Goal: Transaction & Acquisition: Purchase product/service

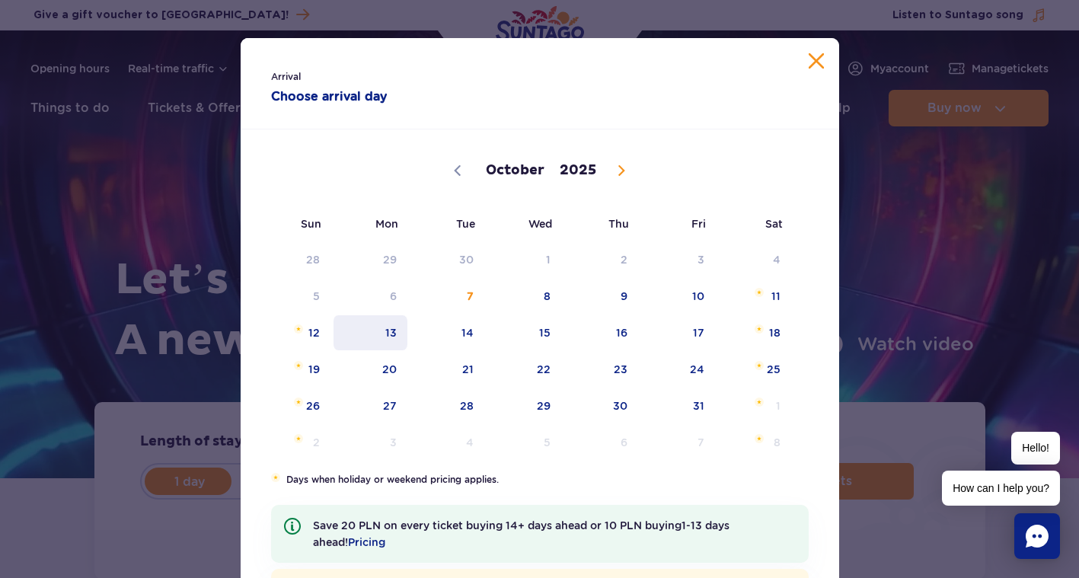
click at [382, 329] on span "13" at bounding box center [370, 332] width 77 height 35
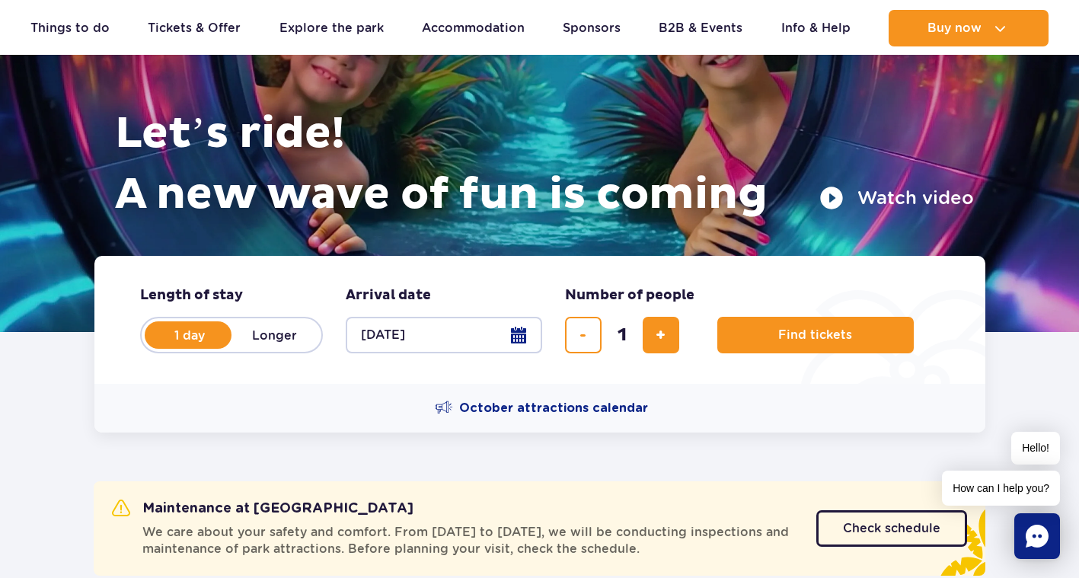
scroll to position [161, 0]
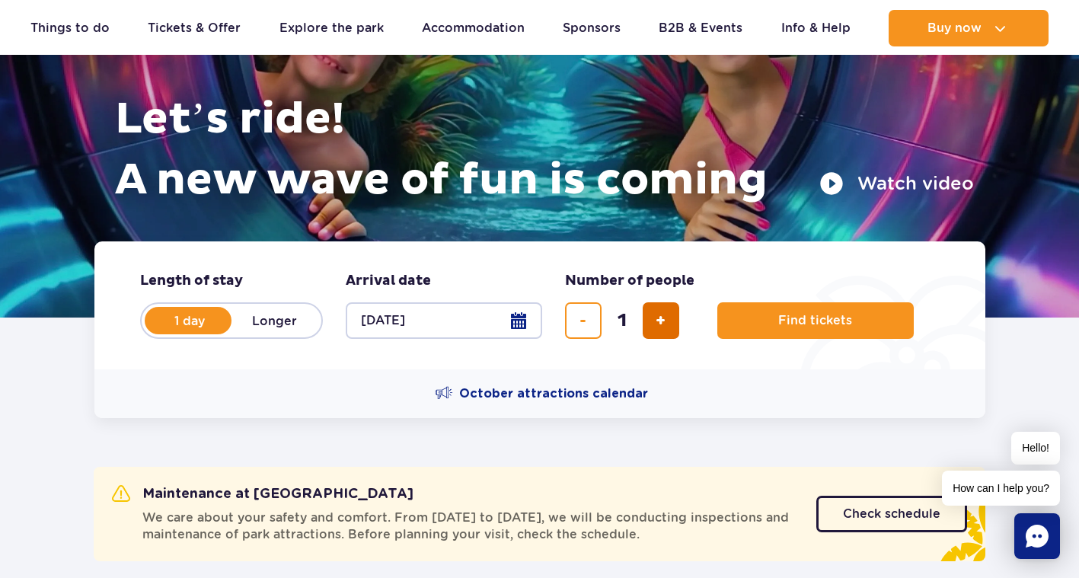
click at [653, 320] on button "add ticket" at bounding box center [661, 320] width 37 height 37
type input "2"
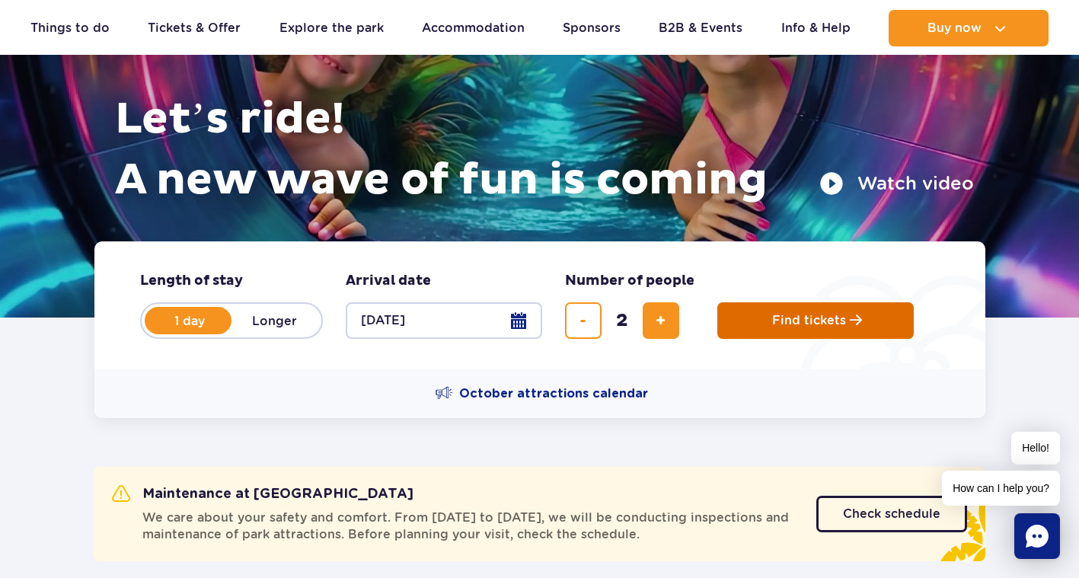
click at [747, 305] on button "Find tickets" at bounding box center [815, 320] width 196 height 37
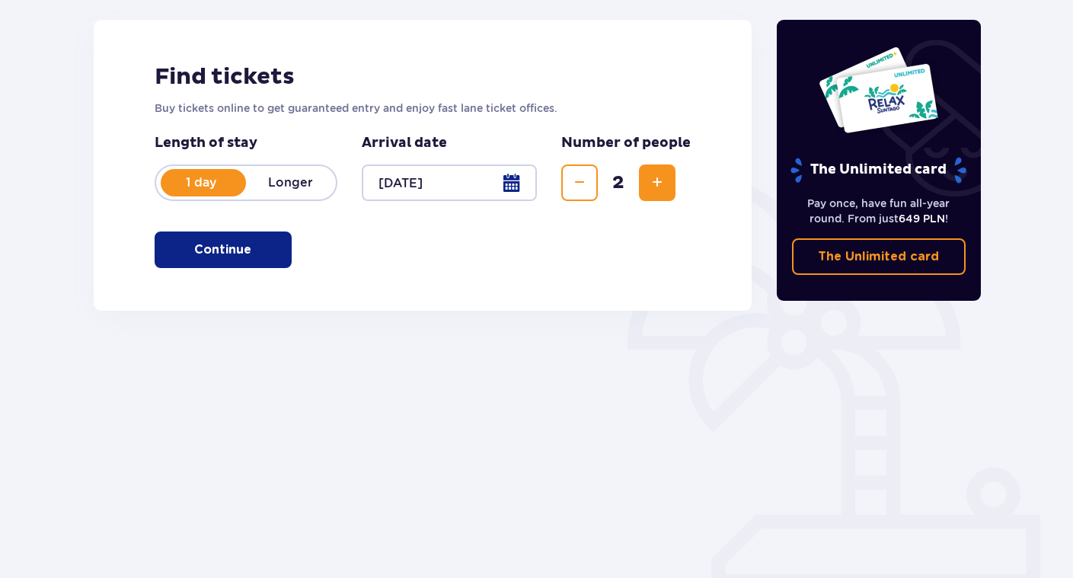
scroll to position [198, 0]
click at [242, 257] on button "Continue" at bounding box center [223, 250] width 137 height 37
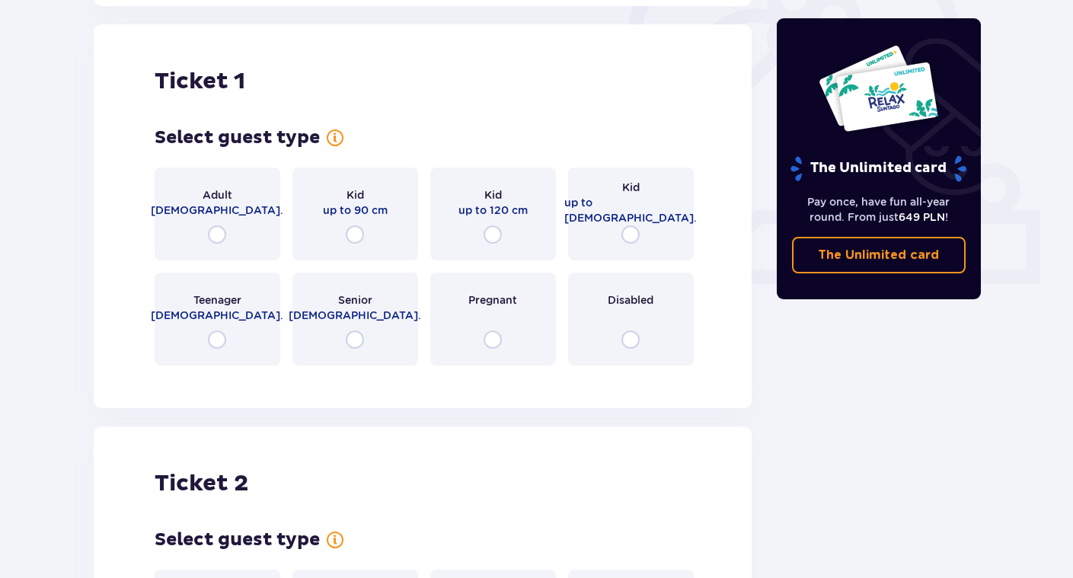
scroll to position [509, 0]
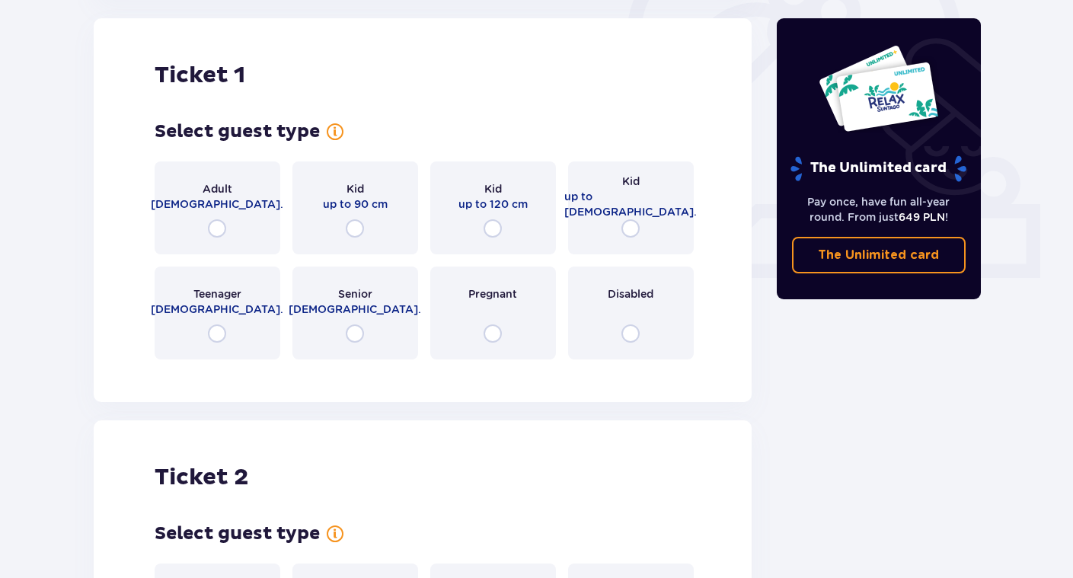
click at [214, 219] on input "radio" at bounding box center [217, 228] width 18 height 18
radio input "true"
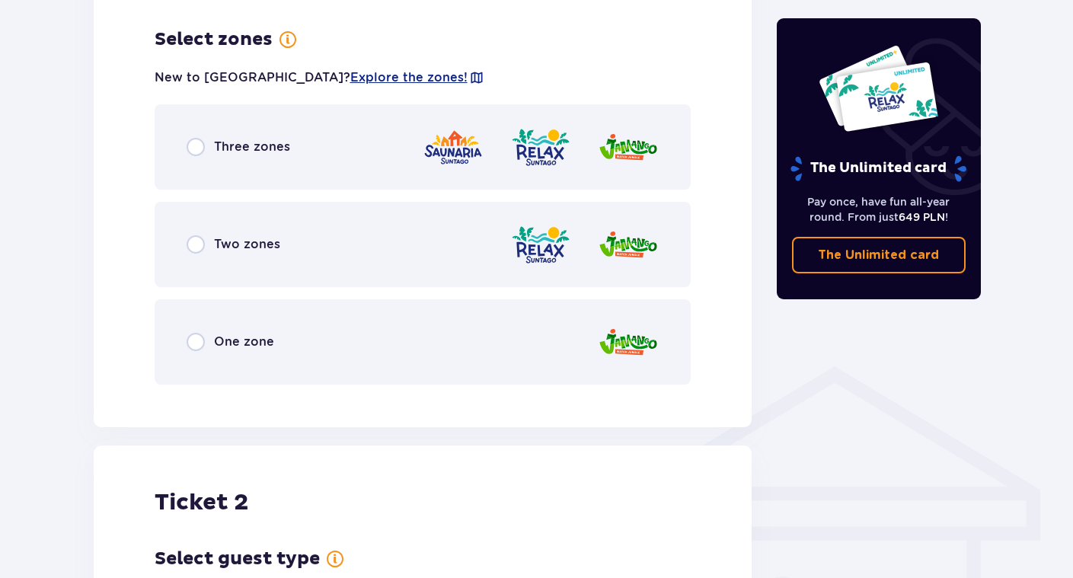
scroll to position [880, 0]
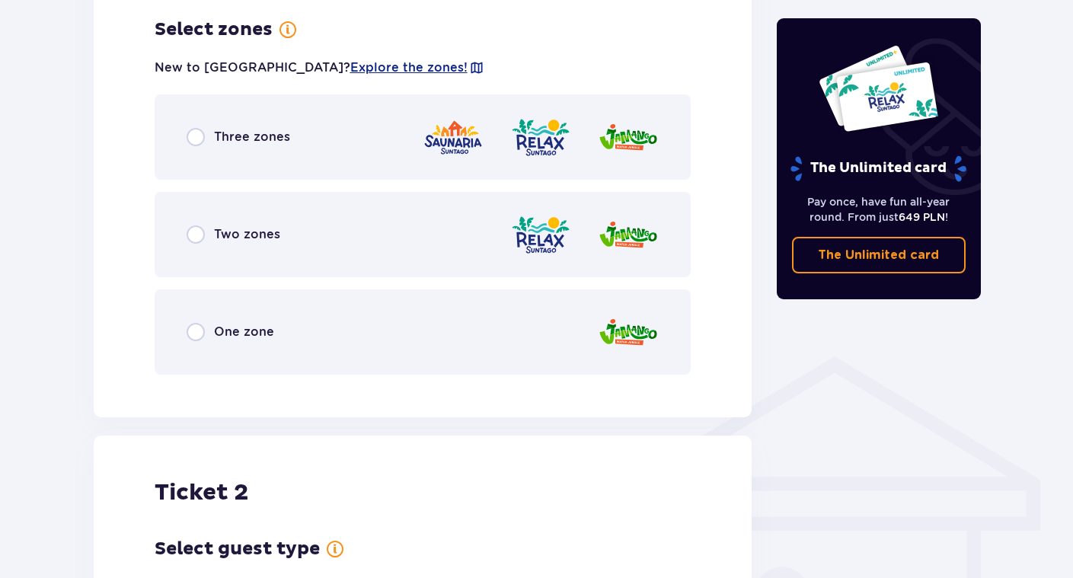
click at [219, 147] on div "Three zones" at bounding box center [423, 136] width 537 height 85
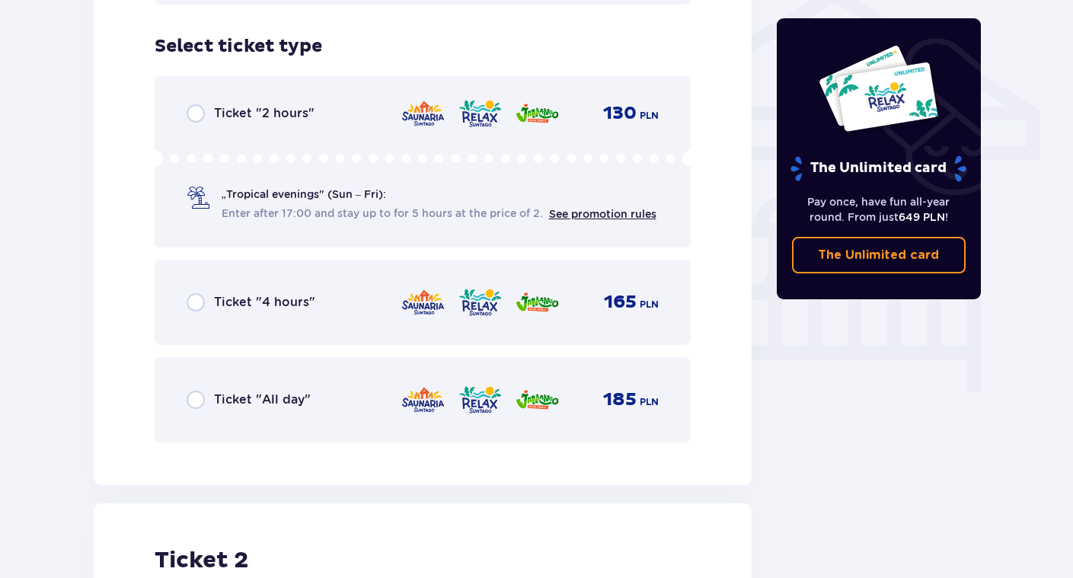
scroll to position [1267, 0]
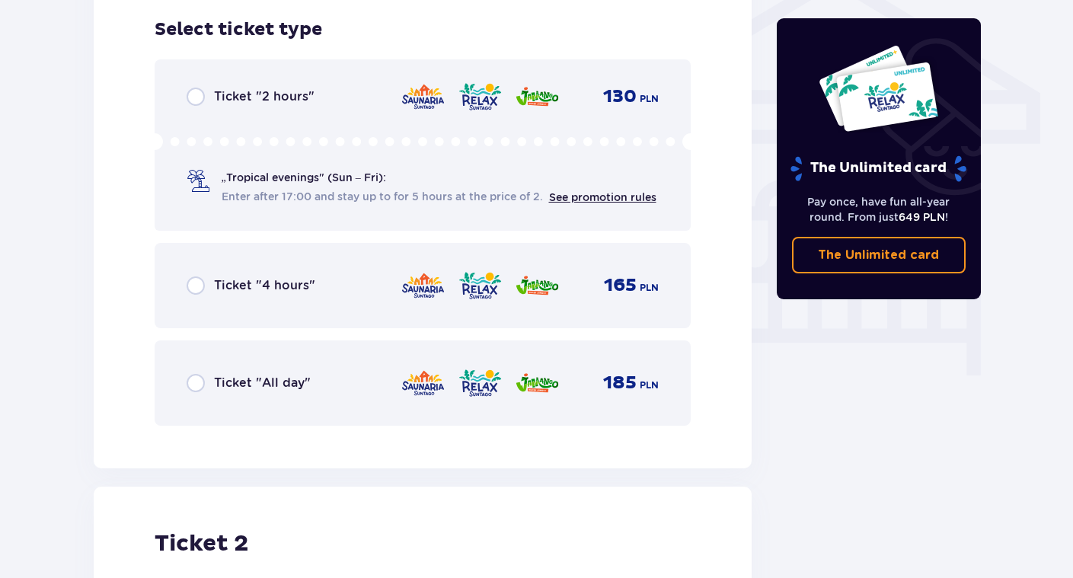
click at [256, 398] on div "Ticket "All day" 185 PLN" at bounding box center [423, 383] width 473 height 32
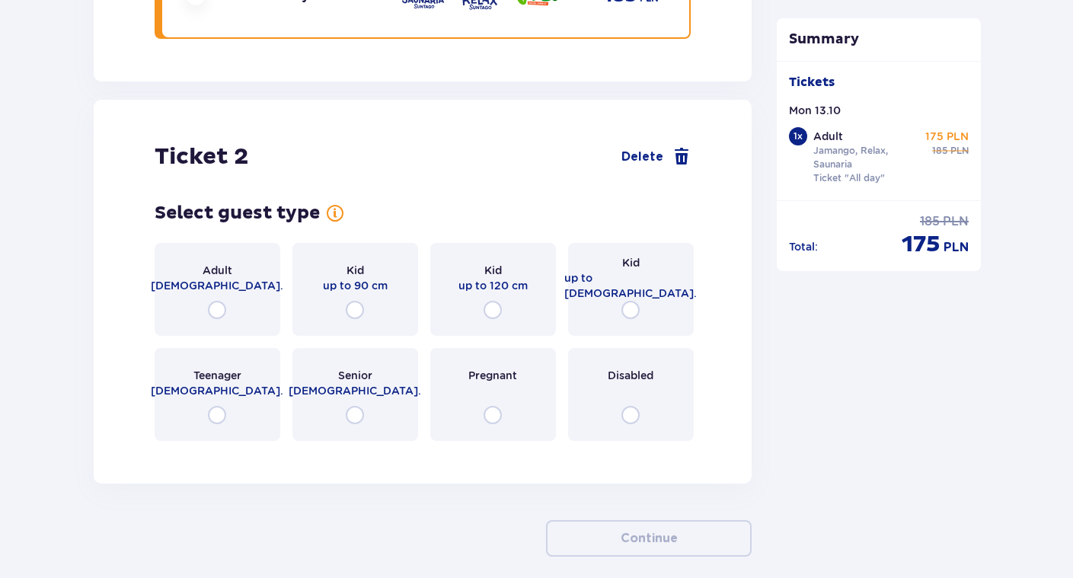
scroll to position [1724, 0]
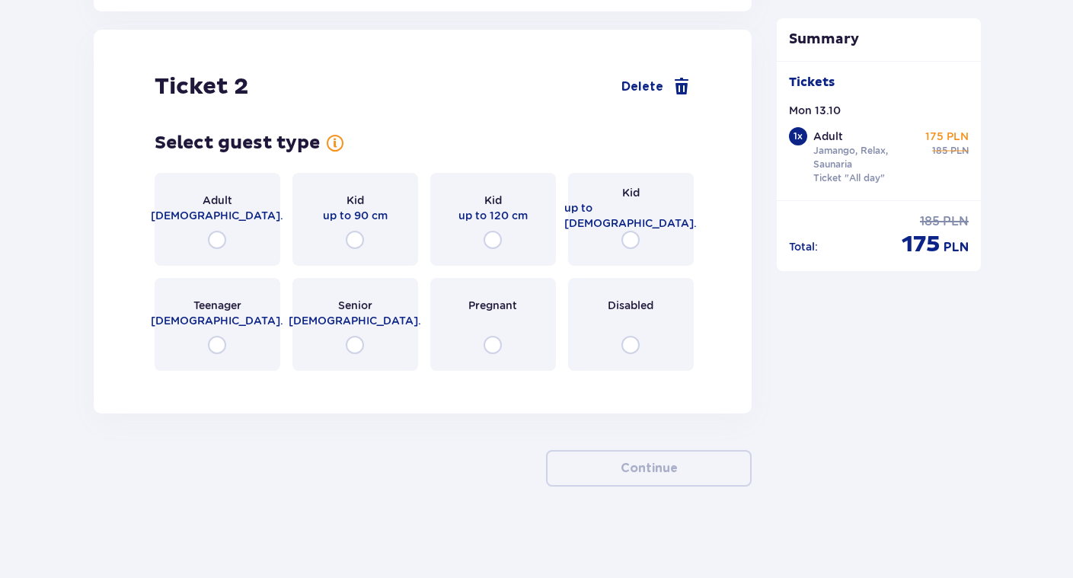
click at [217, 235] on input "radio" at bounding box center [217, 240] width 18 height 18
radio input "true"
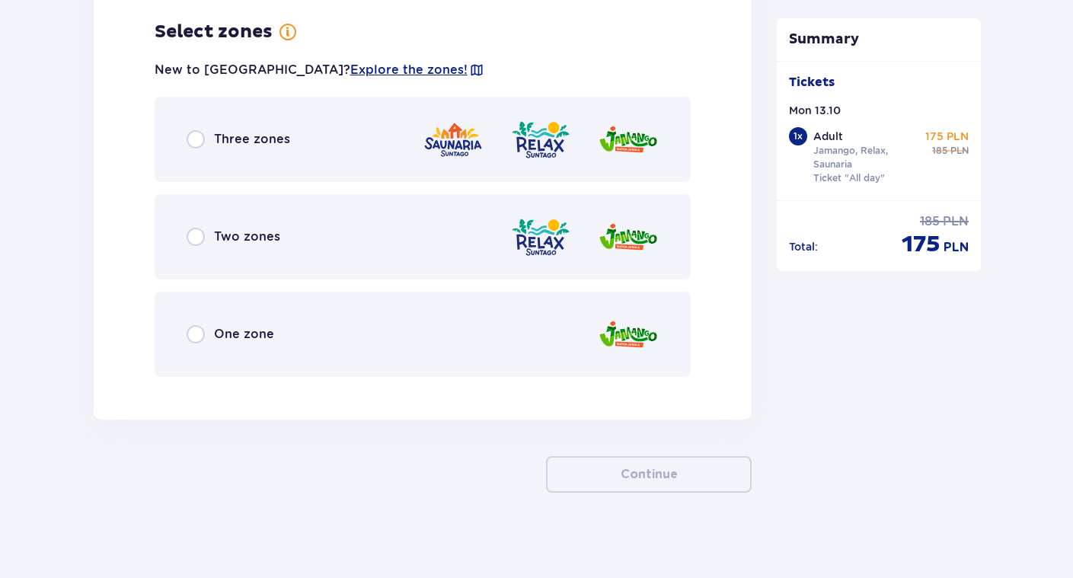
scroll to position [2107, 0]
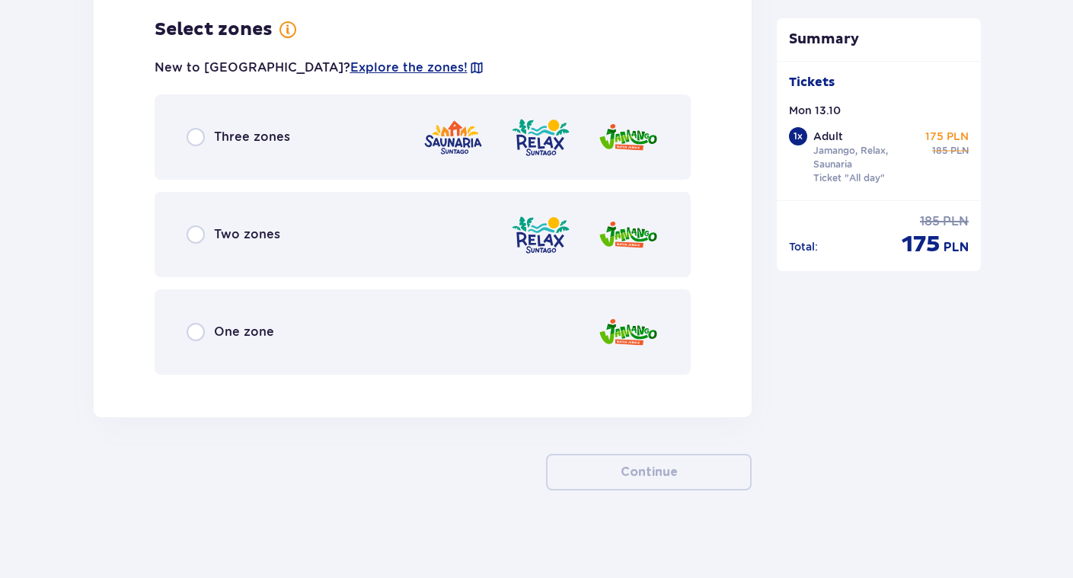
click at [295, 154] on div "Three zones" at bounding box center [423, 136] width 537 height 85
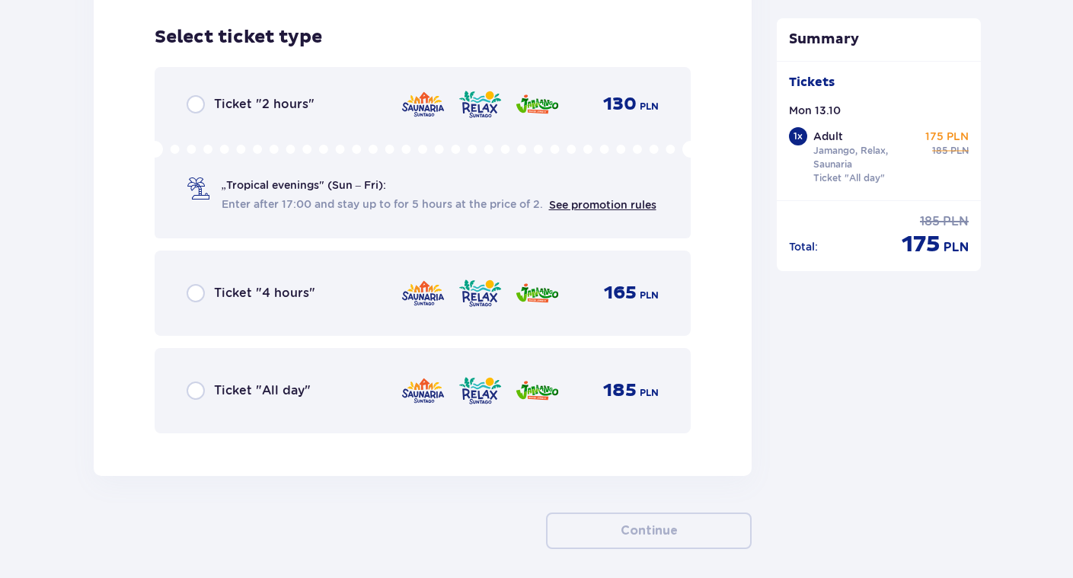
scroll to position [2494, 0]
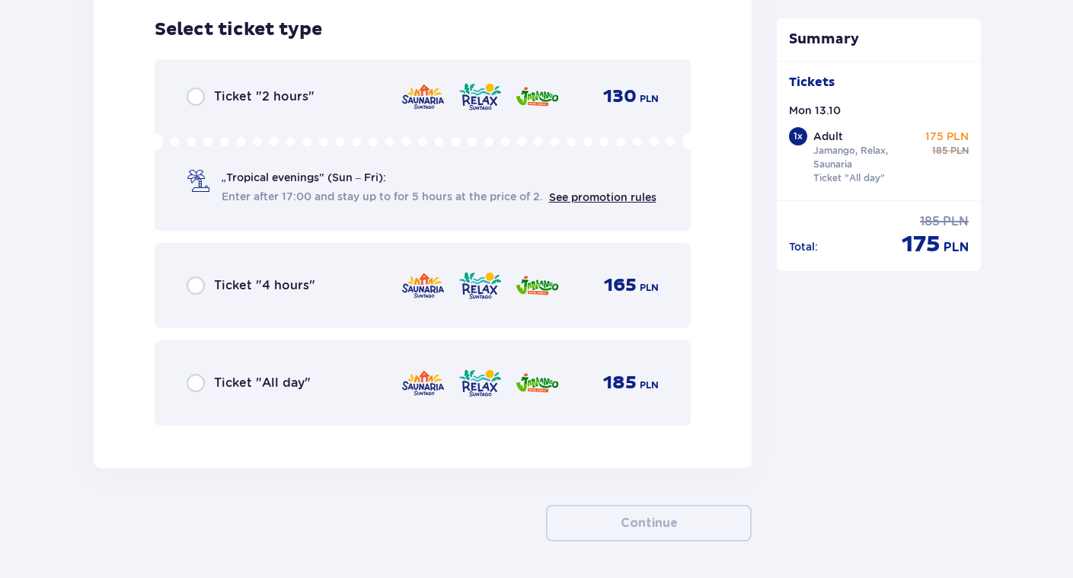
click at [268, 364] on div "Ticket "All day" 185 PLN" at bounding box center [423, 382] width 537 height 85
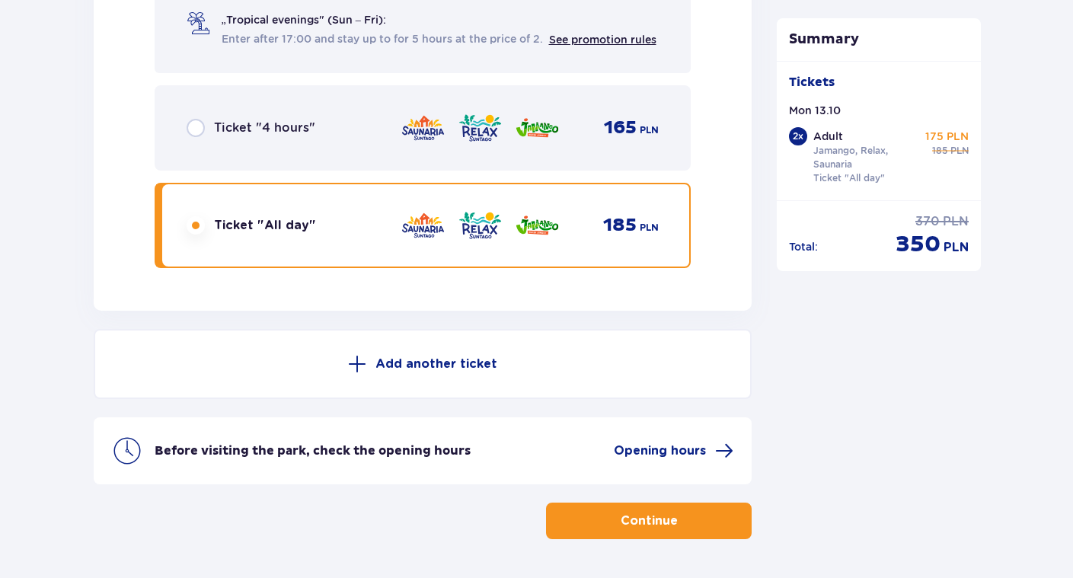
scroll to position [2609, 0]
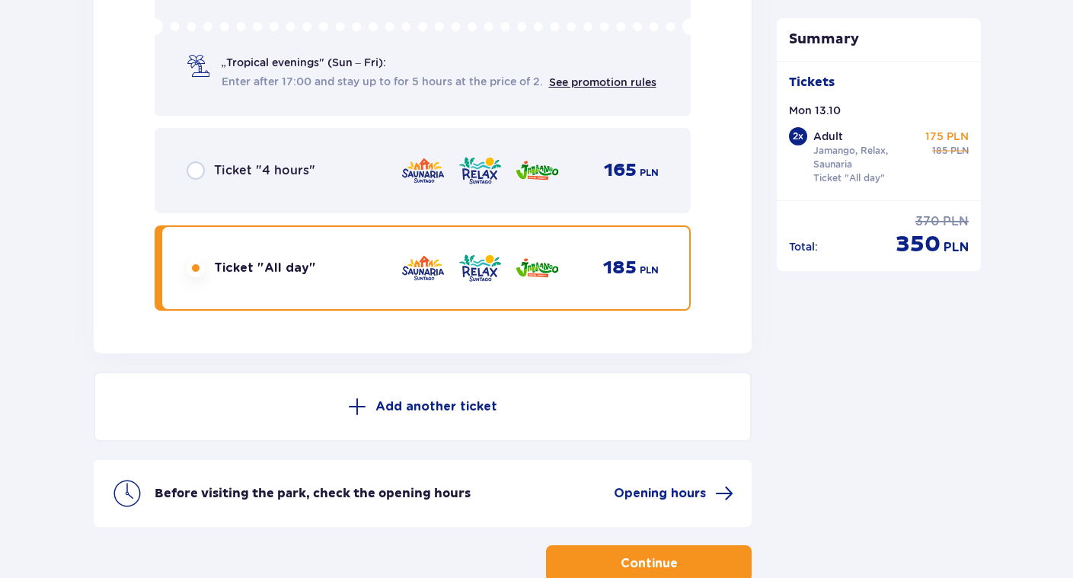
click at [347, 158] on div "Ticket "4 hours" 165 PLN" at bounding box center [423, 171] width 473 height 32
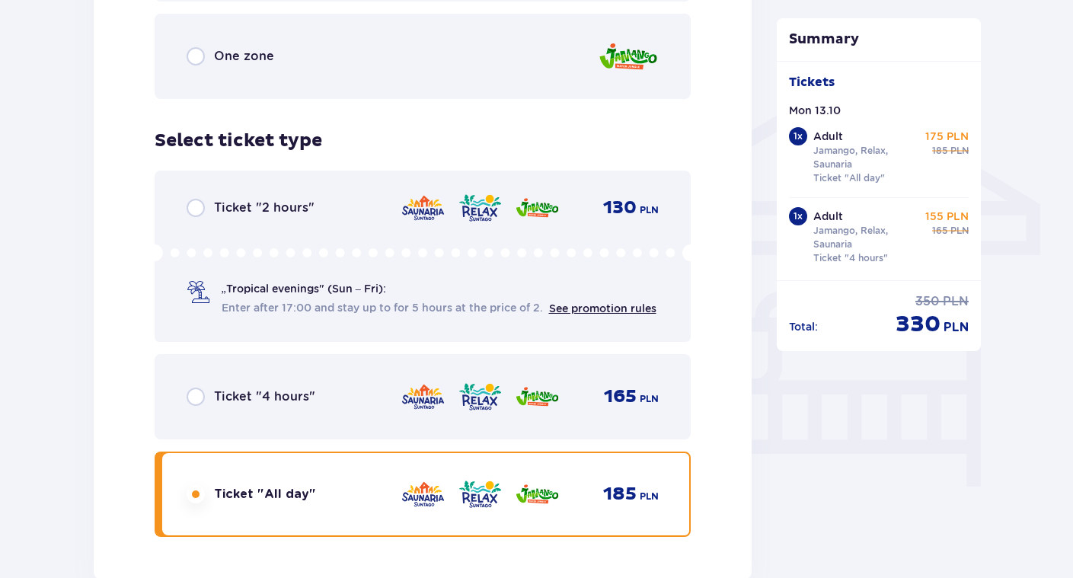
scroll to position [1170, 0]
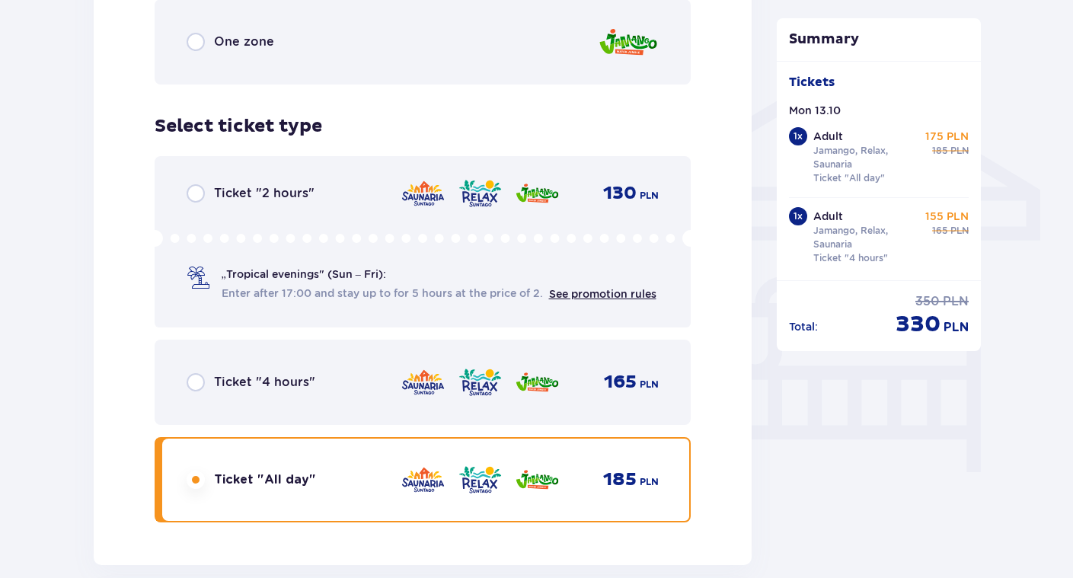
click at [329, 373] on div "Ticket "4 hours" 165 PLN" at bounding box center [423, 382] width 473 height 32
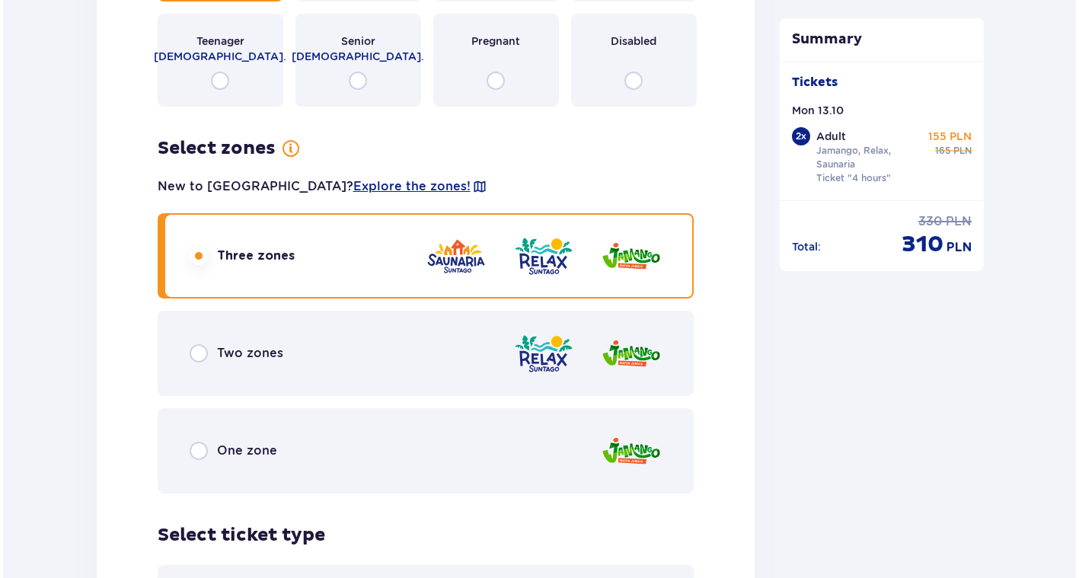
scroll to position [1988, 0]
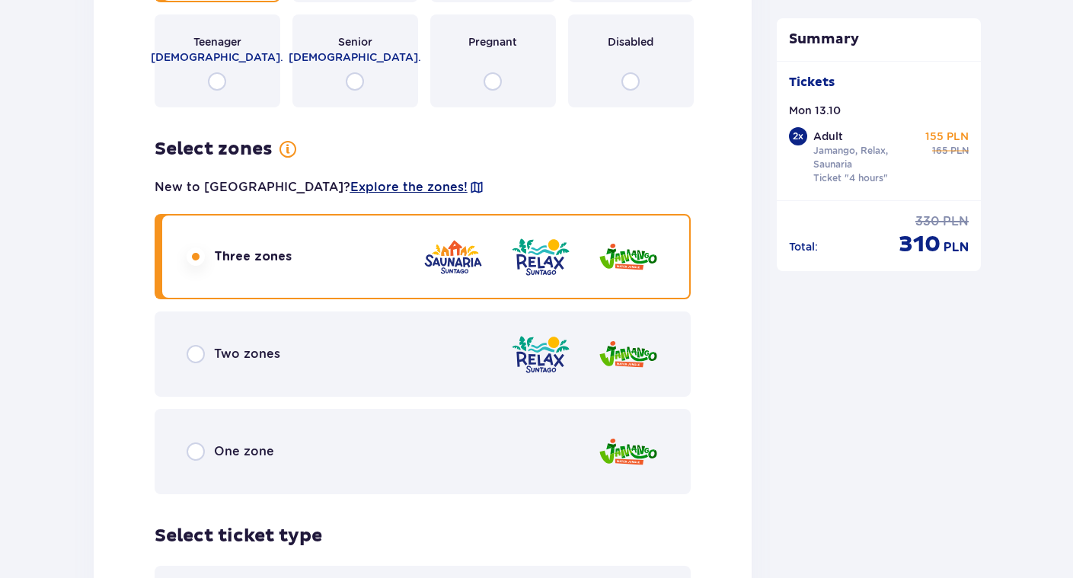
click at [350, 184] on span "Explore the zones!" at bounding box center [408, 187] width 117 height 17
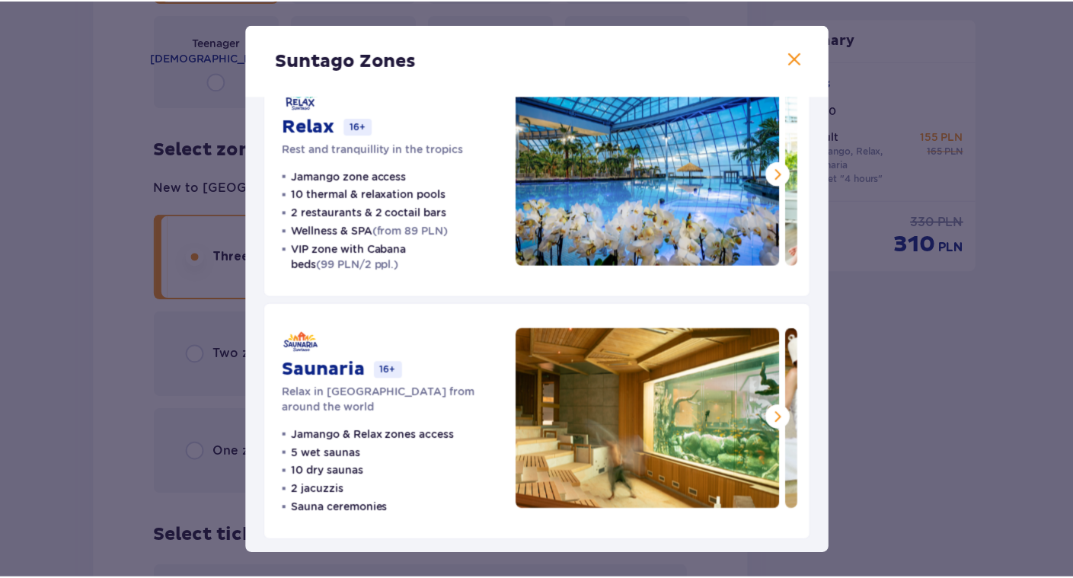
scroll to position [298, 0]
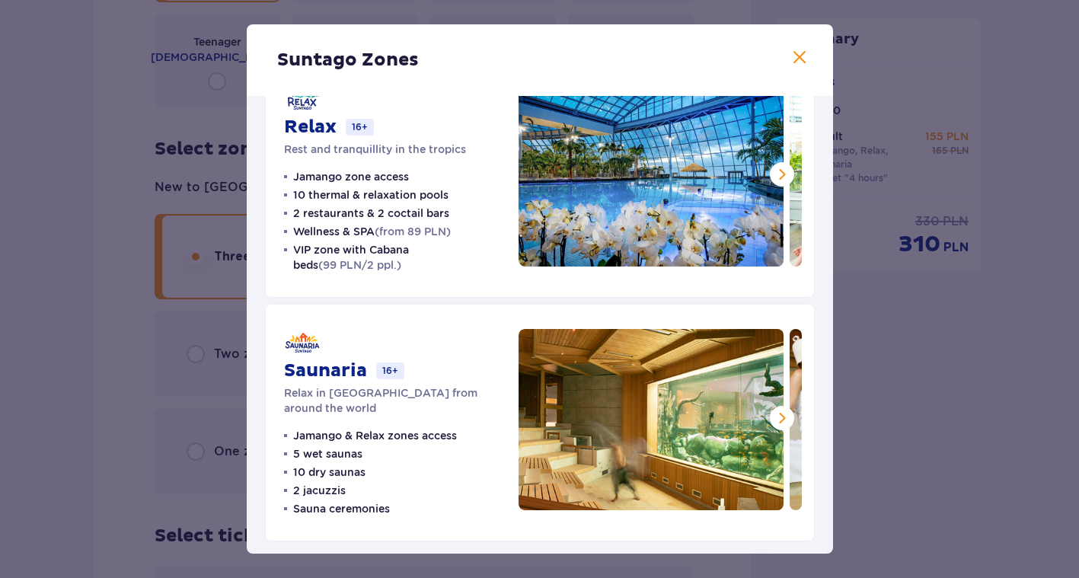
click at [877, 356] on div "Suntago Zones Jamango Water fun for the whole family 35 slides 7 pools 5 restau…" at bounding box center [539, 289] width 1079 height 578
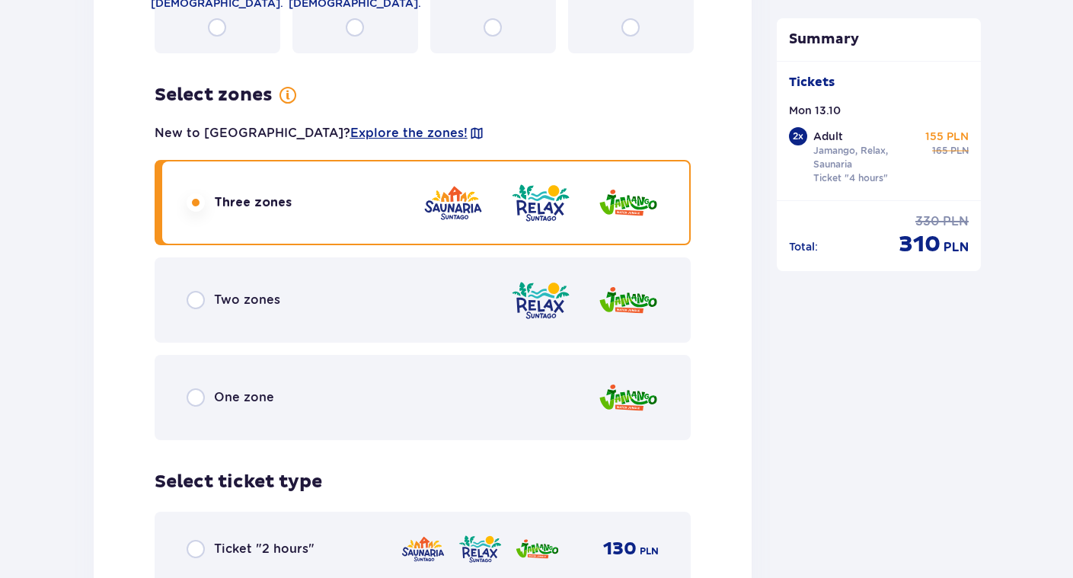
scroll to position [2044, 0]
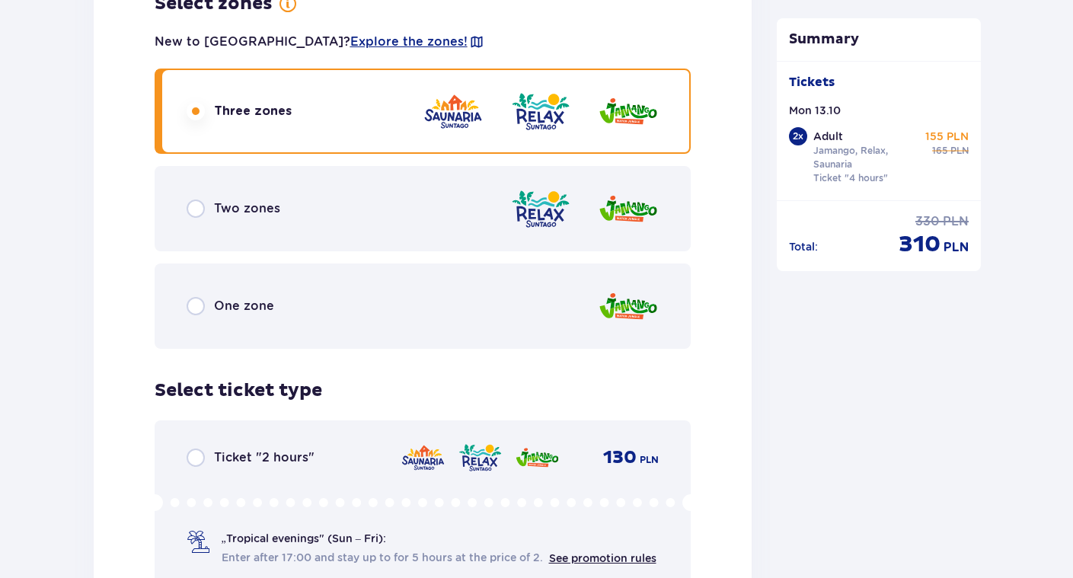
click at [538, 311] on div "One zone" at bounding box center [423, 305] width 537 height 85
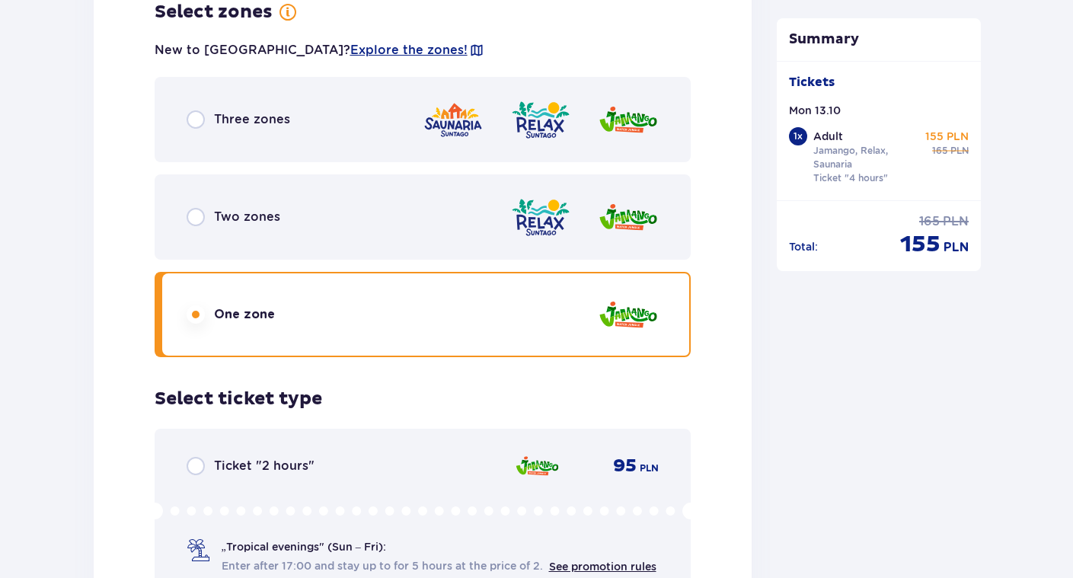
scroll to position [2113, 0]
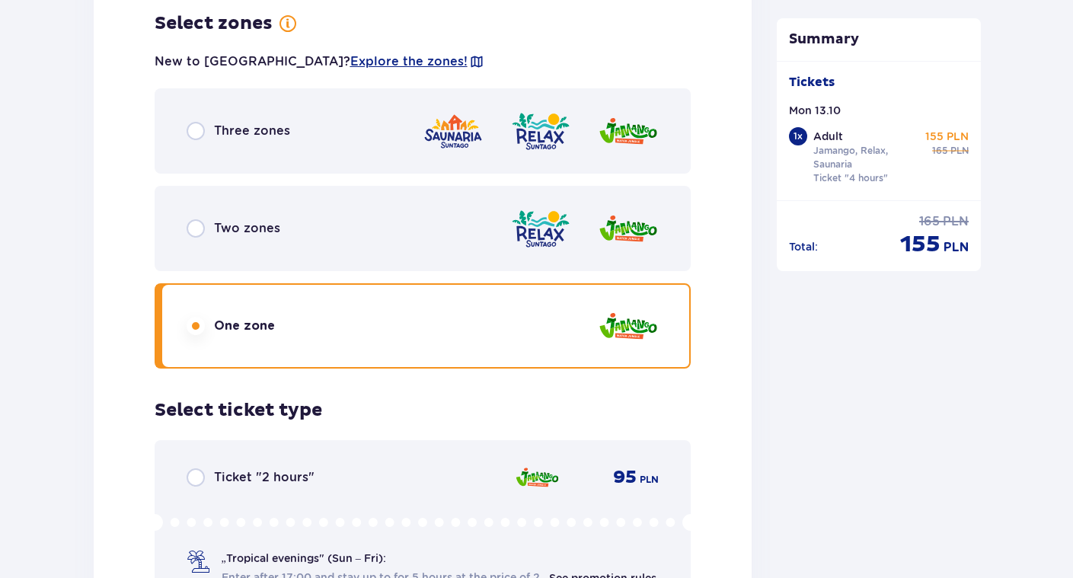
click at [471, 145] on img at bounding box center [453, 131] width 61 height 43
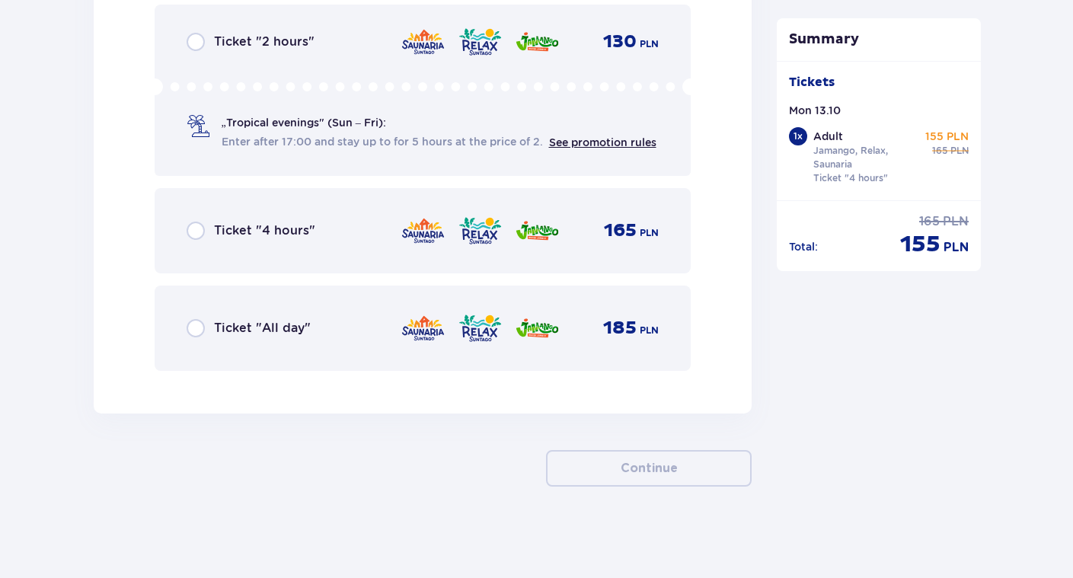
scroll to position [2549, 0]
click at [368, 340] on div "Ticket "All day" 185 PLN" at bounding box center [423, 328] width 473 height 32
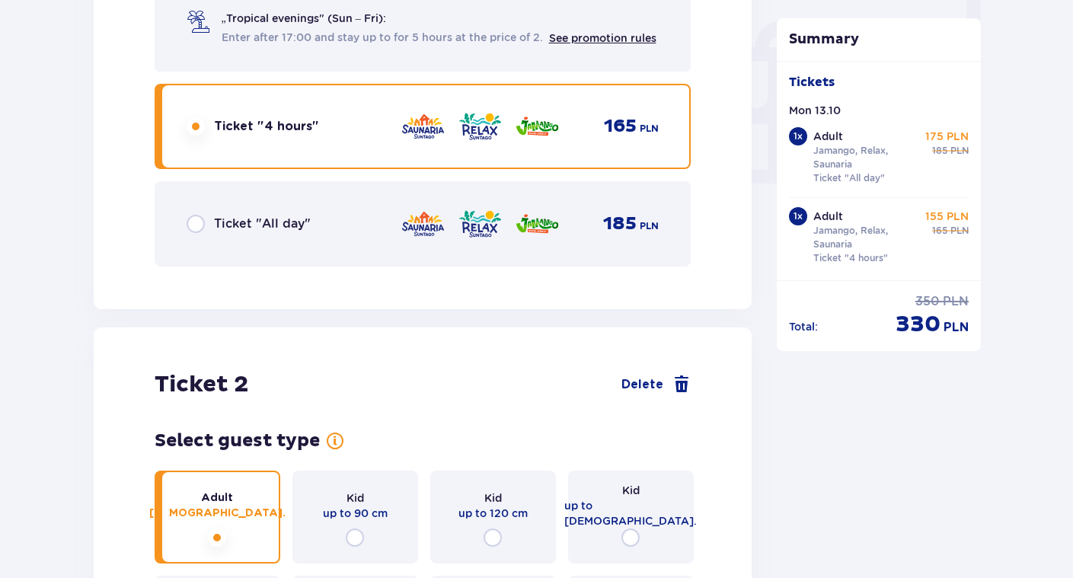
scroll to position [1422, 0]
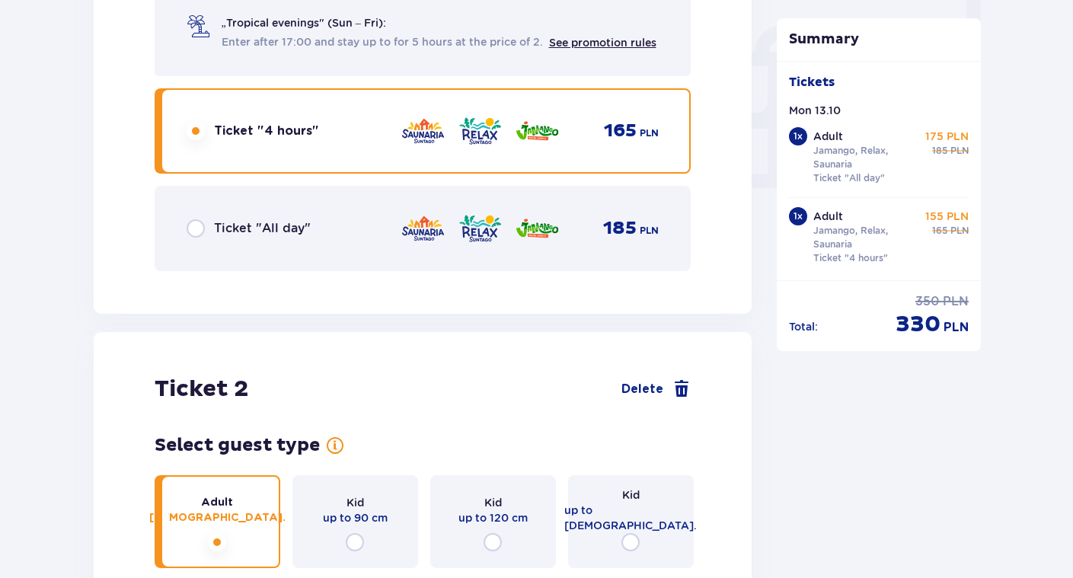
click at [526, 213] on img at bounding box center [537, 228] width 45 height 32
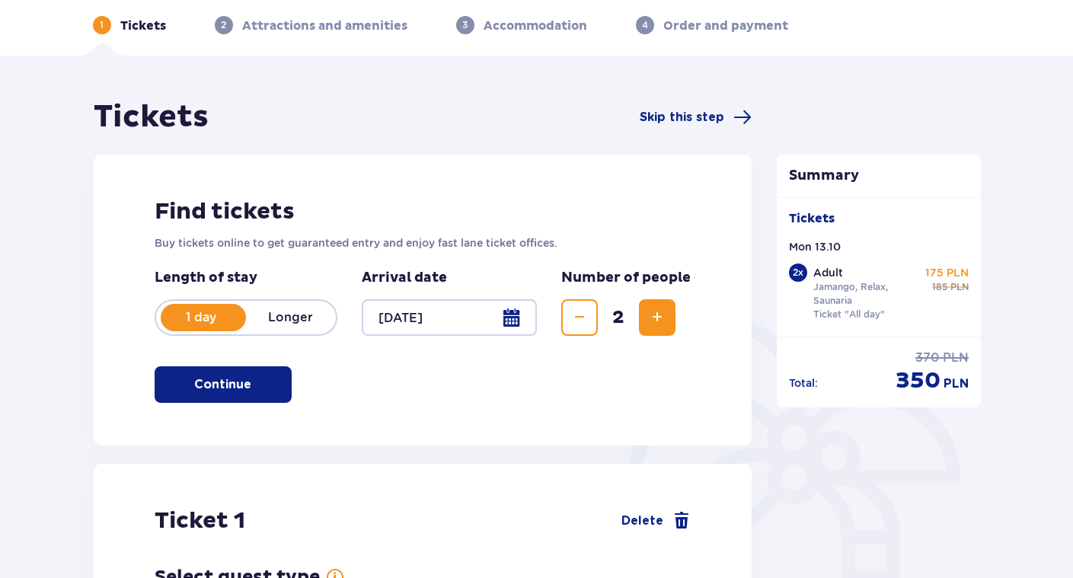
scroll to position [62, 0]
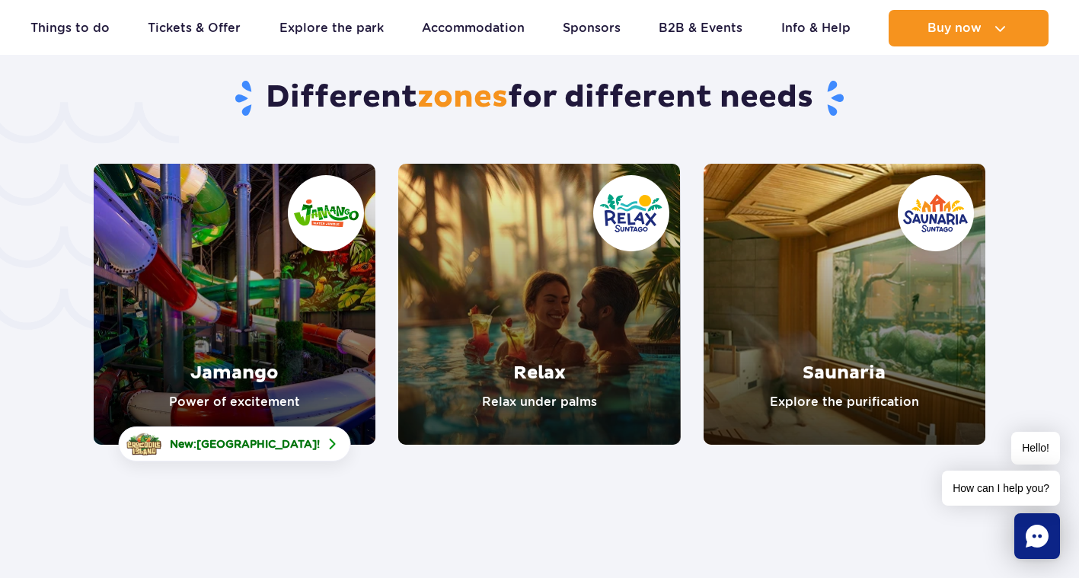
scroll to position [3173, 0]
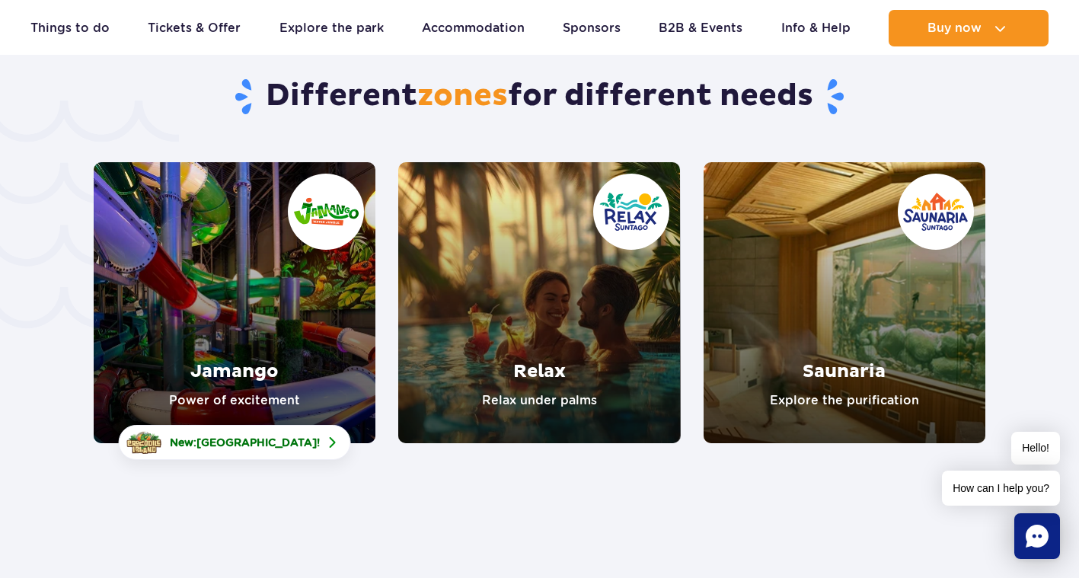
click at [792, 180] on link "Saunaria" at bounding box center [845, 302] width 282 height 281
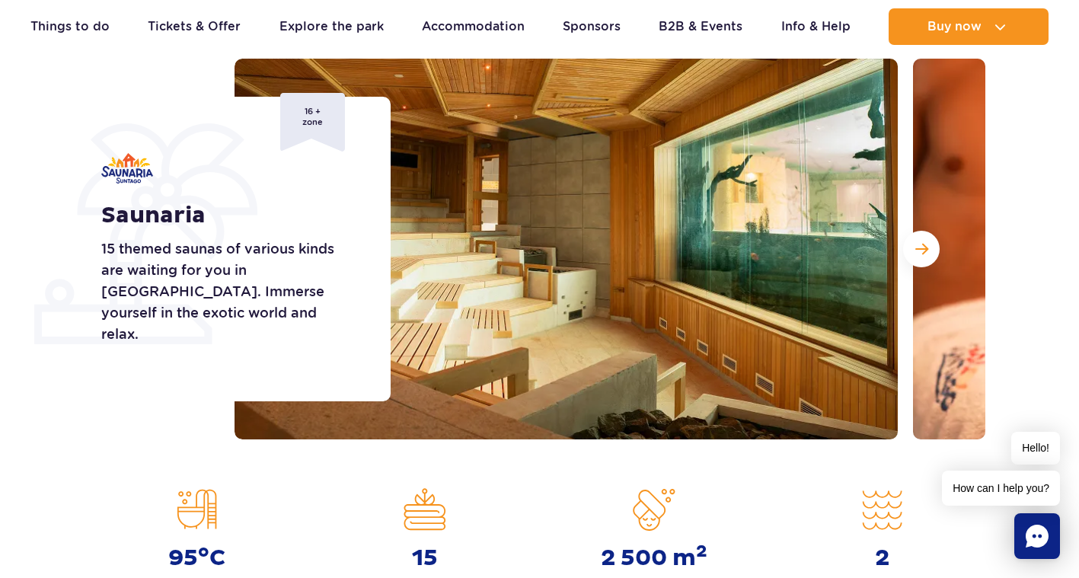
scroll to position [225, 0]
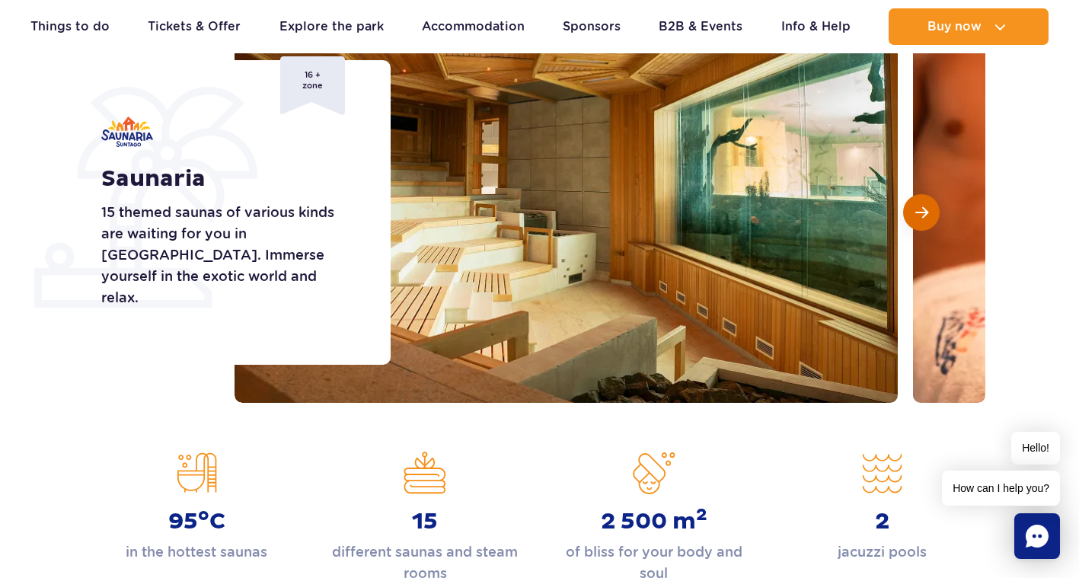
click at [929, 214] on button "Next slide" at bounding box center [921, 212] width 37 height 37
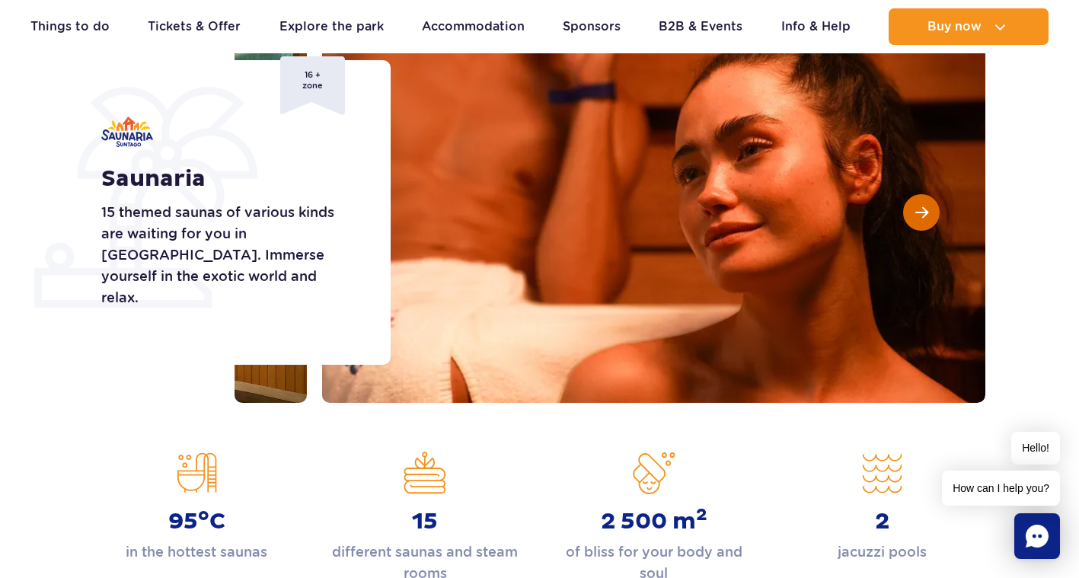
click at [929, 214] on button "Next slide" at bounding box center [921, 212] width 37 height 37
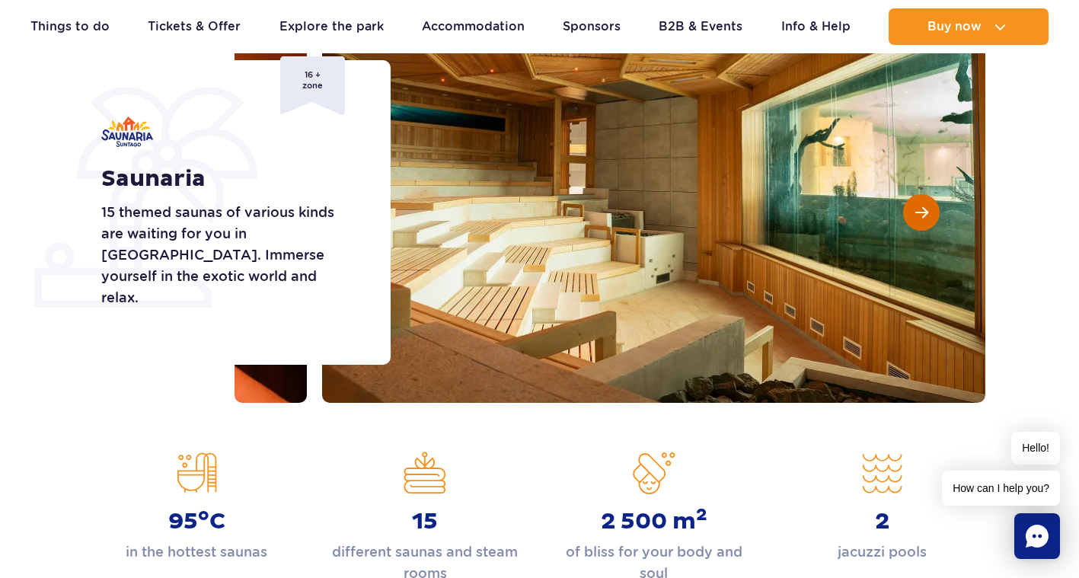
click at [918, 220] on button "Next slide" at bounding box center [921, 212] width 37 height 37
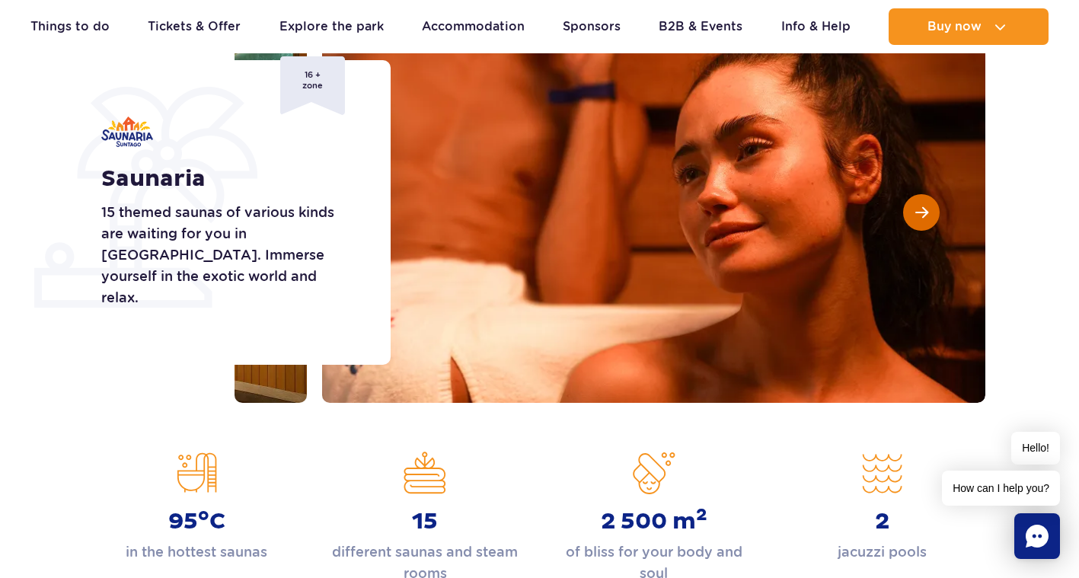
click at [918, 220] on button "Next slide" at bounding box center [921, 212] width 37 height 37
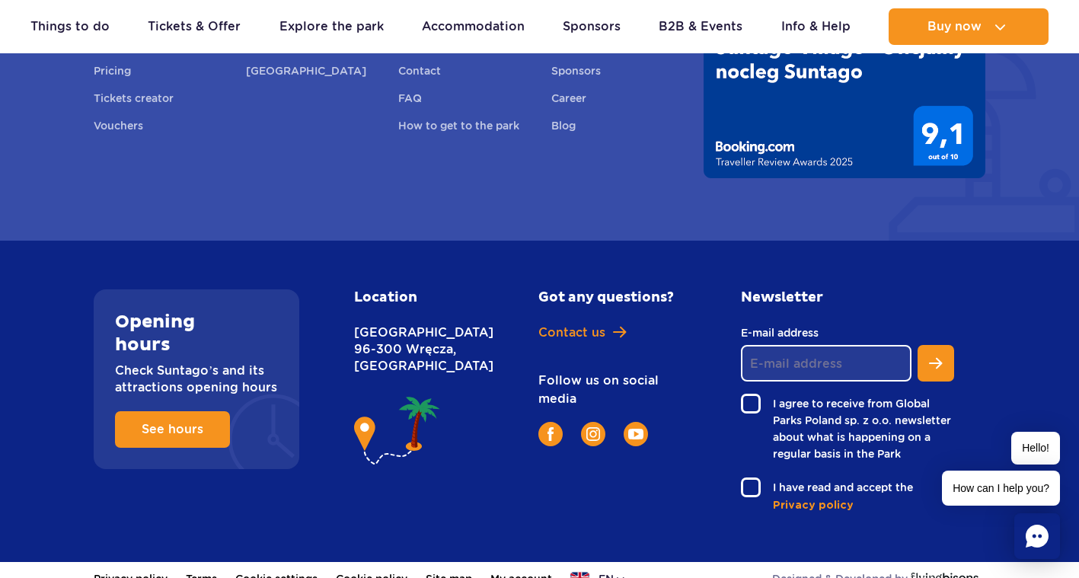
scroll to position [3901, 0]
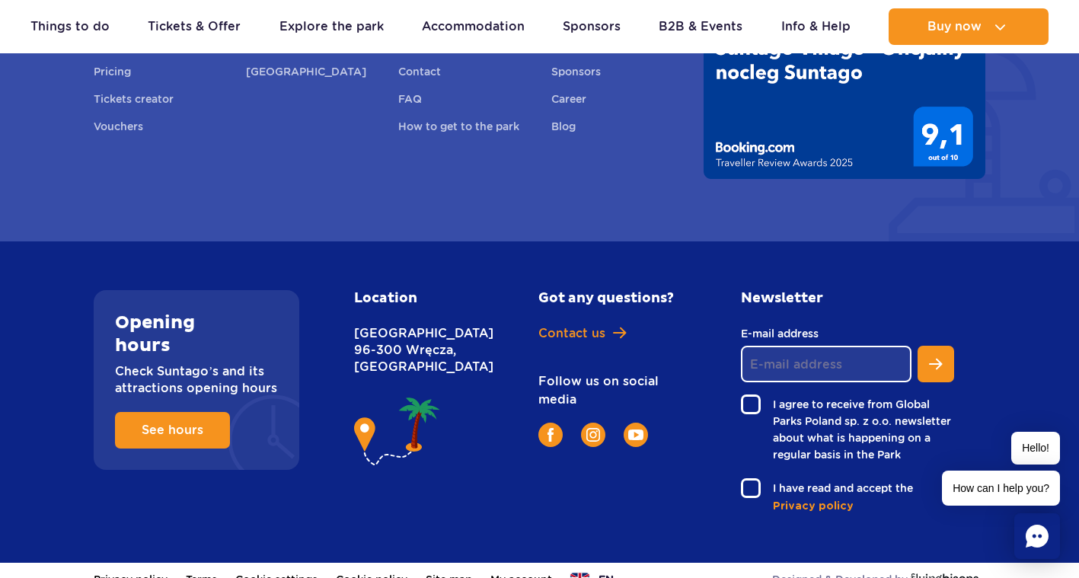
click at [617, 572] on button "en" at bounding box center [598, 579] width 56 height 15
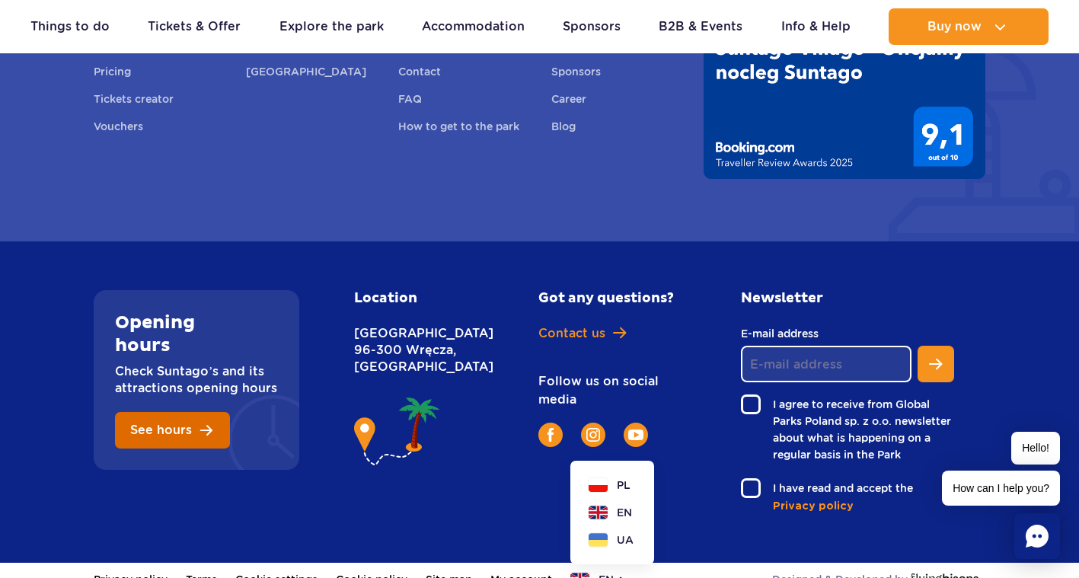
click at [174, 424] on link "See hours" at bounding box center [172, 430] width 115 height 37
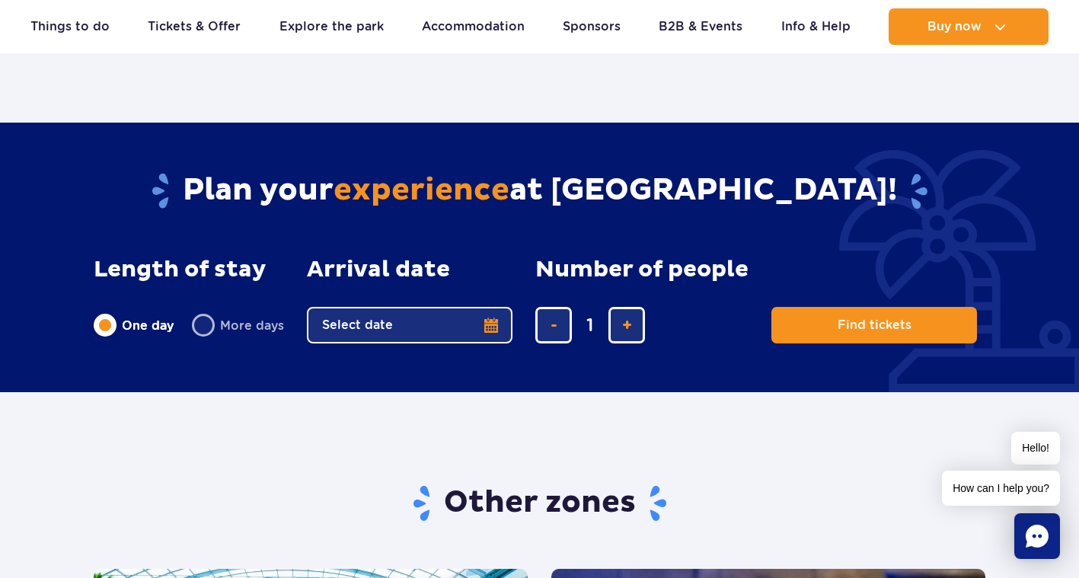
scroll to position [2124, 0]
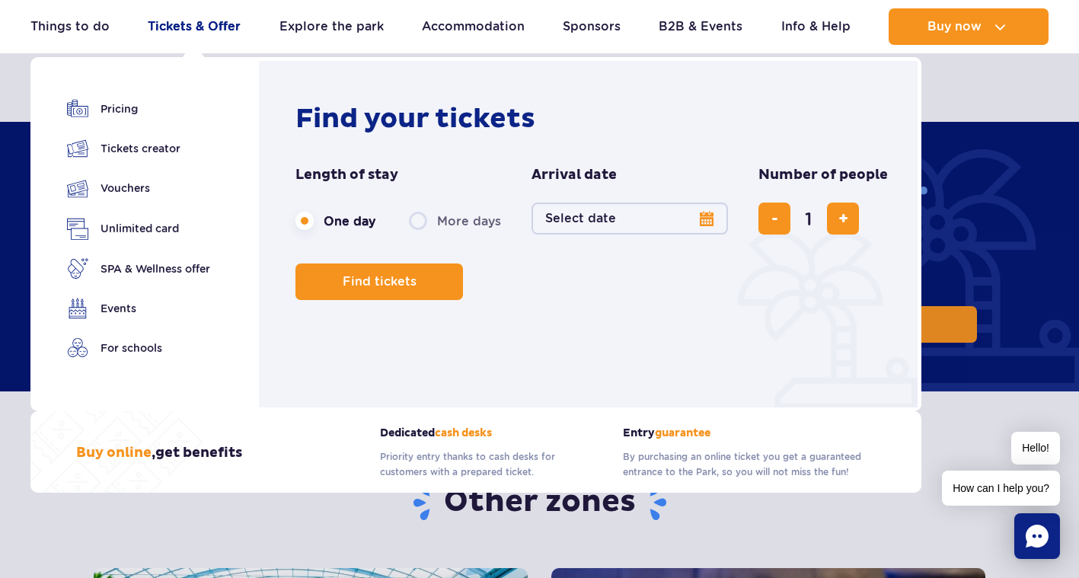
click at [209, 26] on link "Tickets & Offer" at bounding box center [194, 26] width 93 height 37
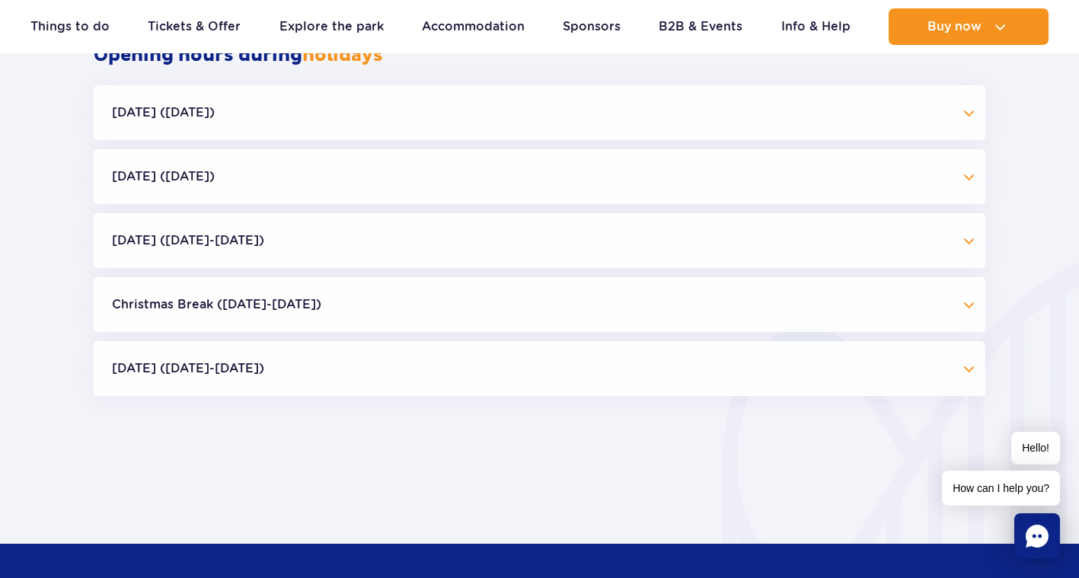
scroll to position [1498, 0]
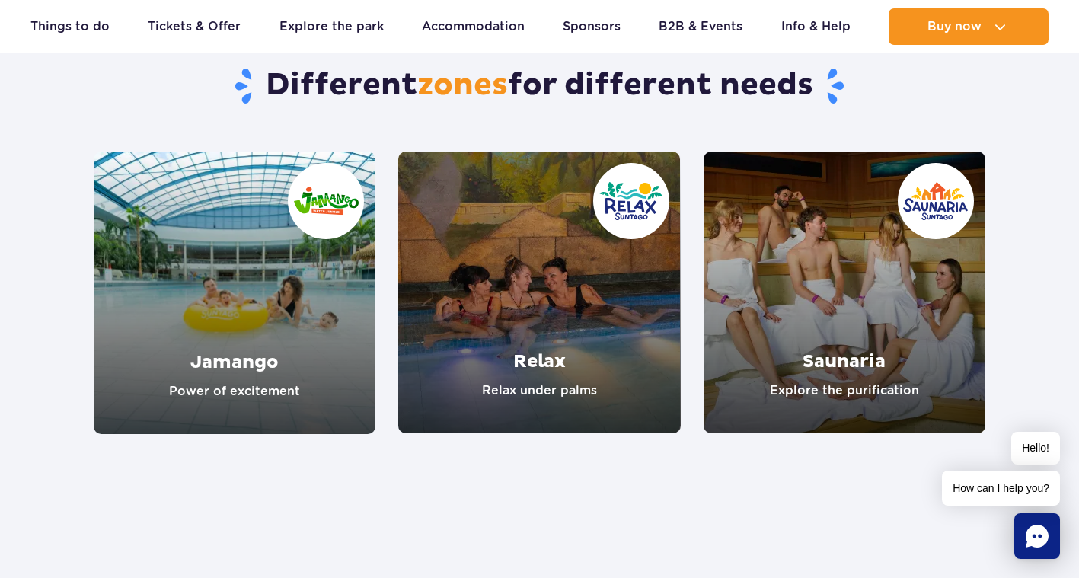
scroll to position [1230, 0]
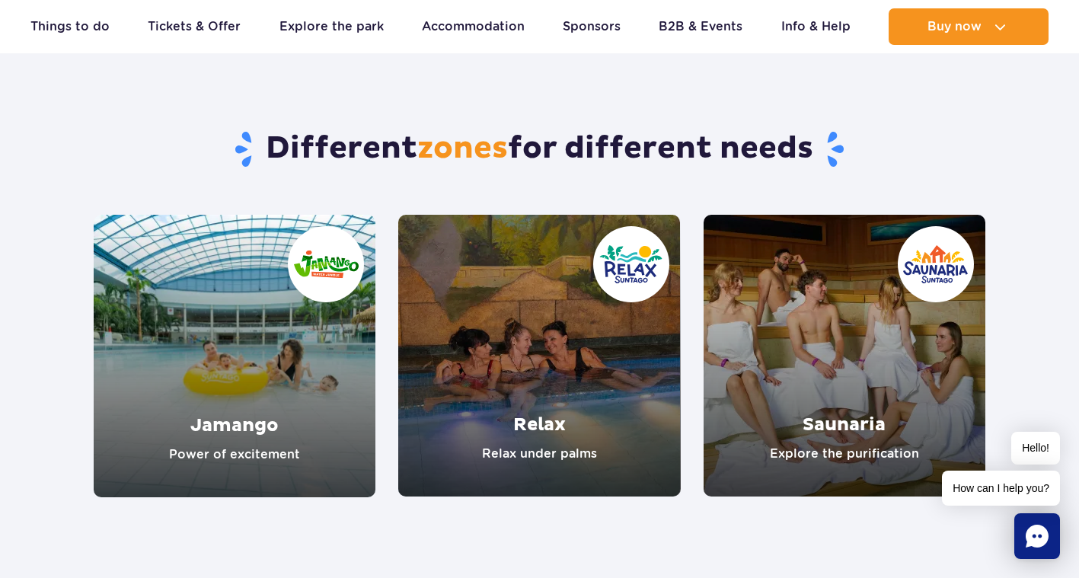
click at [497, 318] on link "Relax" at bounding box center [539, 356] width 282 height 282
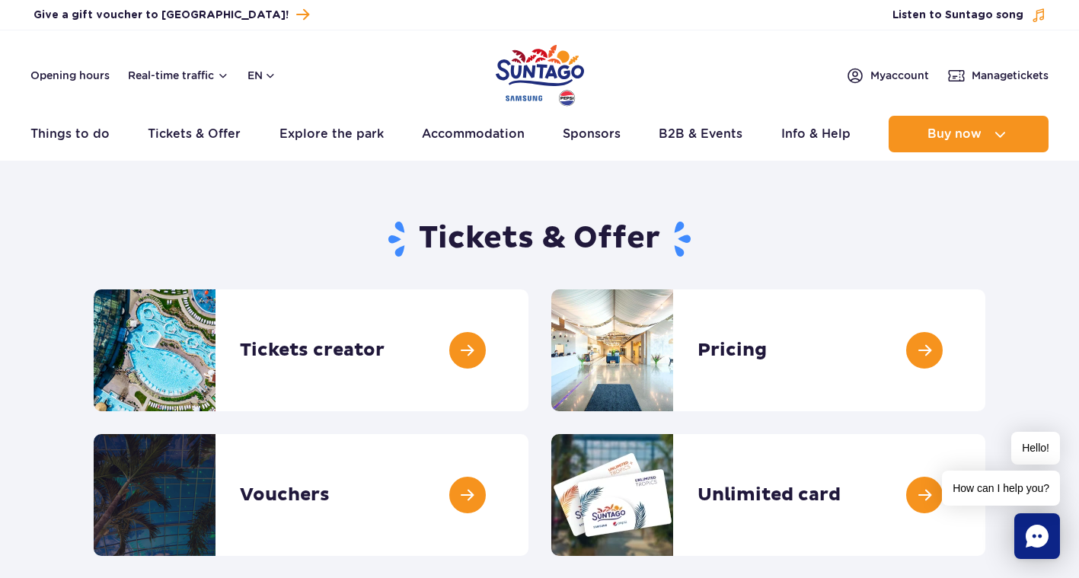
scroll to position [0, 0]
click at [529, 356] on link at bounding box center [529, 350] width 0 height 122
click at [985, 326] on link at bounding box center [985, 350] width 0 height 122
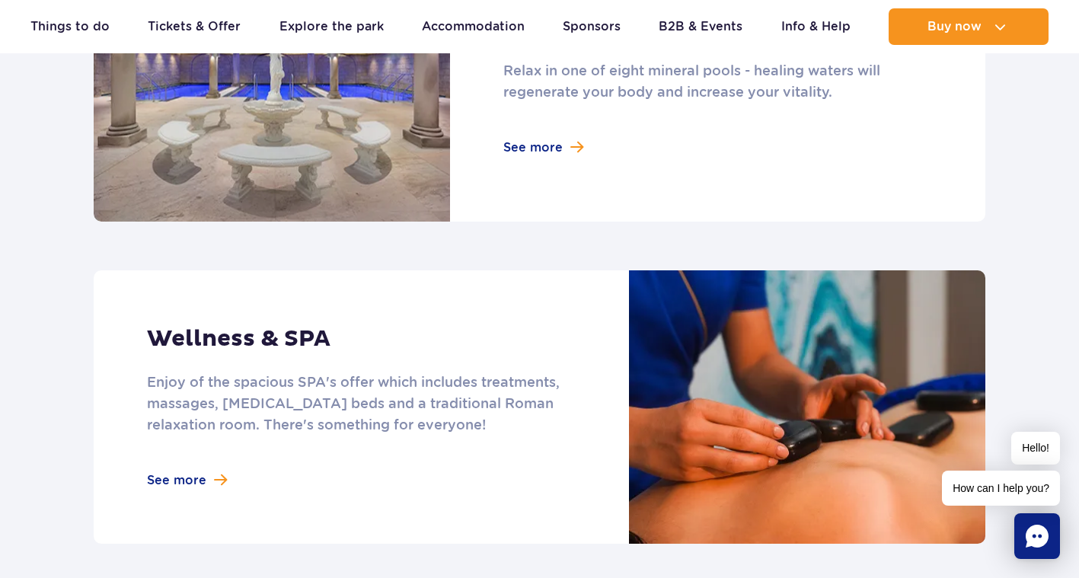
scroll to position [1131, 0]
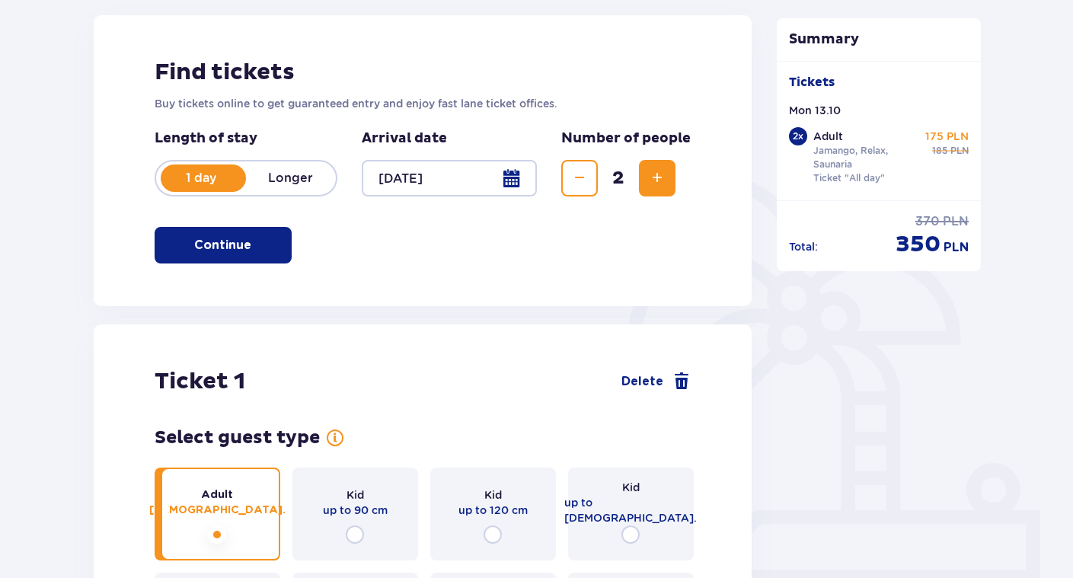
scroll to position [177, 0]
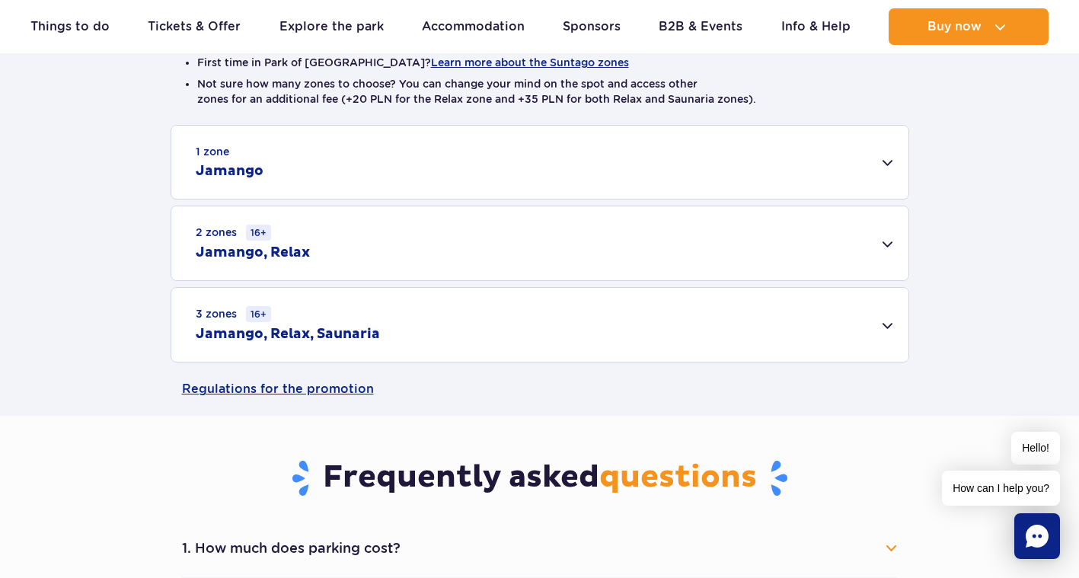
scroll to position [436, 0]
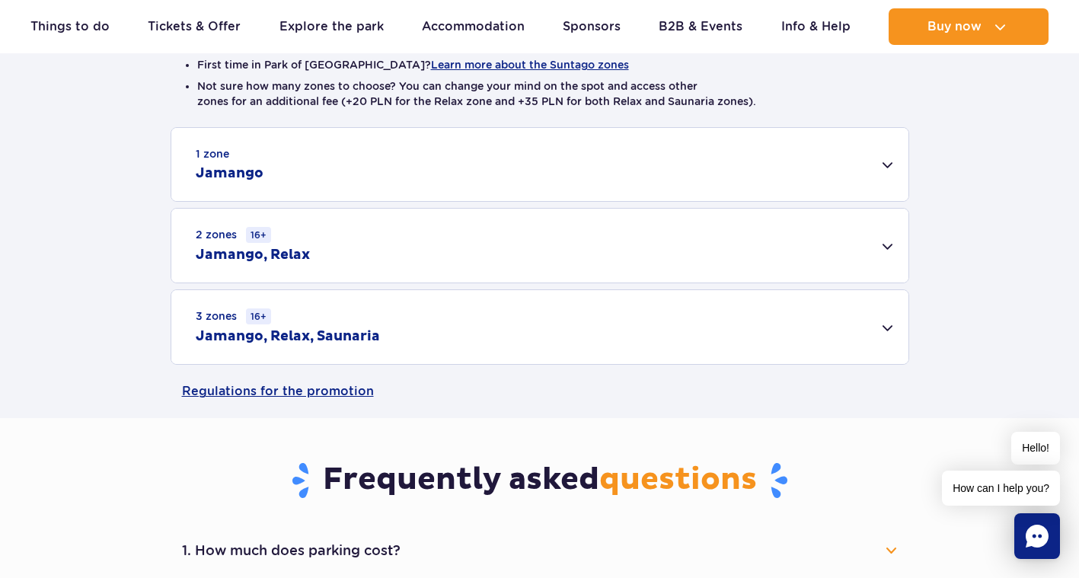
click at [504, 347] on div "3 zones 16+ Jamango, Relax, Saunaria" at bounding box center [539, 327] width 737 height 74
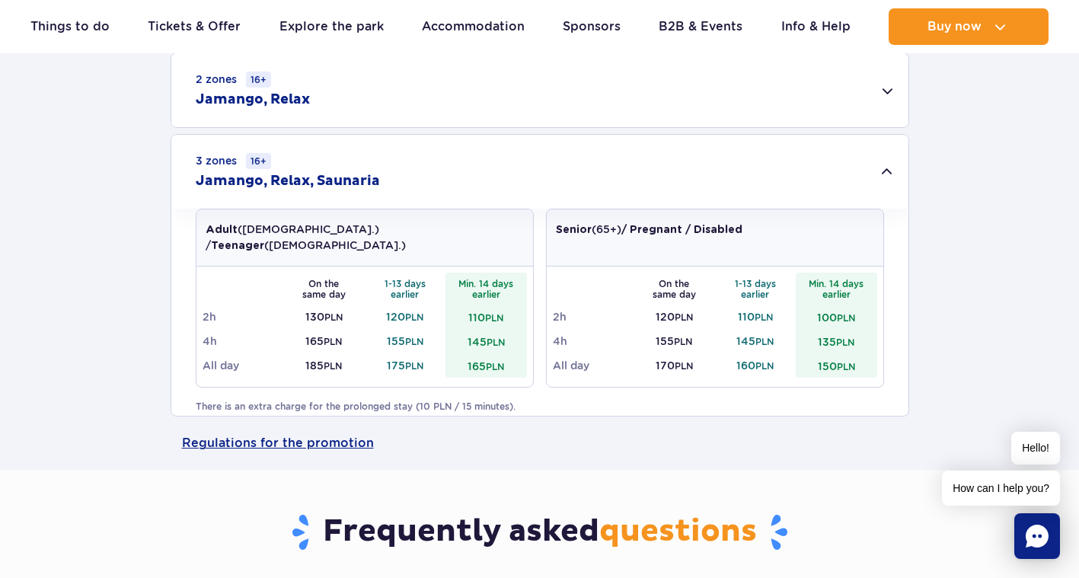
scroll to position [512, 0]
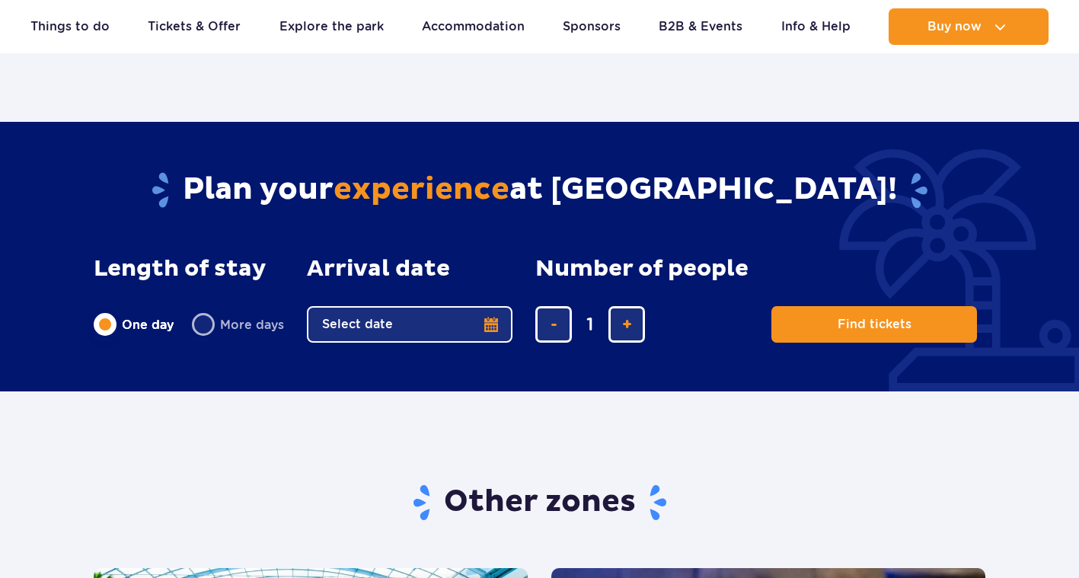
scroll to position [2124, 0]
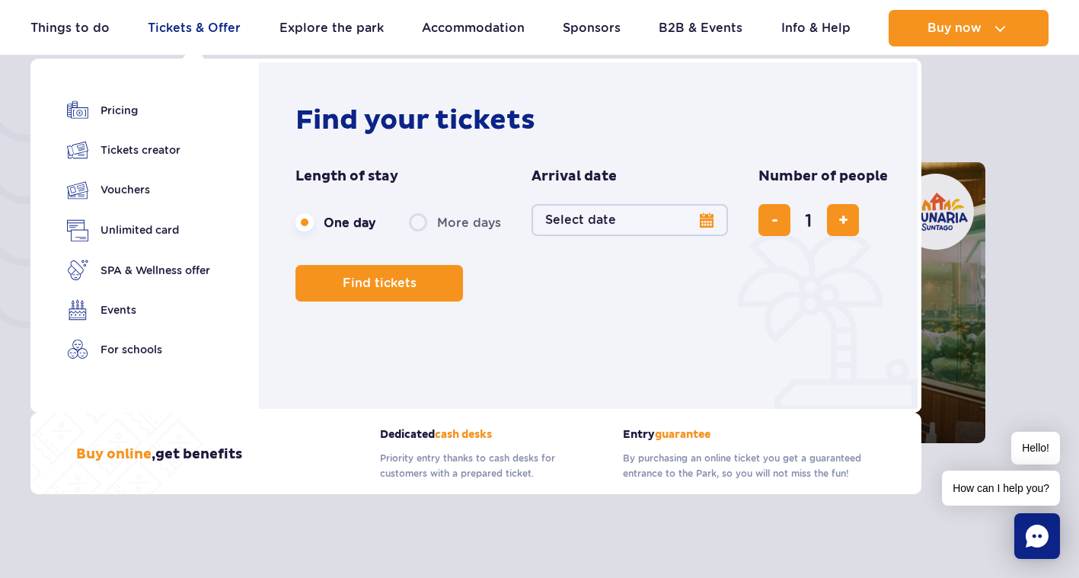
click at [203, 28] on link "Tickets & Offer" at bounding box center [194, 28] width 93 height 37
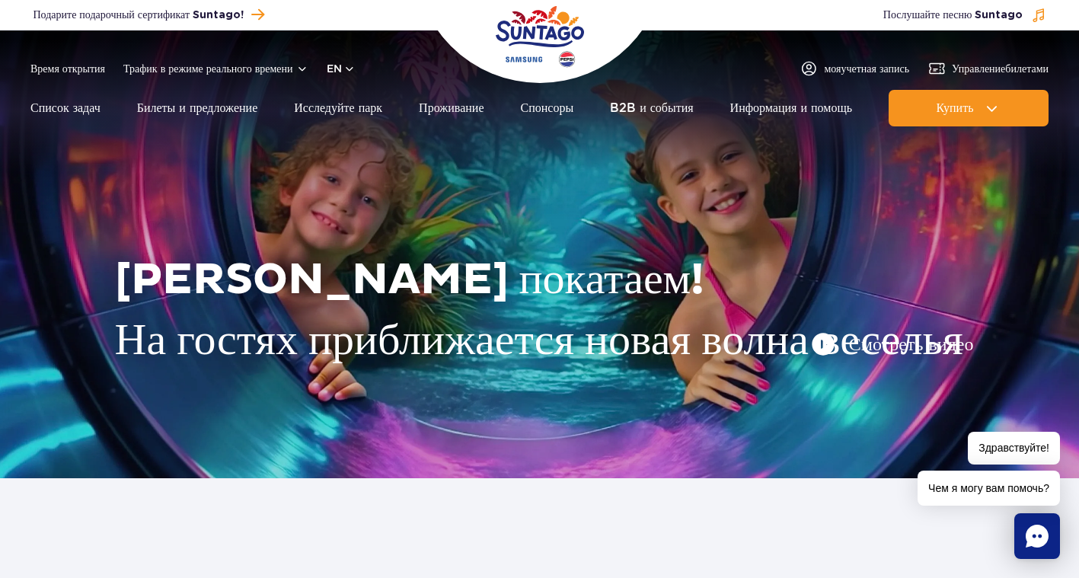
click at [721, 59] on div "Время открытия Трафик в режиме реального времени EN PL EN UA моя учетная запись…" at bounding box center [539, 68] width 1018 height 18
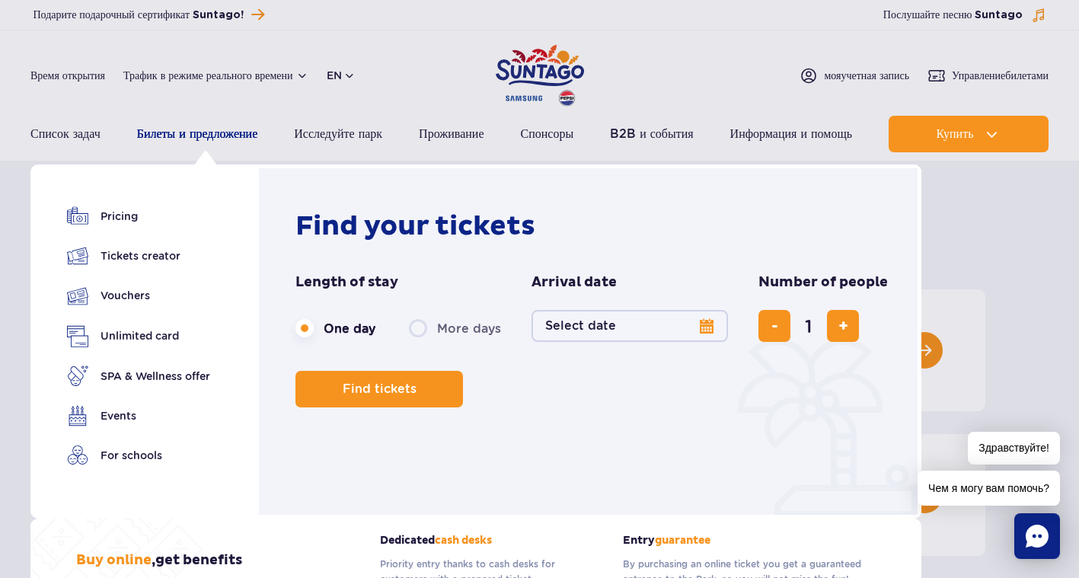
click at [197, 133] on link "Билеты и предложение" at bounding box center [197, 134] width 121 height 37
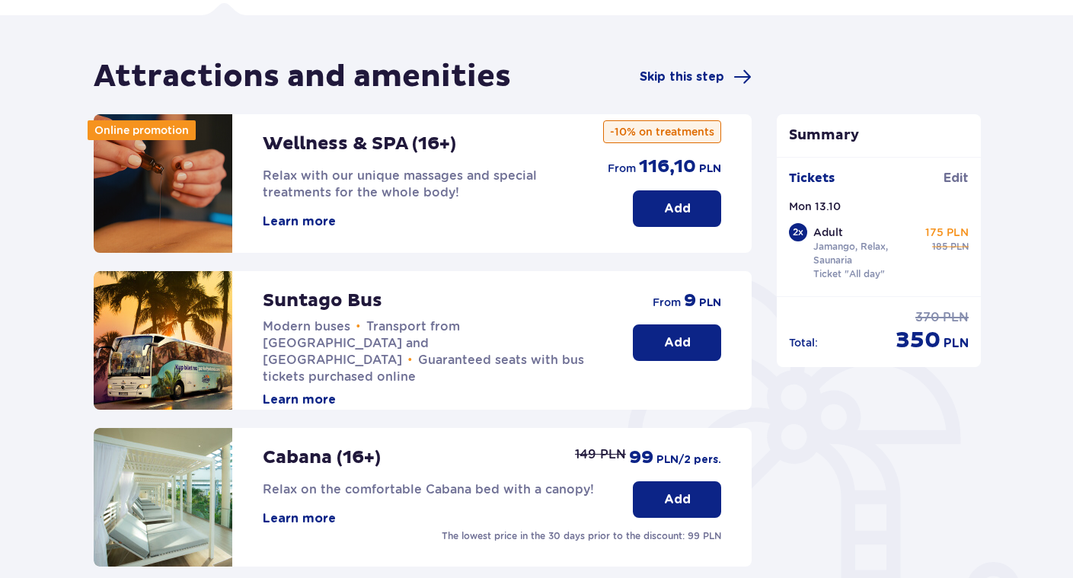
scroll to position [104, 0]
click at [683, 343] on p "Add" at bounding box center [677, 342] width 27 height 17
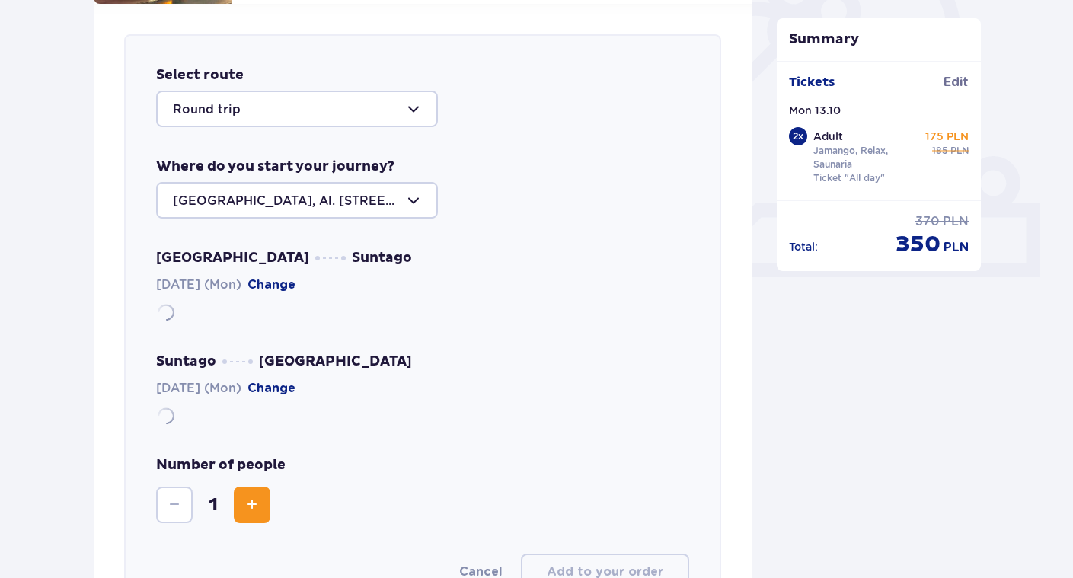
scroll to position [525, 0]
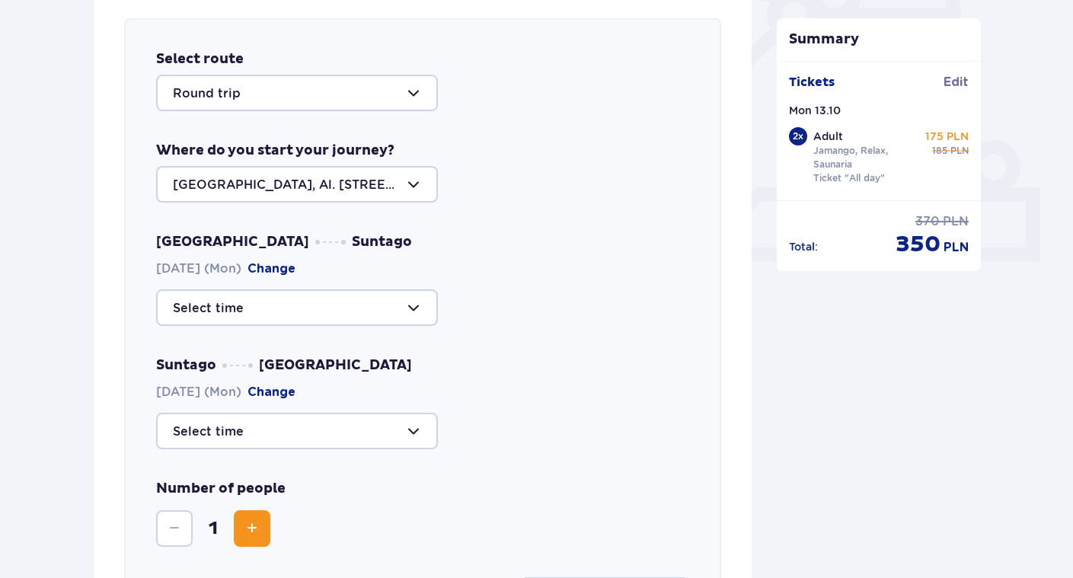
click at [362, 88] on div at bounding box center [297, 93] width 282 height 37
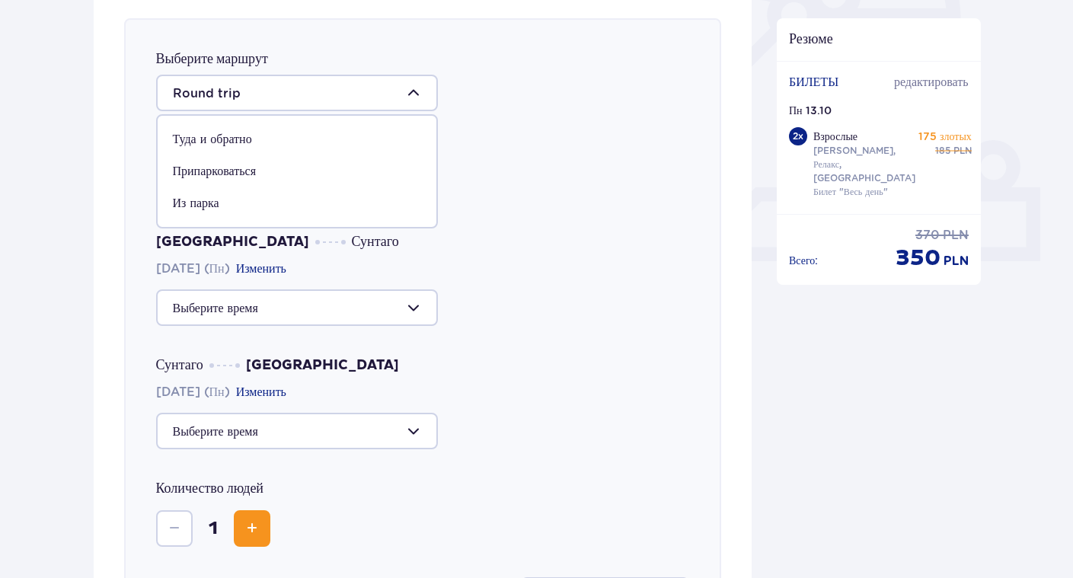
click at [193, 148] on p "Туда и обратно" at bounding box center [212, 139] width 79 height 17
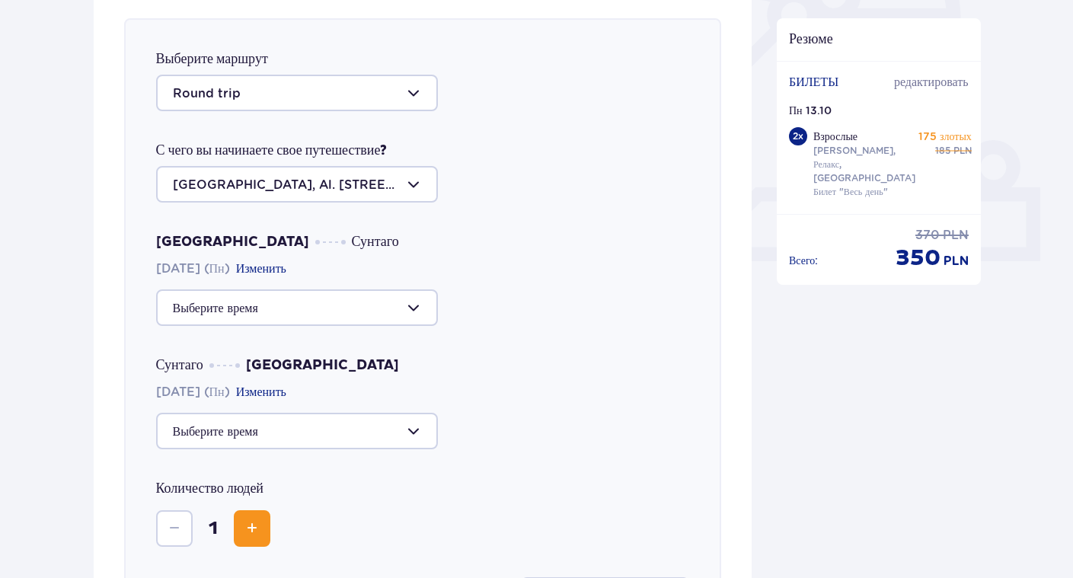
click at [353, 203] on div at bounding box center [297, 184] width 282 height 37
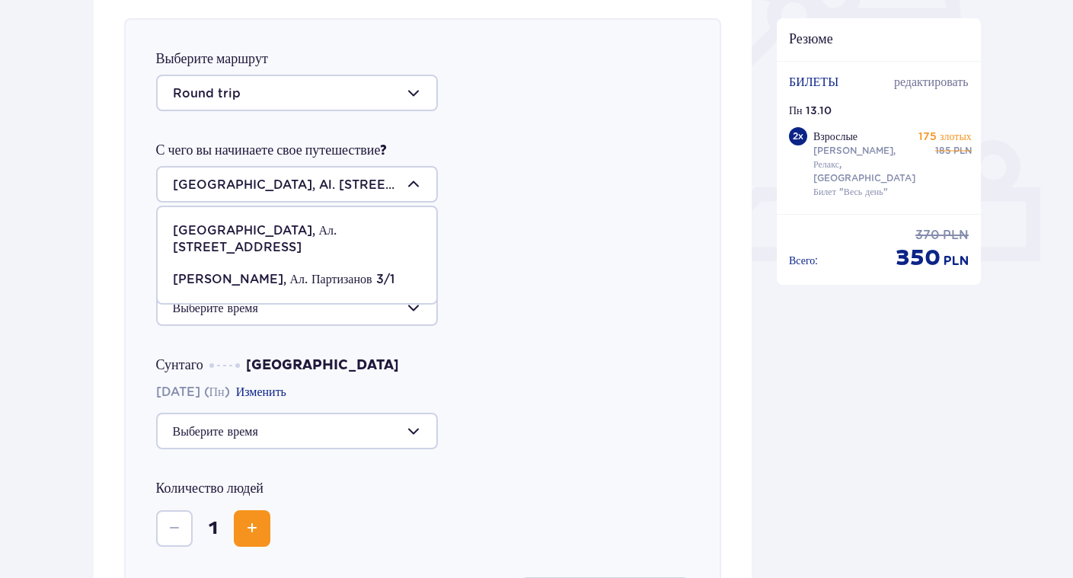
click at [366, 203] on div at bounding box center [297, 184] width 282 height 37
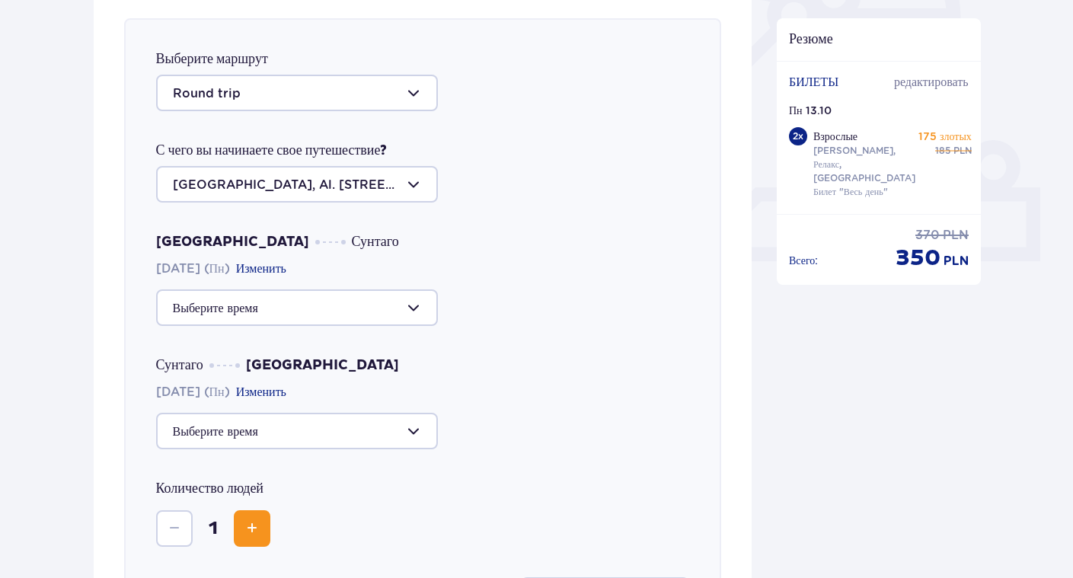
drag, startPoint x: 366, startPoint y: 219, endPoint x: 136, endPoint y: 210, distance: 230.2
click at [136, 210] on div "Выберите маршрут Round trip С чего вы начинаете свое путешествие? Warsaw, Al. J…" at bounding box center [423, 332] width 598 height 628
copy div
click at [719, 187] on div "Выберите маршрут Round trip С чего вы начинаете свое путешествие? Warsaw, Al. J…" at bounding box center [423, 332] width 598 height 628
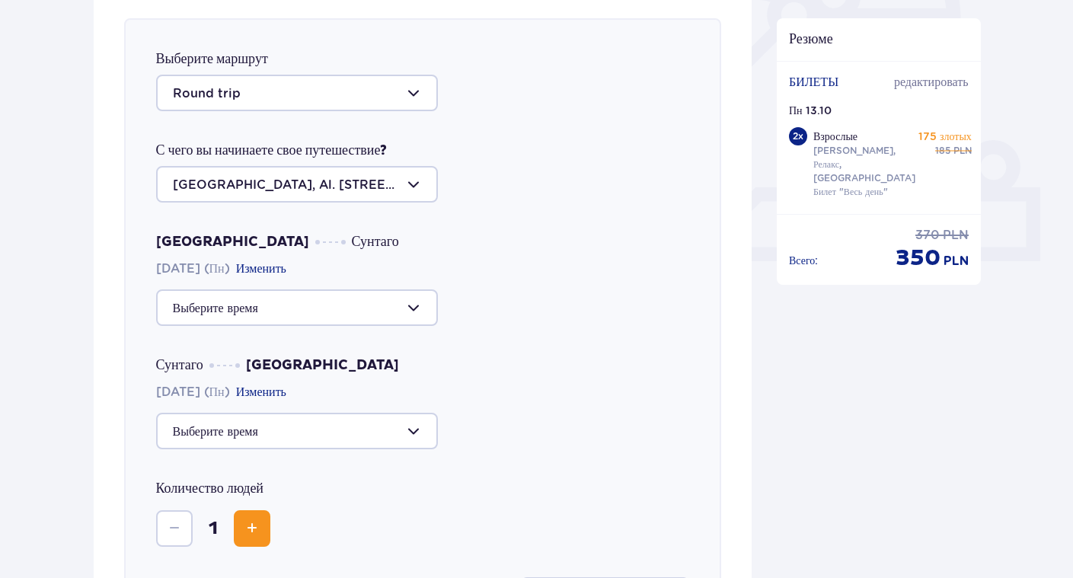
click at [322, 326] on div at bounding box center [297, 307] width 282 height 37
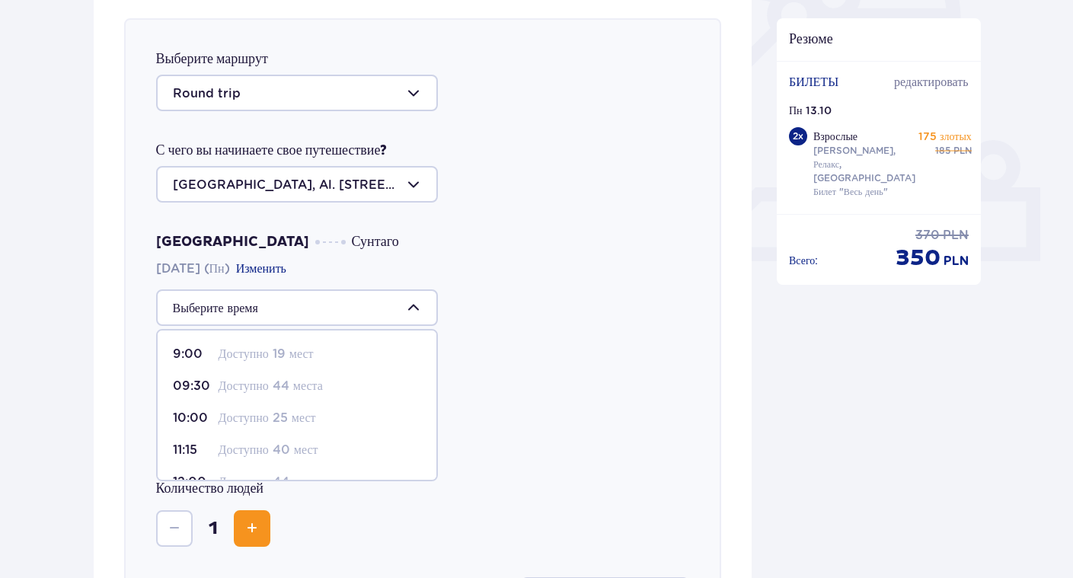
click at [398, 362] on div "9:00 Доступно 19 мест" at bounding box center [297, 354] width 248 height 17
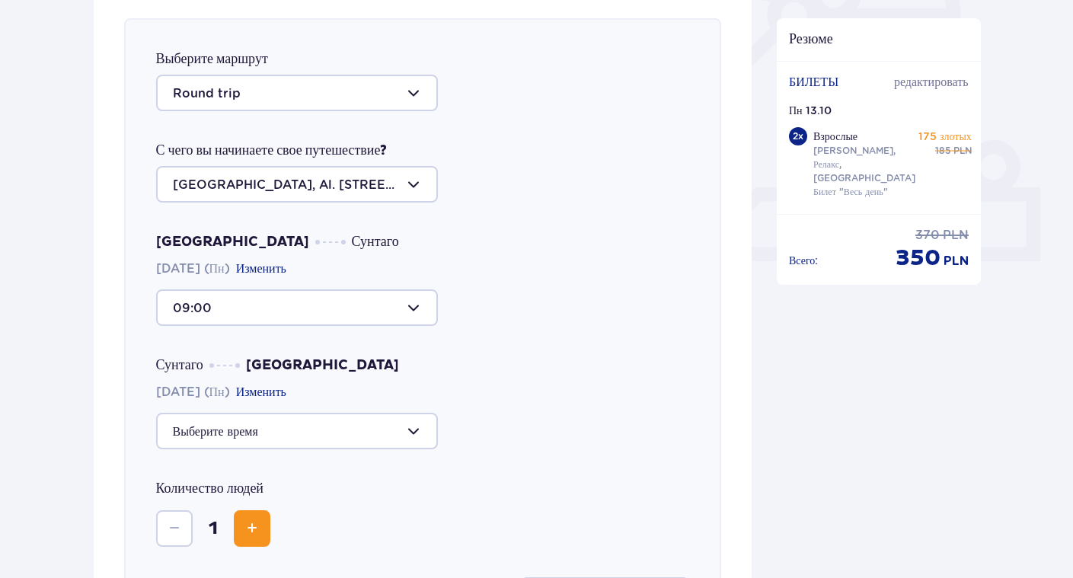
type input "09:00"
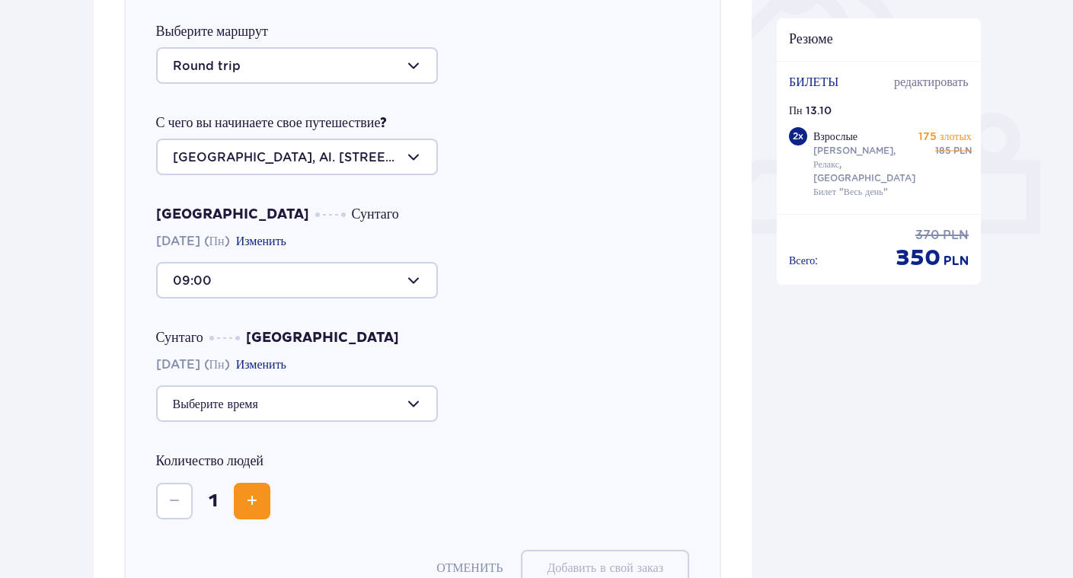
scroll to position [560, 0]
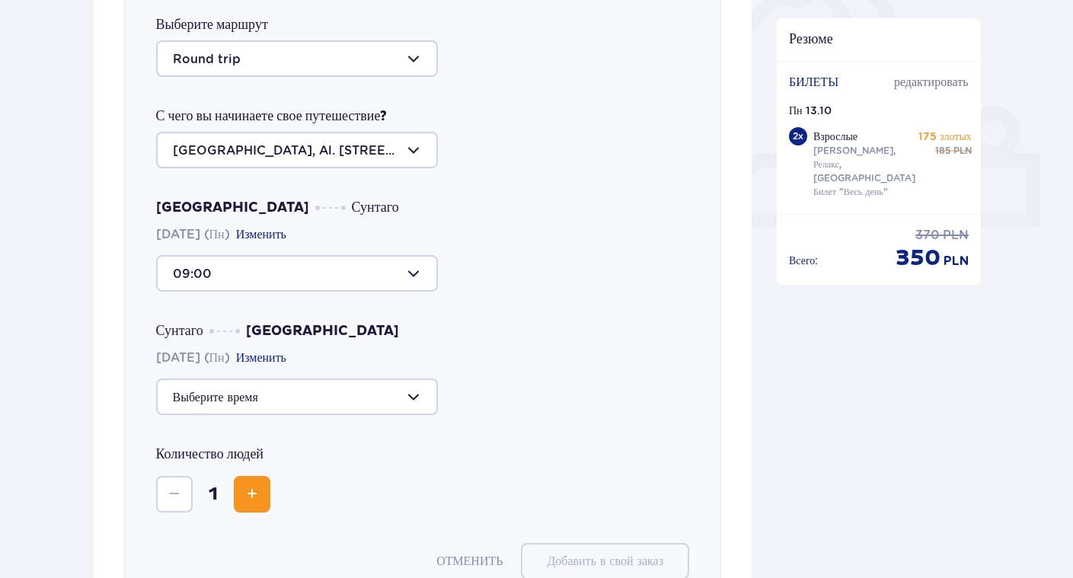
click at [333, 415] on div at bounding box center [297, 396] width 282 height 37
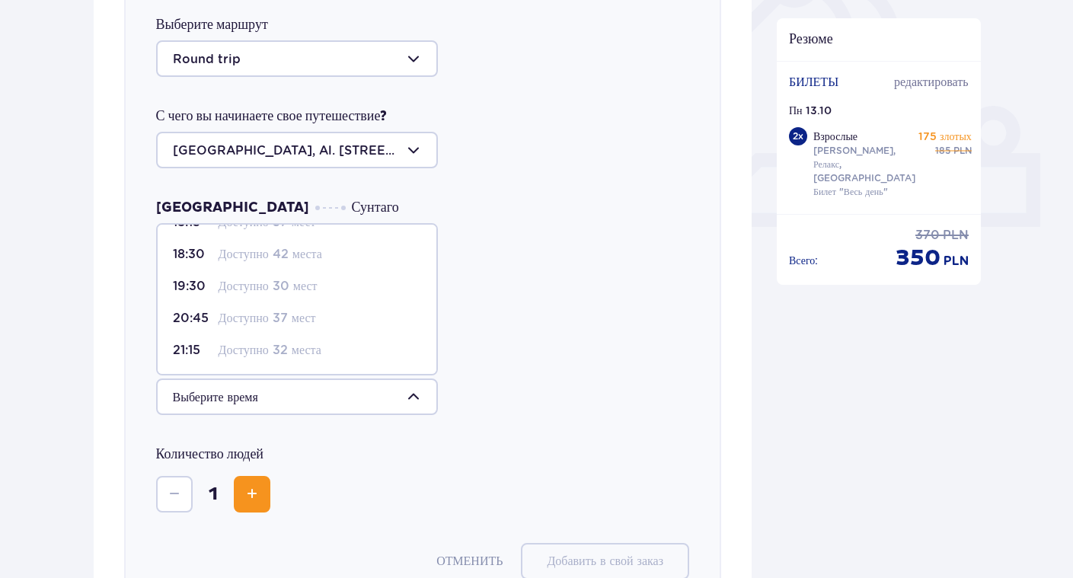
scroll to position [90, 0]
click at [334, 359] on div "21:15 Доступно 32 места" at bounding box center [297, 350] width 248 height 17
type input "21:15"
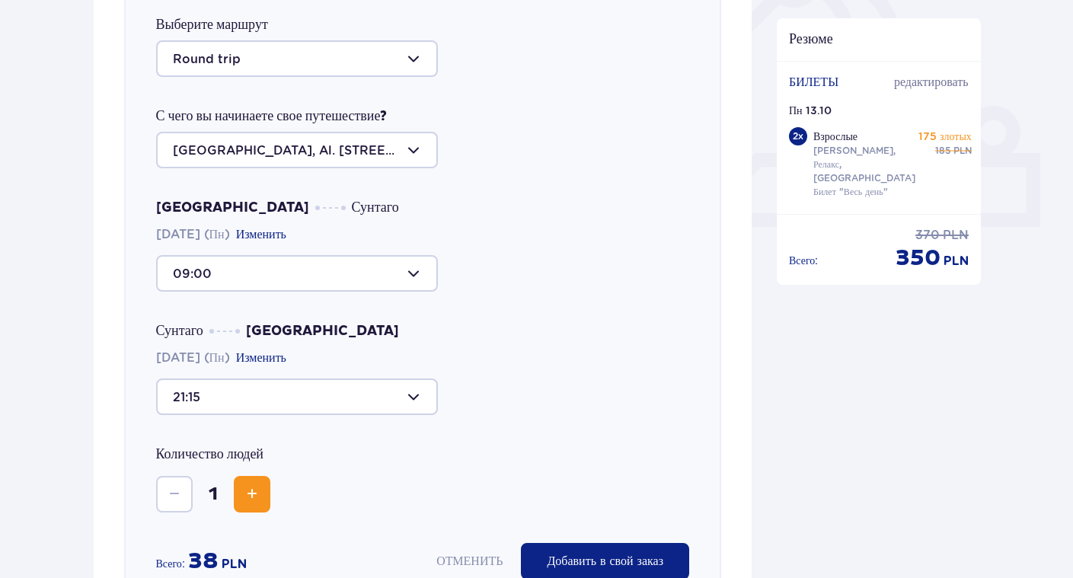
click at [262, 513] on button "Увеличение" at bounding box center [252, 494] width 37 height 37
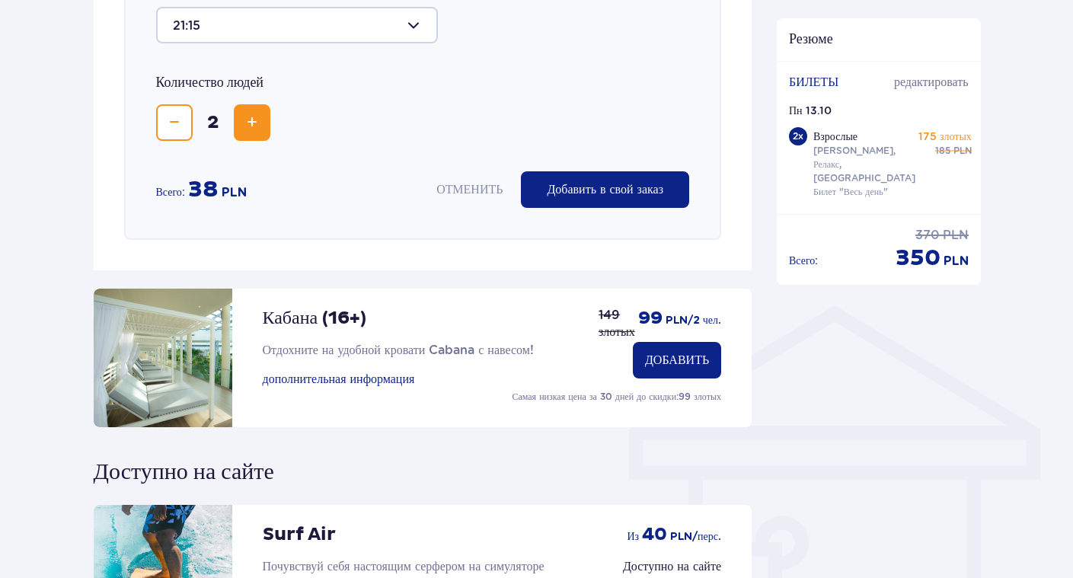
scroll to position [933, 0]
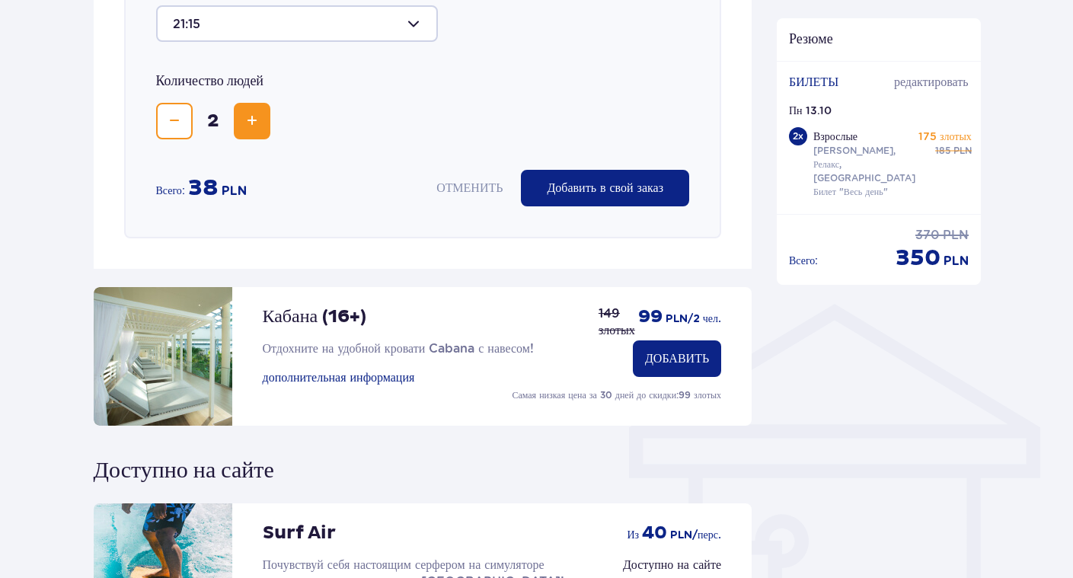
click at [617, 196] on p "Добавить в свой заказ" at bounding box center [605, 188] width 117 height 17
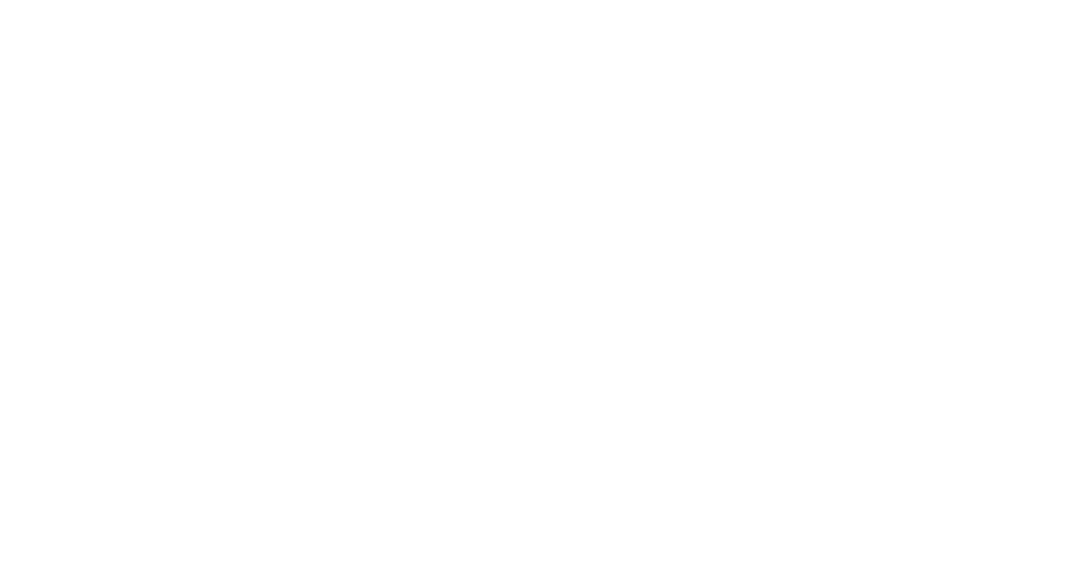
scroll to position [0, 0]
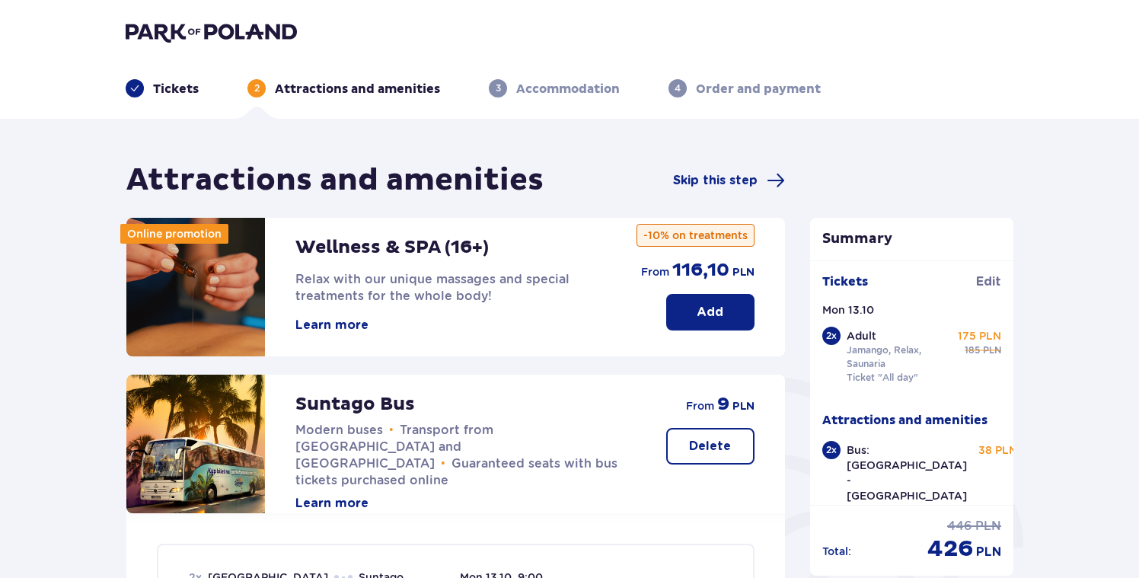
click at [165, 91] on p "Tickets" at bounding box center [176, 89] width 46 height 17
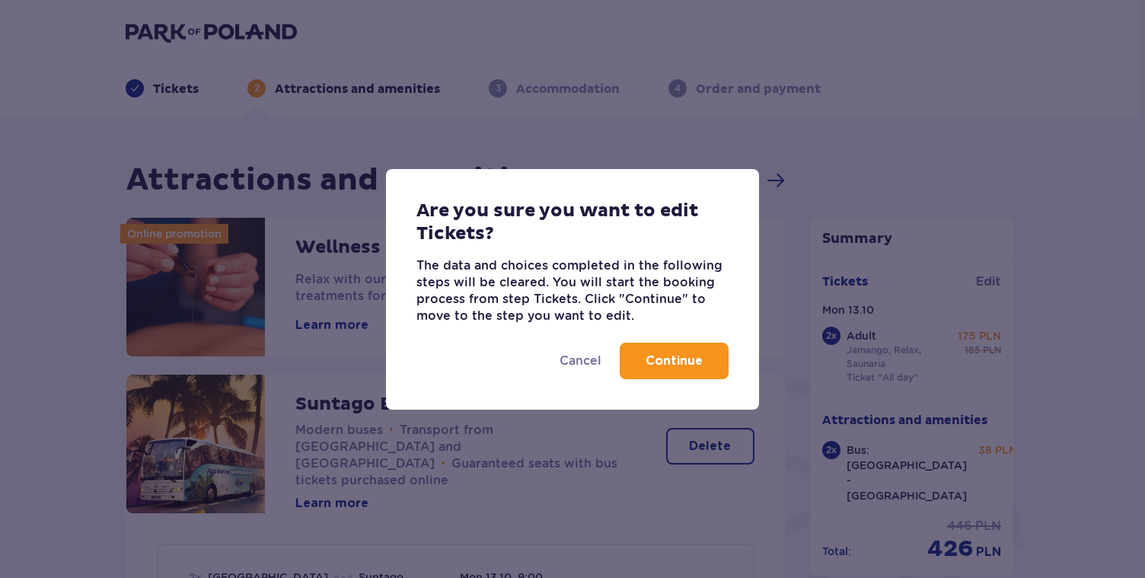
click at [667, 356] on p "Continue" at bounding box center [674, 361] width 57 height 17
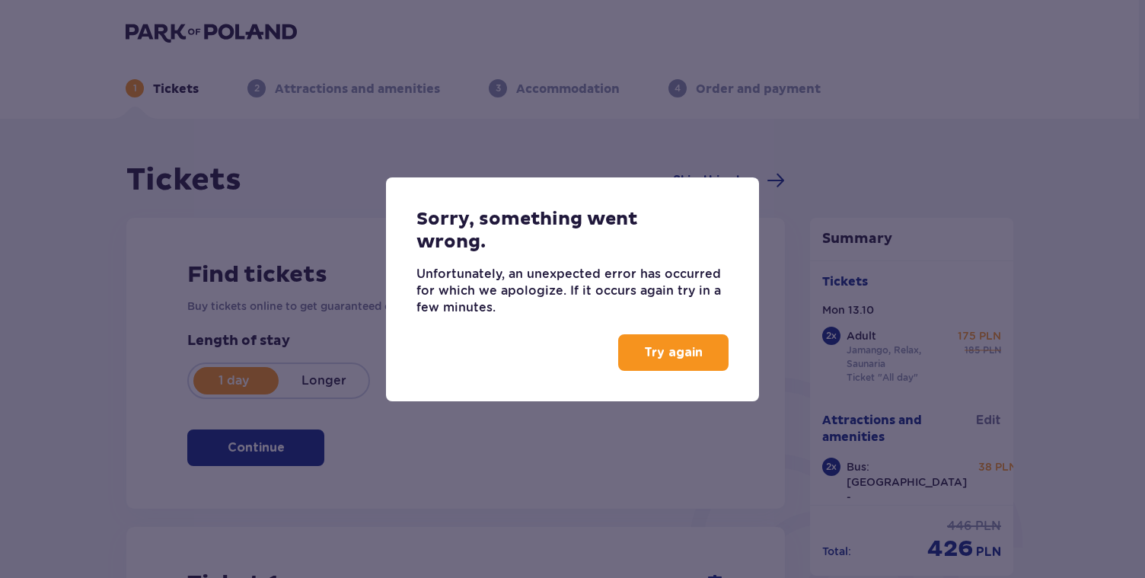
click at [692, 351] on p "Try again" at bounding box center [673, 352] width 59 height 17
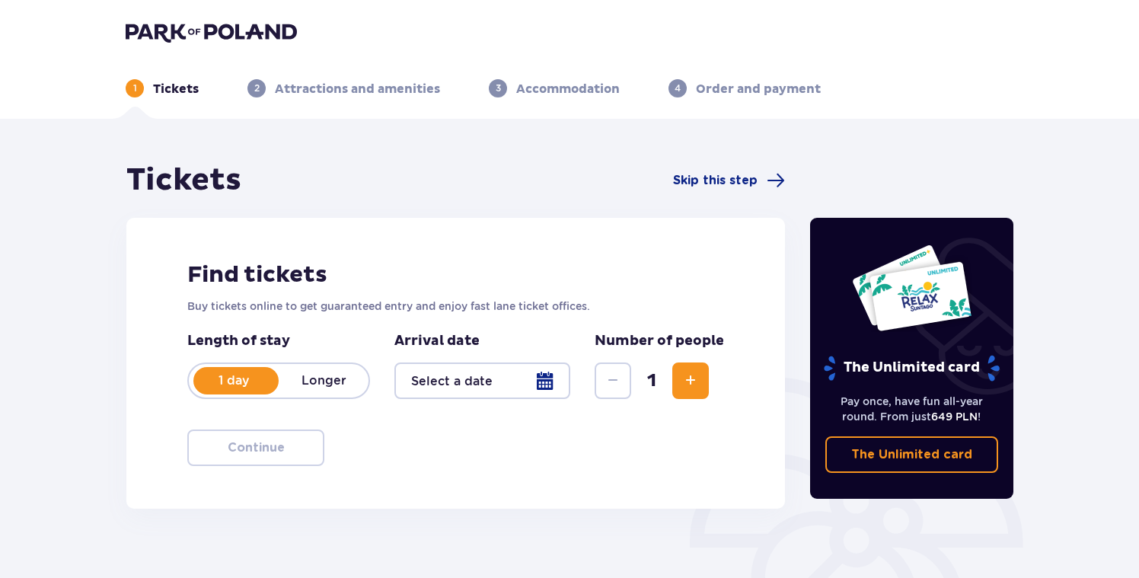
click at [541, 394] on div at bounding box center [482, 380] width 176 height 37
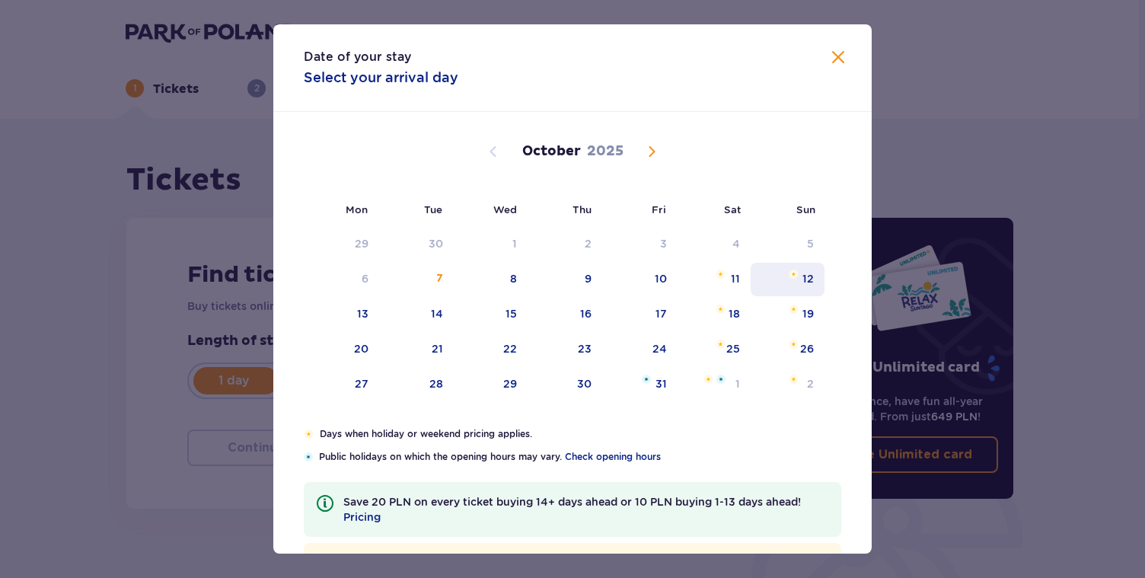
click at [800, 276] on div "12" at bounding box center [788, 280] width 74 height 34
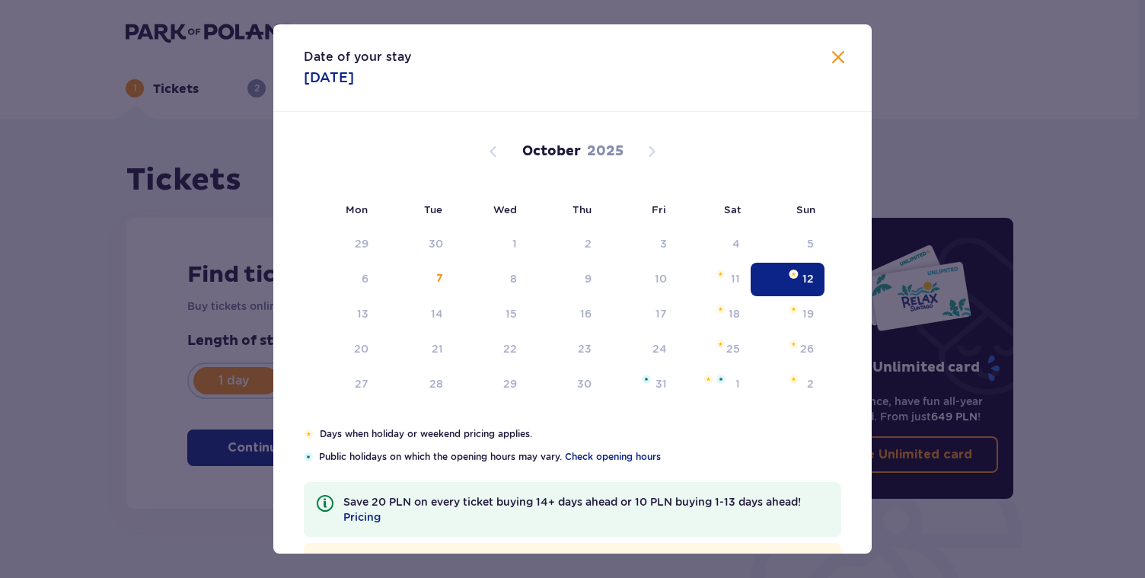
type input "[DATE]"
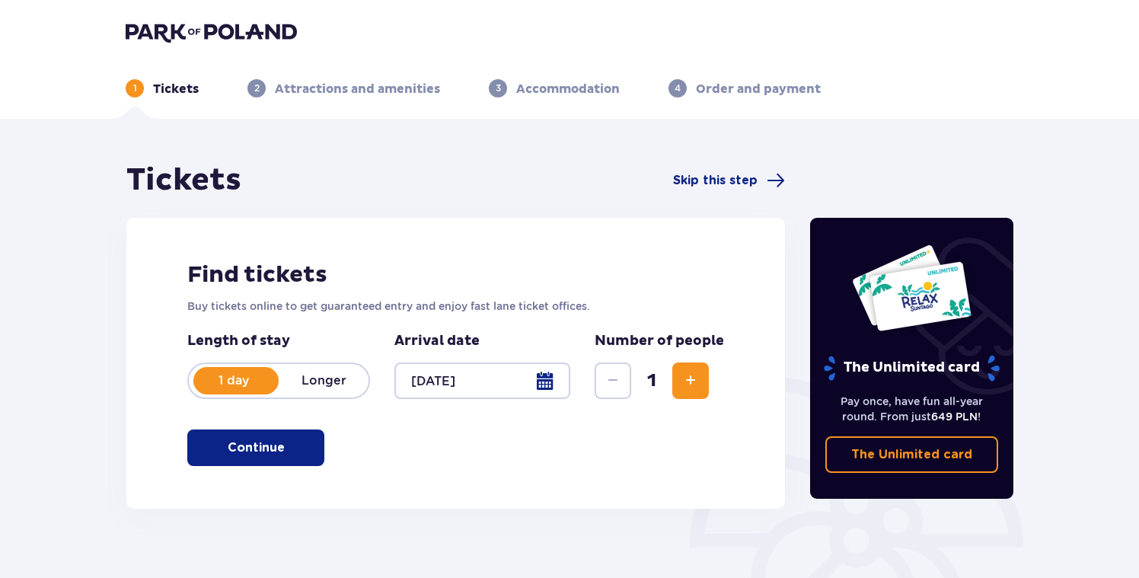
click at [689, 385] on span "Increase" at bounding box center [691, 381] width 18 height 18
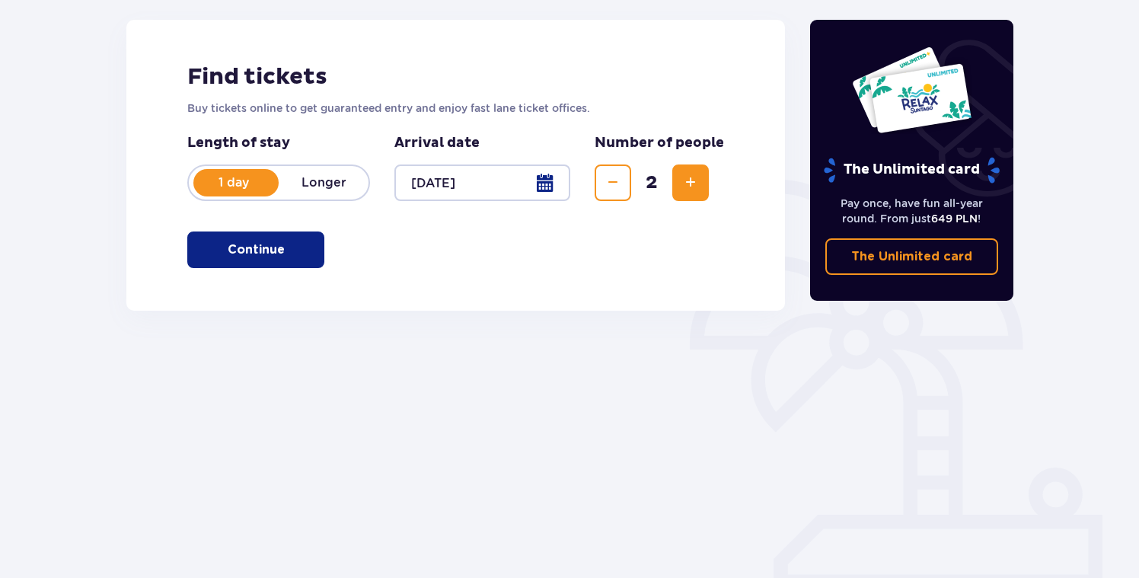
scroll to position [198, 0]
click at [302, 251] on button "Continue" at bounding box center [255, 250] width 137 height 37
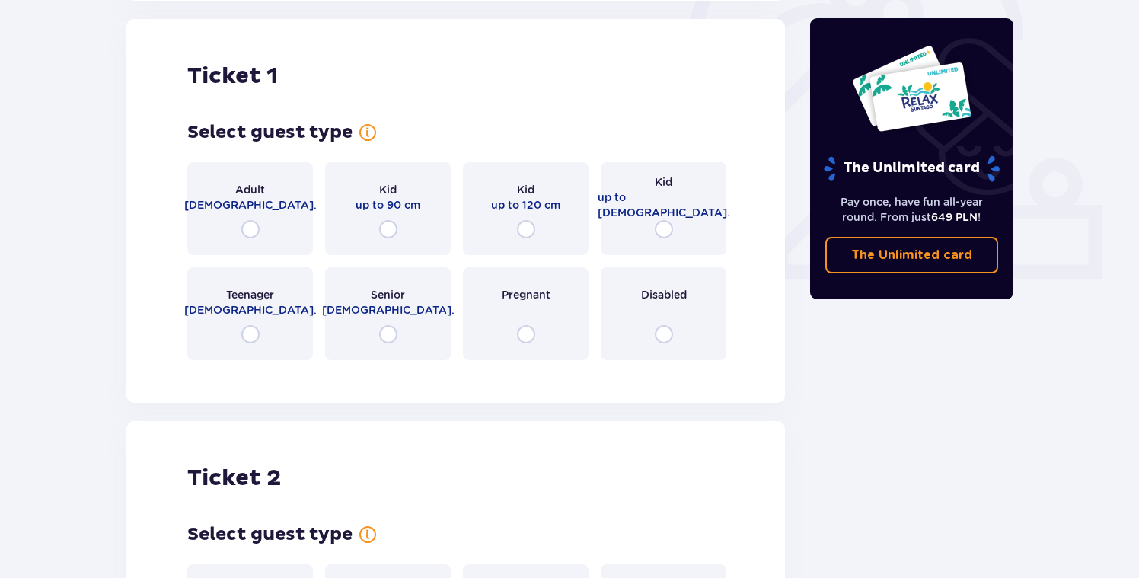
scroll to position [509, 0]
click at [263, 235] on div "Adult [DEMOGRAPHIC_DATA]." at bounding box center [250, 207] width 126 height 93
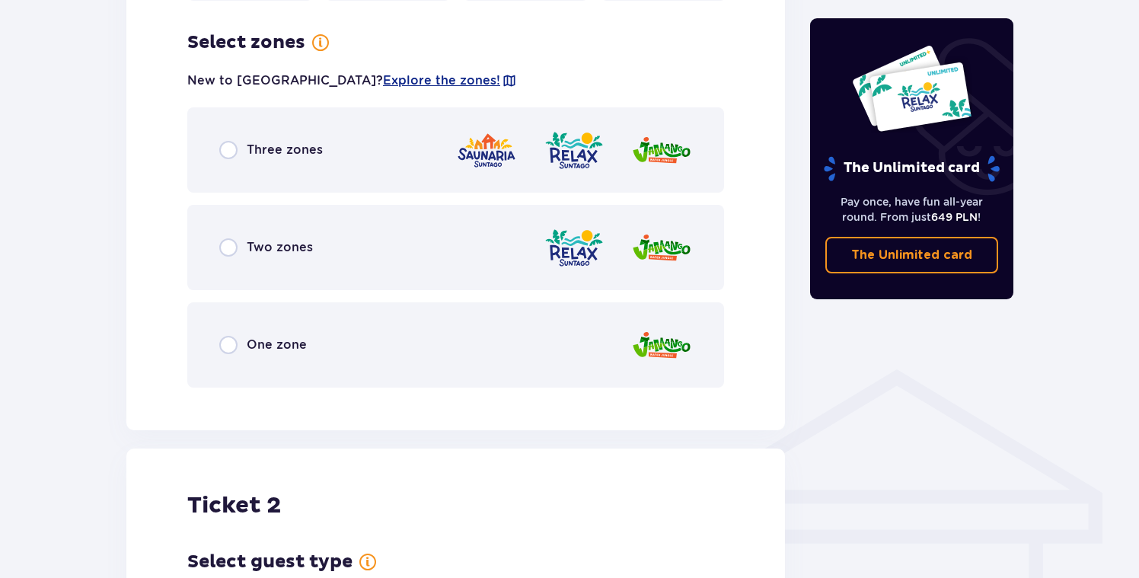
scroll to position [880, 0]
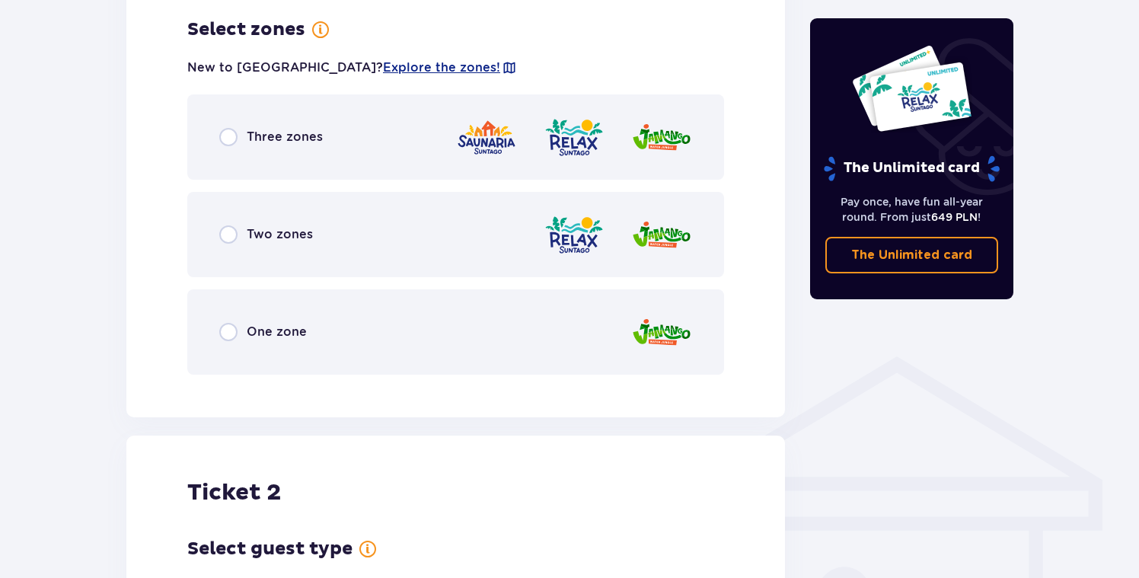
click at [263, 235] on span "Two zones" at bounding box center [280, 234] width 66 height 17
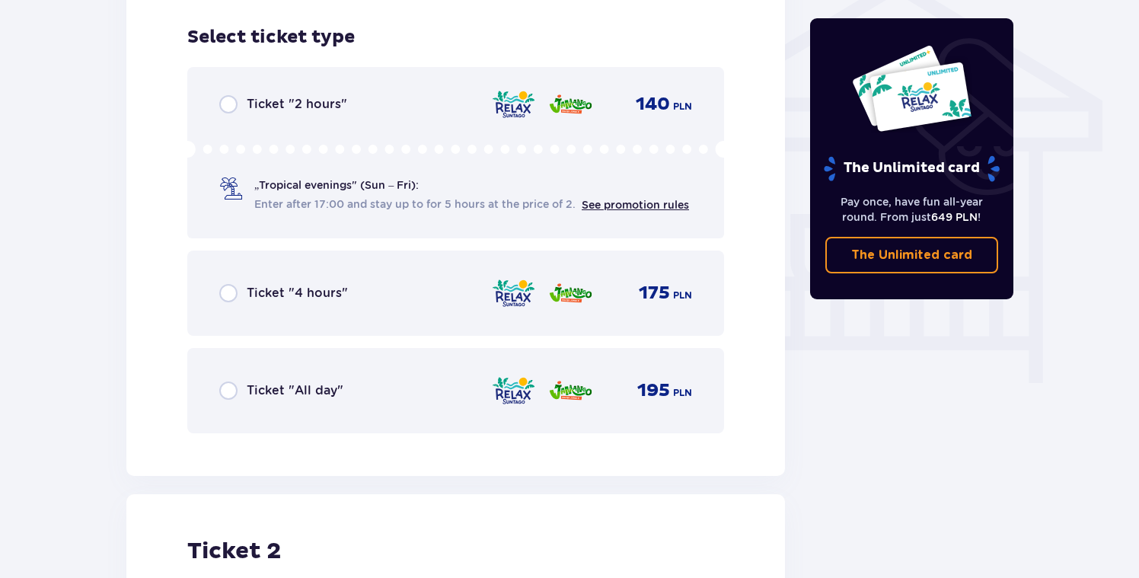
scroll to position [1267, 0]
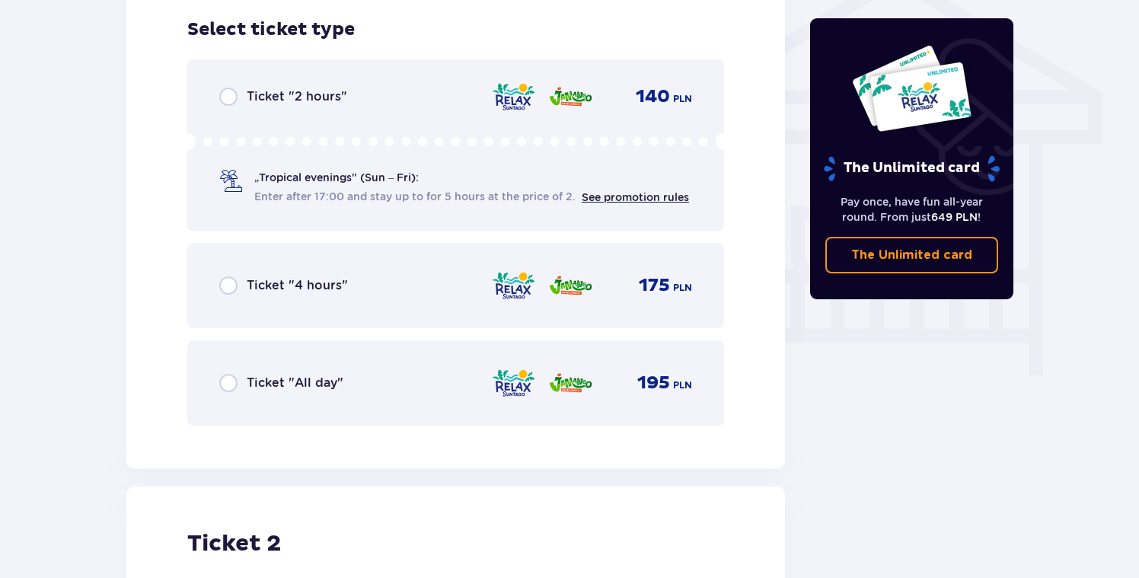
click at [351, 424] on div "Ticket "All day" 195 PLN" at bounding box center [455, 382] width 537 height 85
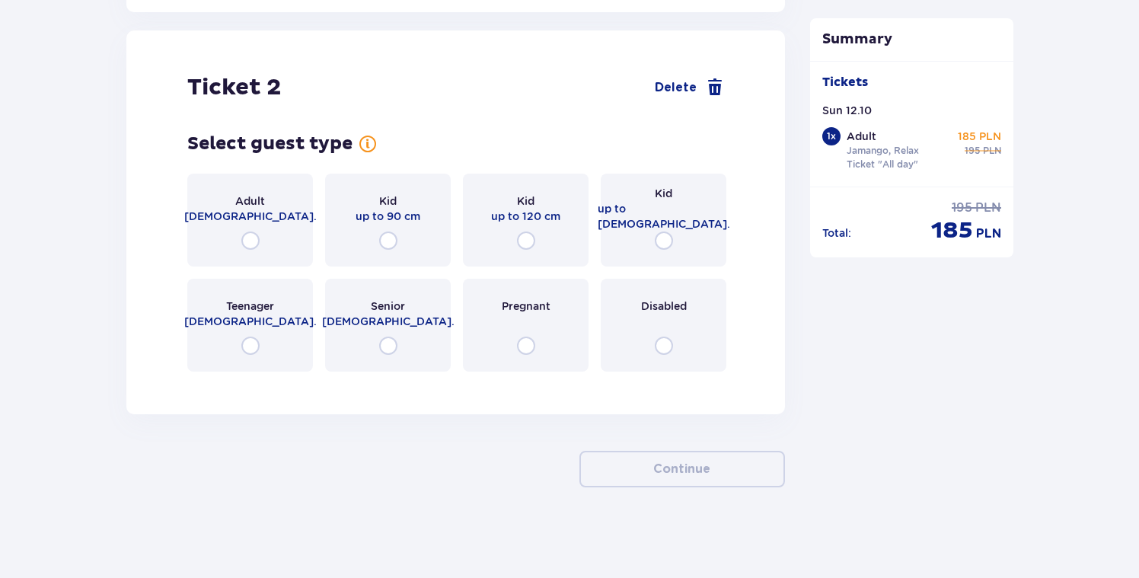
scroll to position [1724, 0]
click at [255, 238] on input "radio" at bounding box center [250, 240] width 18 height 18
radio input "true"
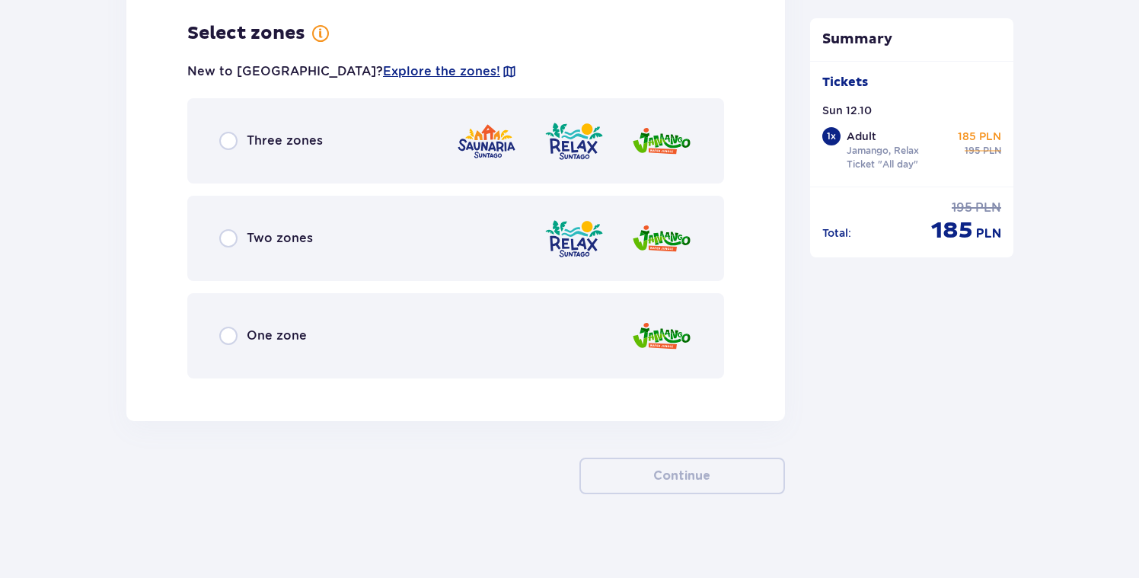
scroll to position [2107, 0]
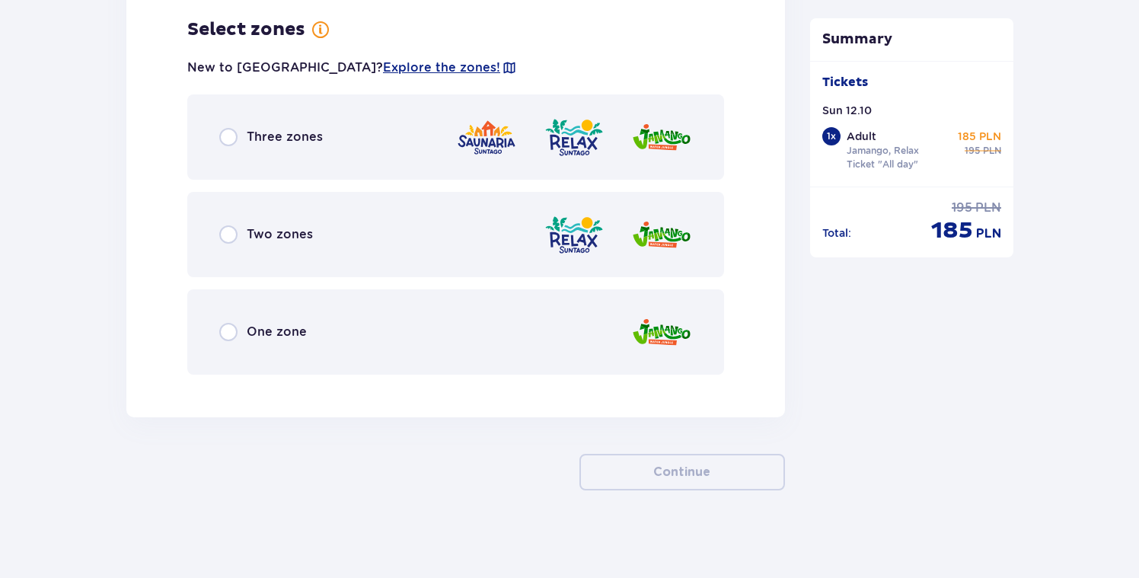
click at [454, 228] on div "Two zones" at bounding box center [455, 234] width 537 height 85
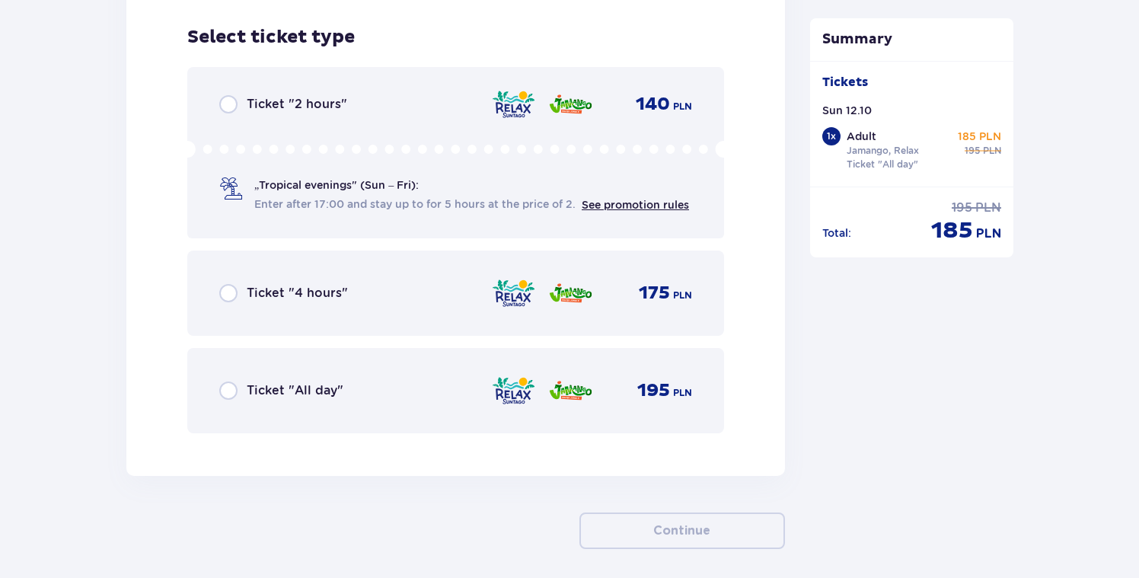
scroll to position [2494, 0]
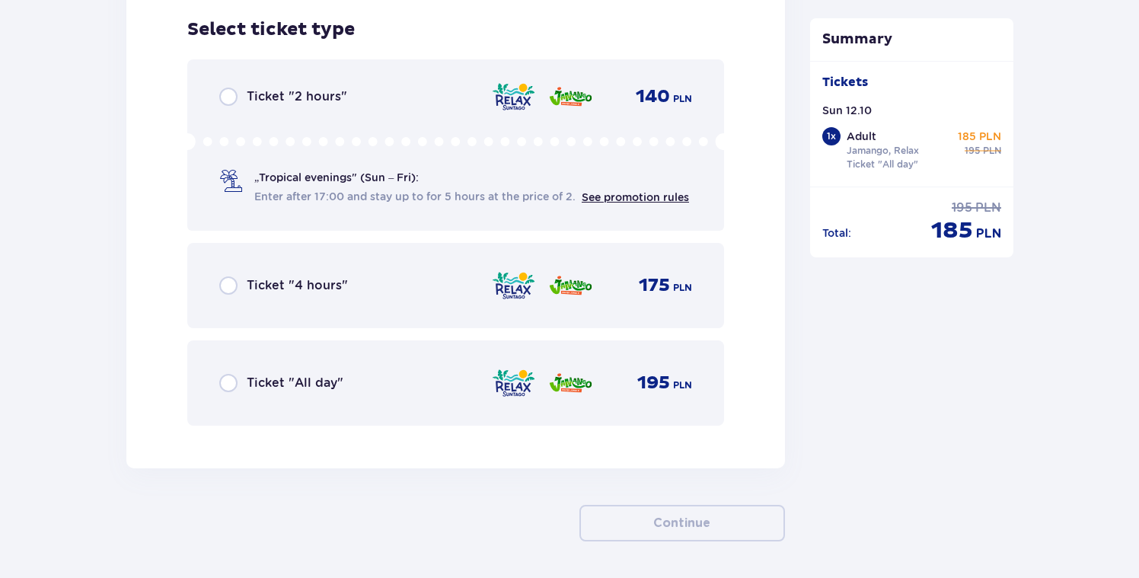
click at [385, 394] on div "Ticket "All day" 195 PLN" at bounding box center [455, 383] width 473 height 32
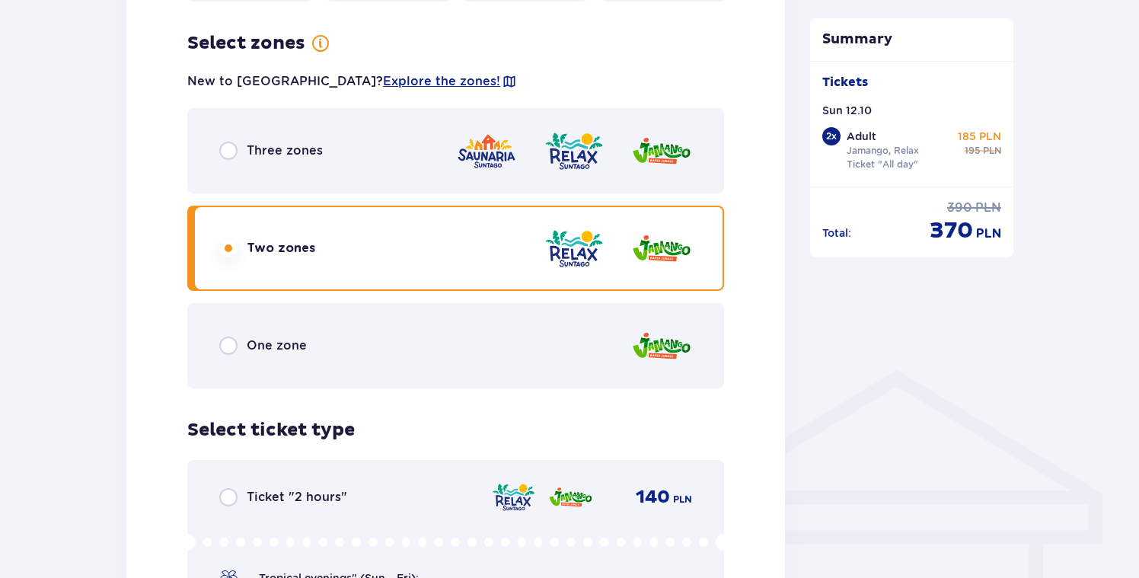
scroll to position [868, 0]
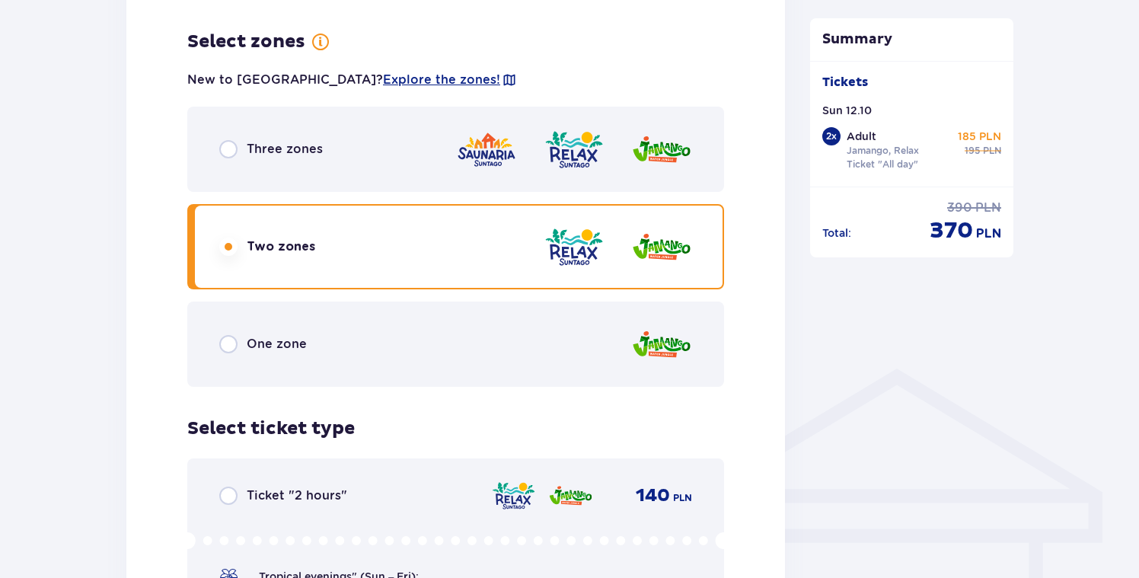
click at [605, 148] on div at bounding box center [574, 149] width 236 height 43
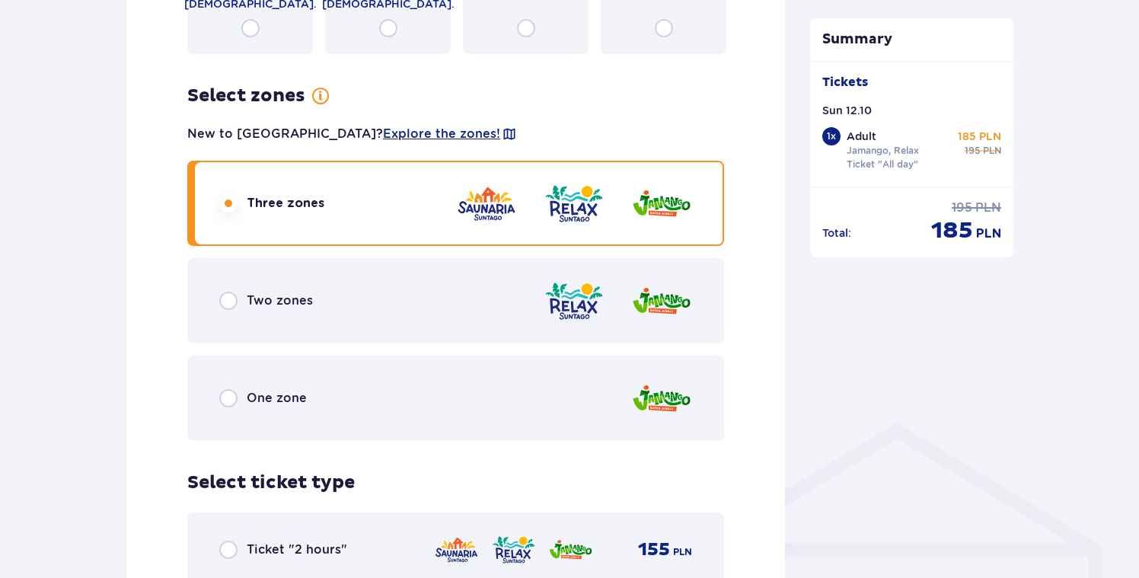
scroll to position [818, 0]
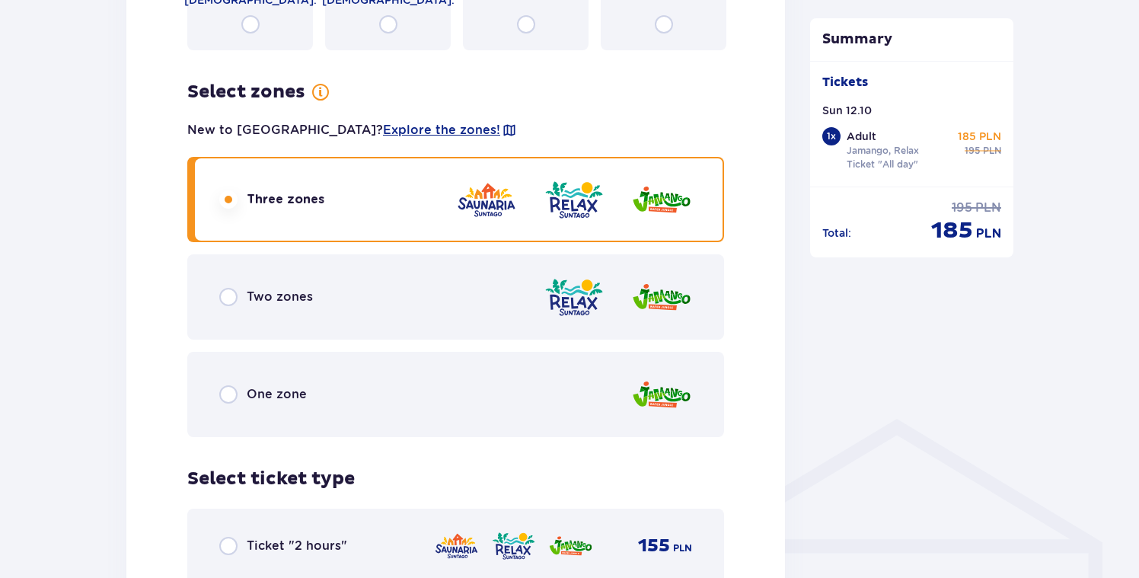
click at [462, 241] on div "Three zones" at bounding box center [455, 199] width 537 height 85
click at [511, 318] on div "Two zones" at bounding box center [455, 296] width 537 height 85
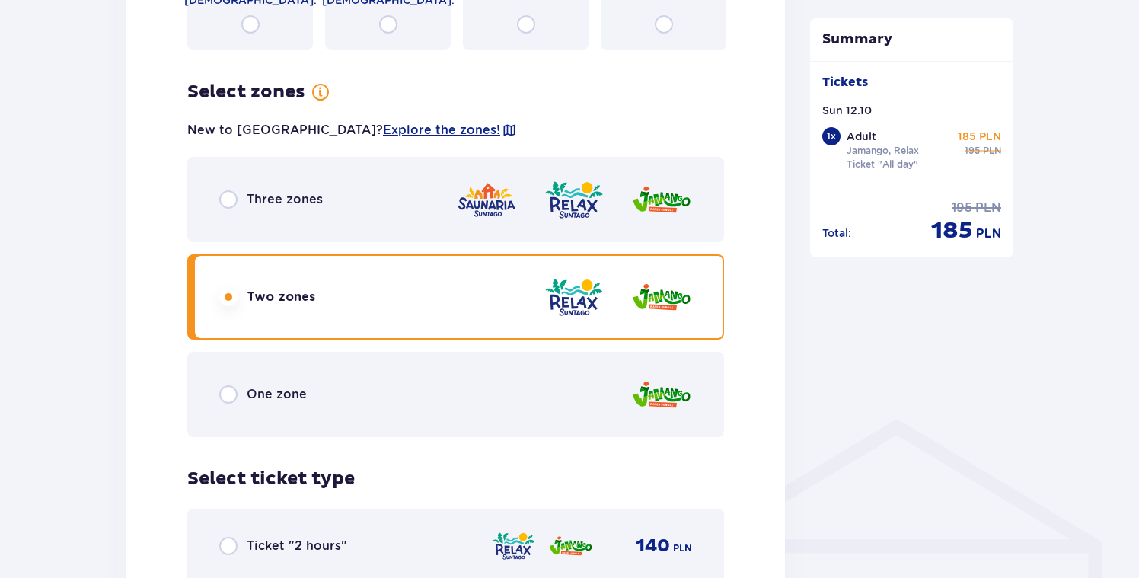
click at [449, 218] on div "Three zones" at bounding box center [455, 199] width 537 height 85
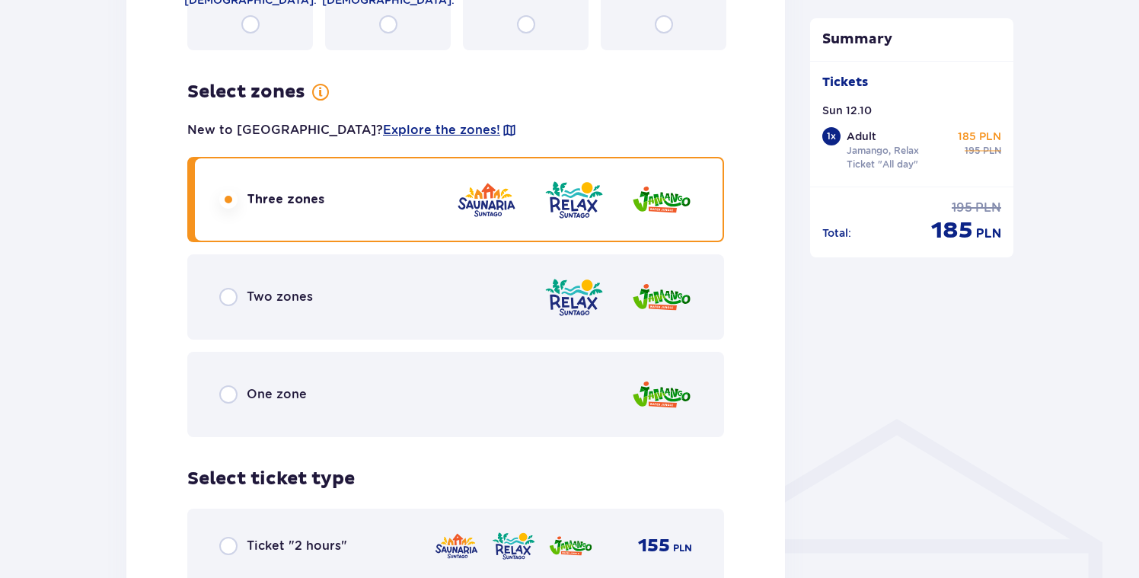
click at [430, 310] on div "Two zones" at bounding box center [455, 296] width 537 height 85
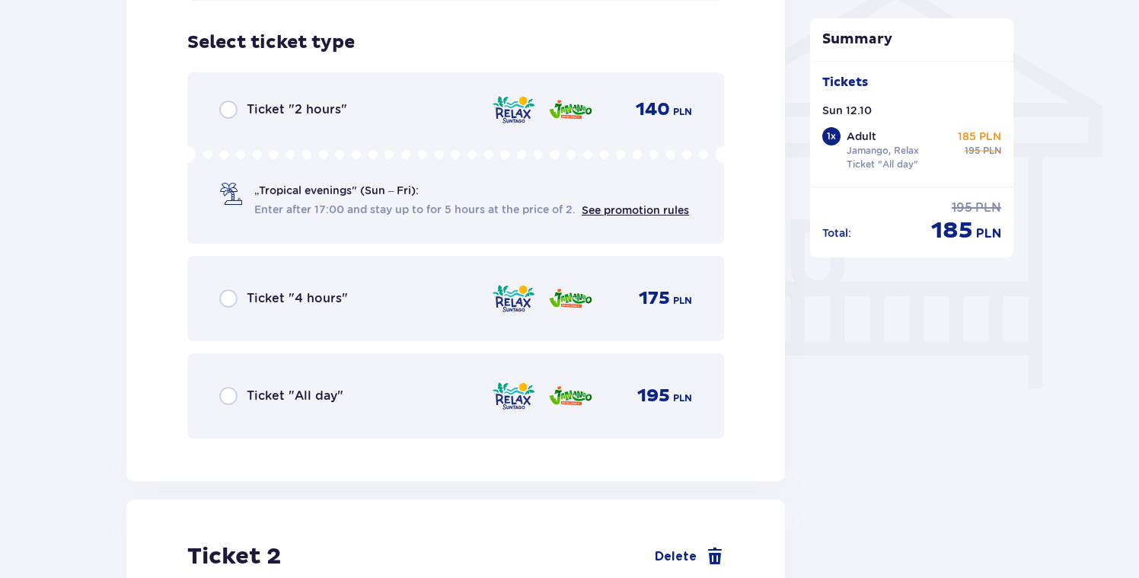
scroll to position [1249, 0]
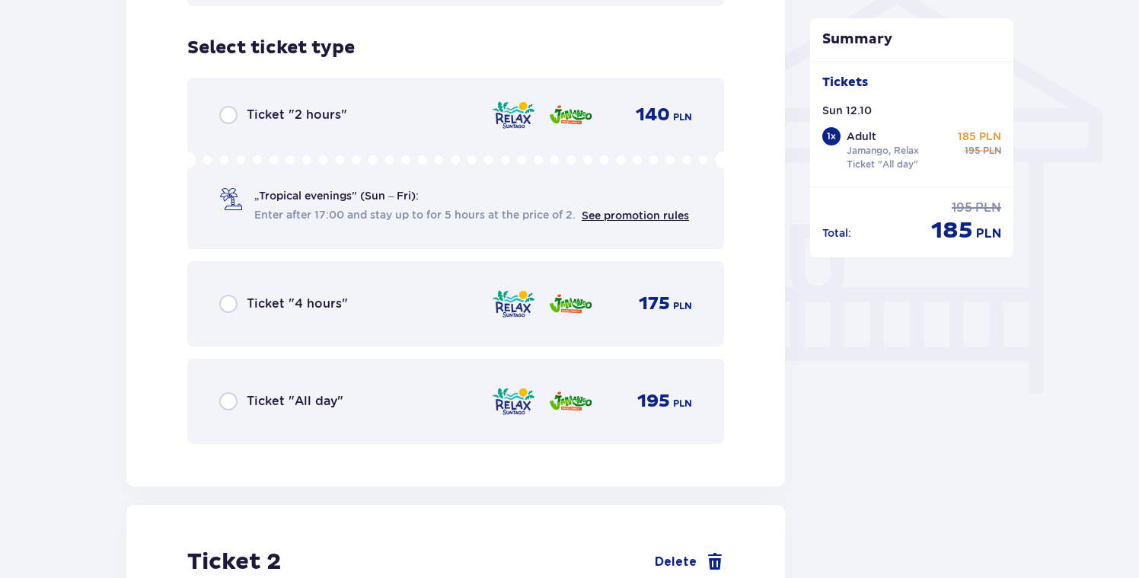
click at [430, 310] on div "Ticket "4 hours" 175 PLN" at bounding box center [455, 304] width 473 height 32
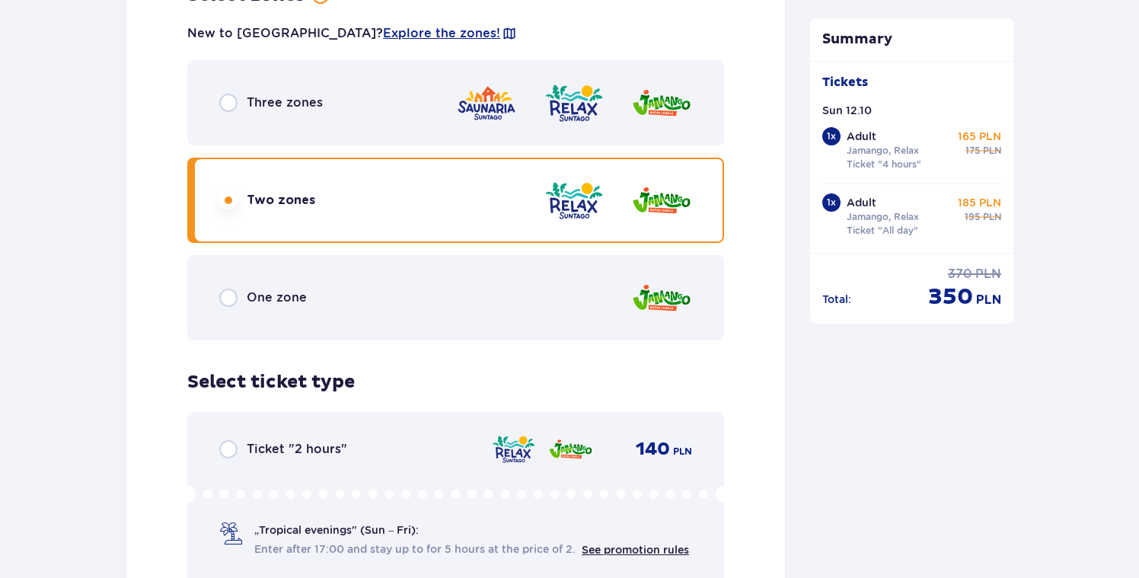
scroll to position [2138, 0]
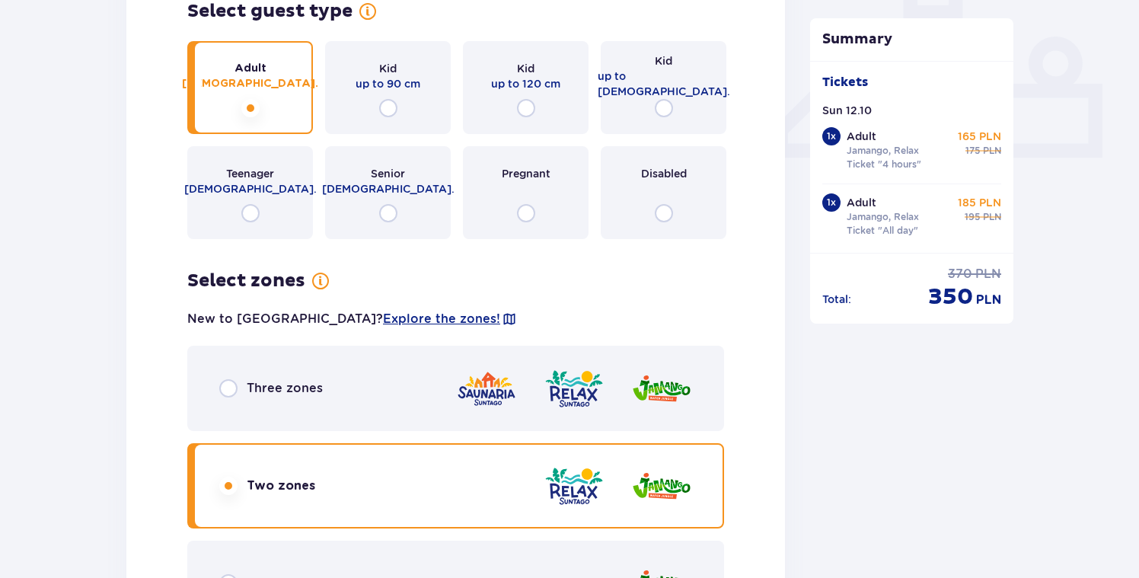
scroll to position [627, 0]
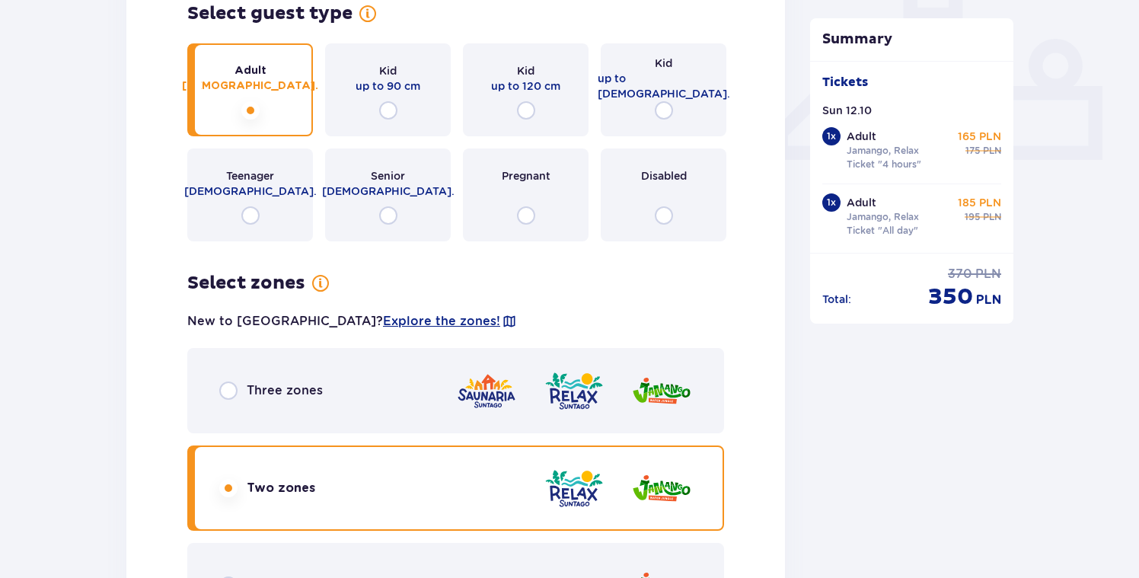
click at [596, 374] on img at bounding box center [574, 390] width 61 height 43
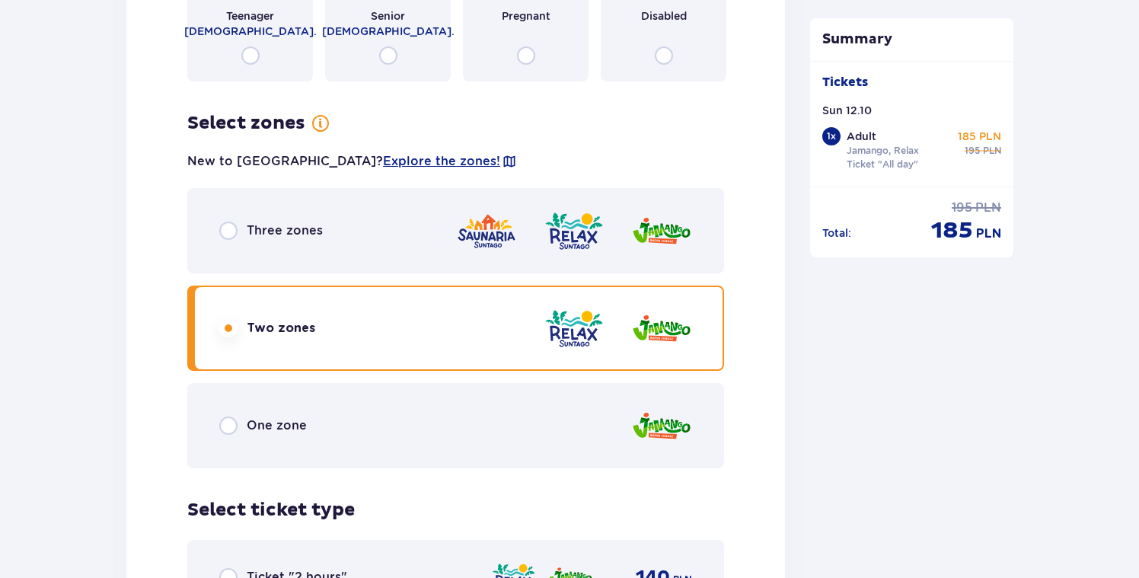
scroll to position [2023, 0]
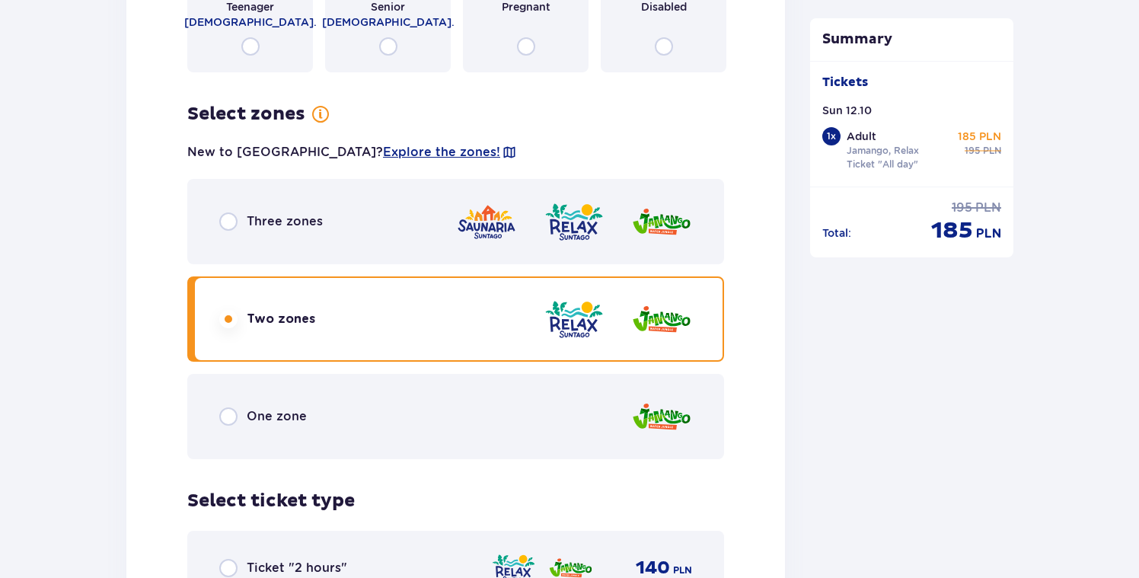
click at [616, 226] on div at bounding box center [574, 221] width 236 height 43
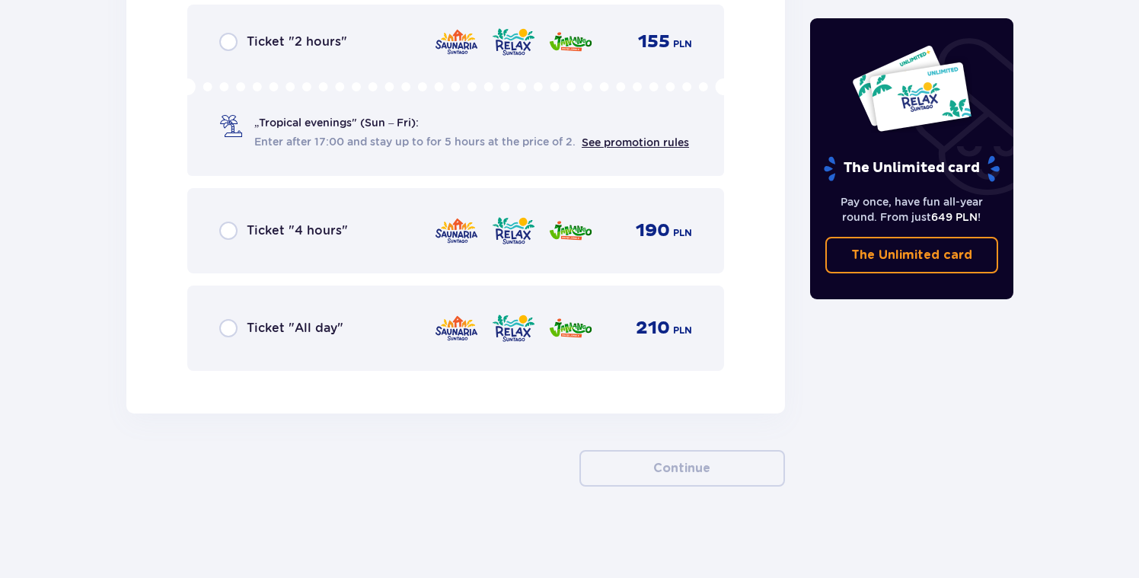
click at [299, 324] on span "Ticket "All day"" at bounding box center [295, 328] width 97 height 17
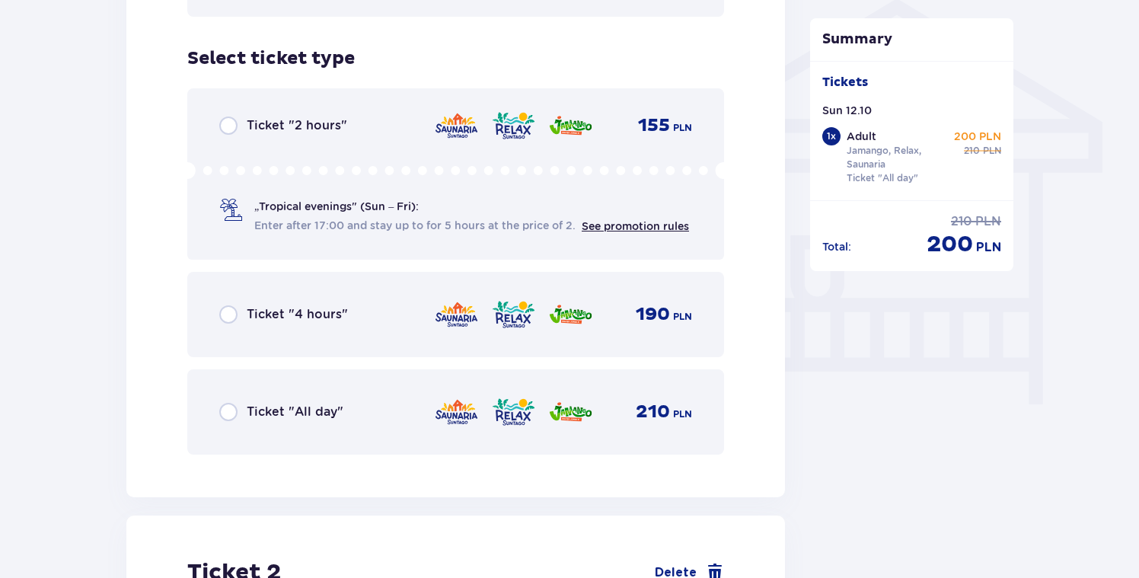
scroll to position [1239, 0]
click at [552, 413] on img at bounding box center [570, 411] width 45 height 32
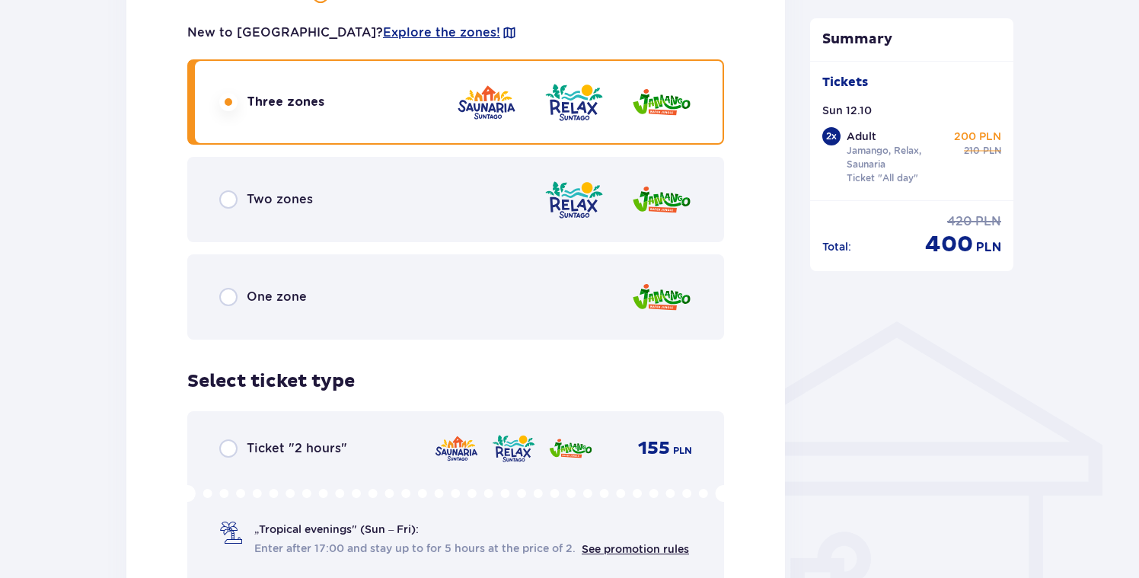
scroll to position [919, 0]
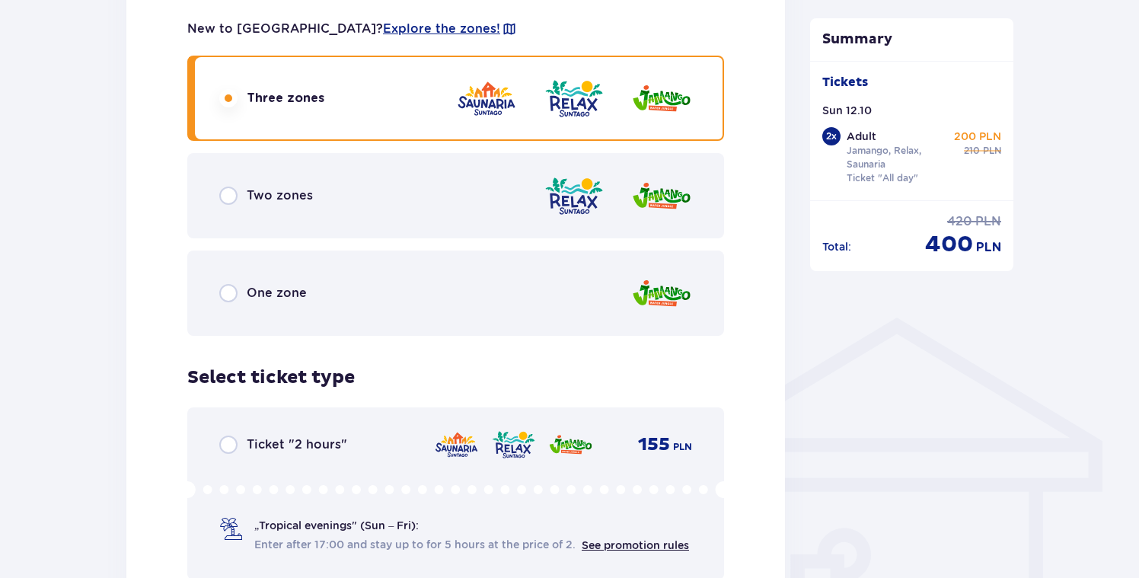
click at [548, 206] on img at bounding box center [574, 195] width 61 height 43
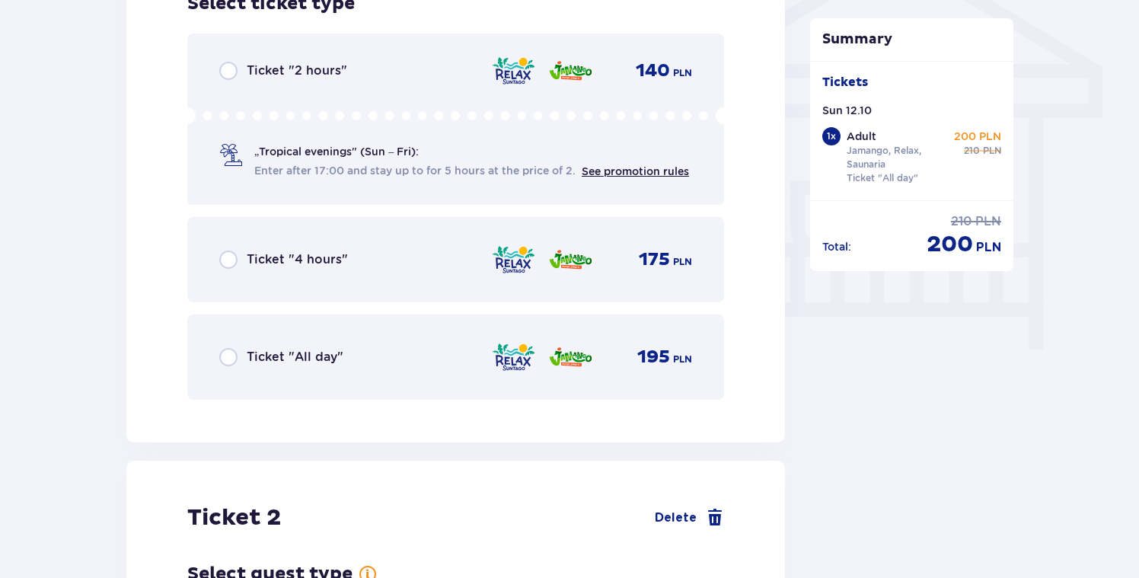
scroll to position [1295, 0]
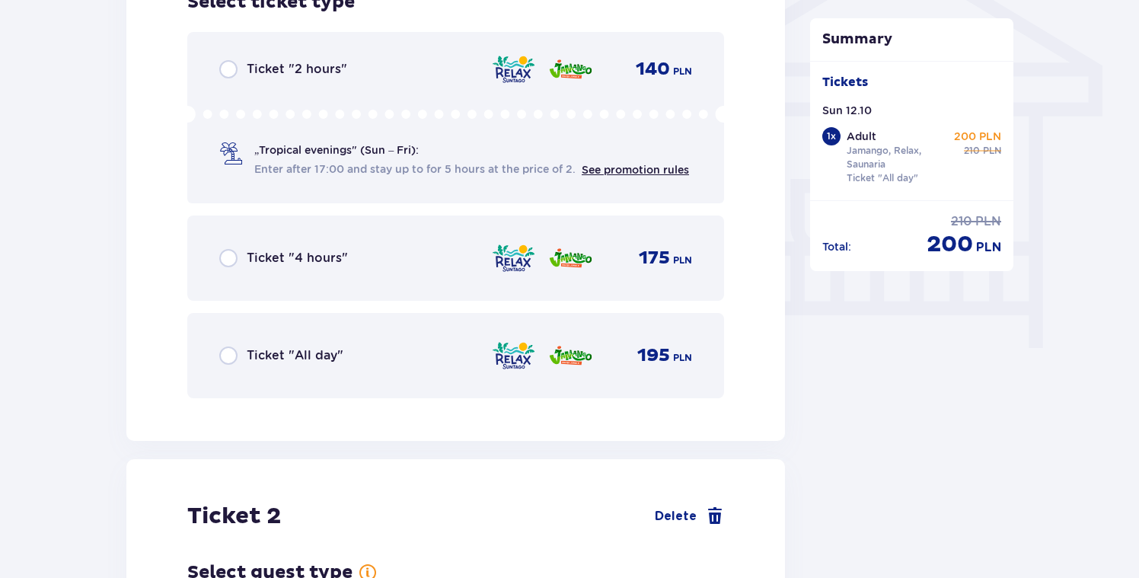
click at [439, 348] on div "Ticket "All day" 195 PLN" at bounding box center [455, 356] width 473 height 32
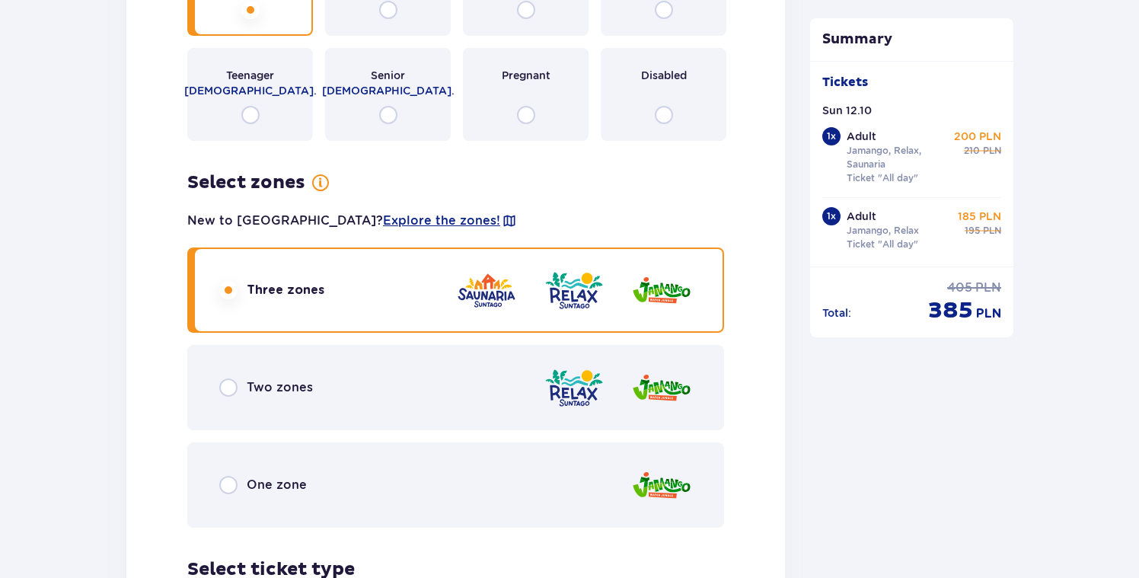
scroll to position [1959, 0]
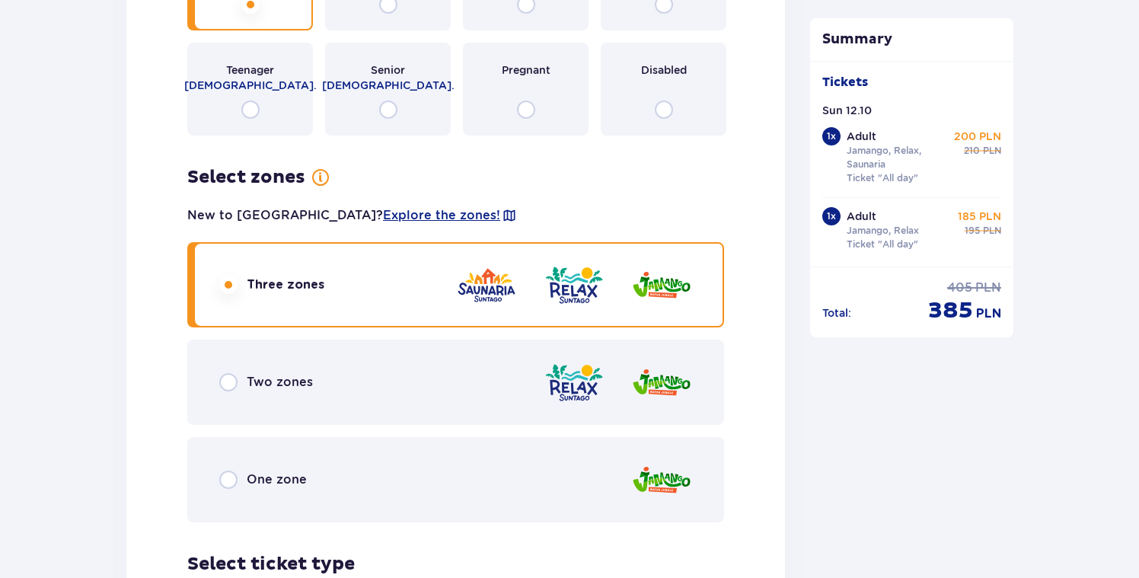
click at [400, 369] on div "Two zones" at bounding box center [455, 382] width 537 height 85
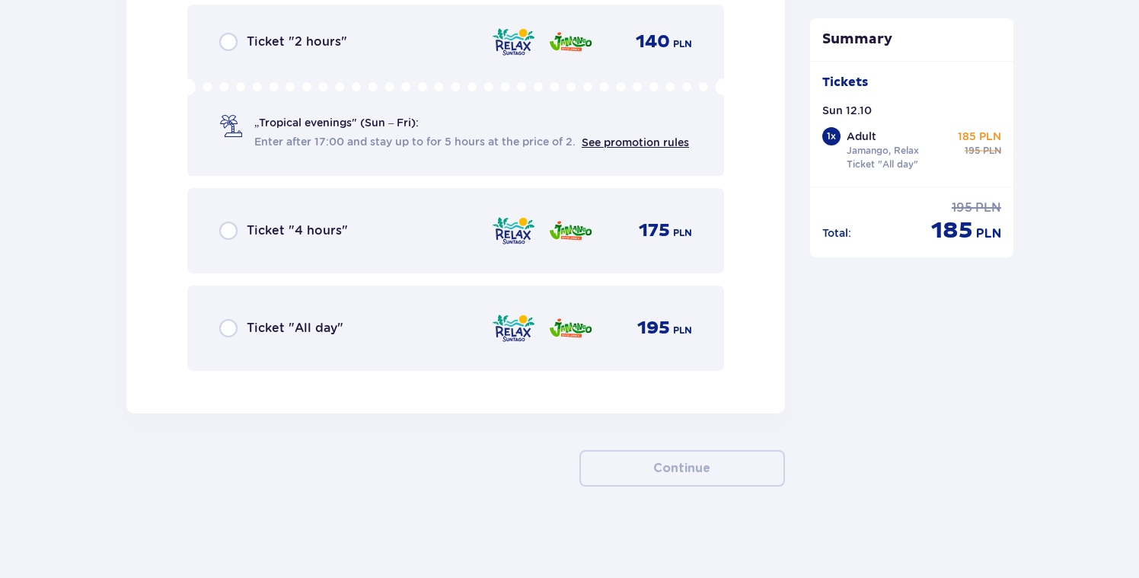
scroll to position [2549, 0]
click at [496, 331] on img at bounding box center [513, 328] width 45 height 32
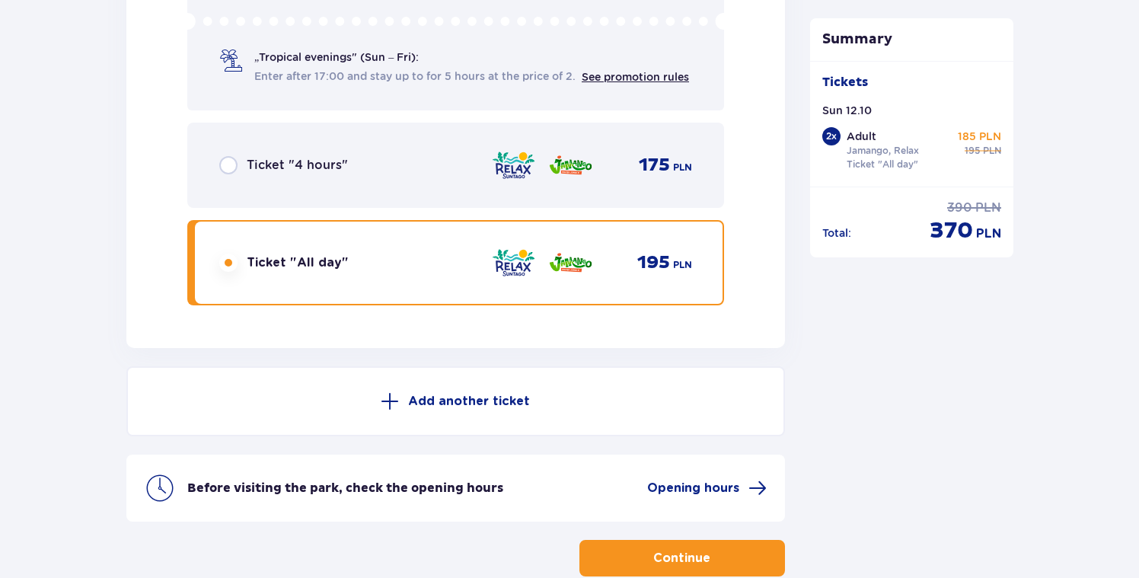
scroll to position [2585, 0]
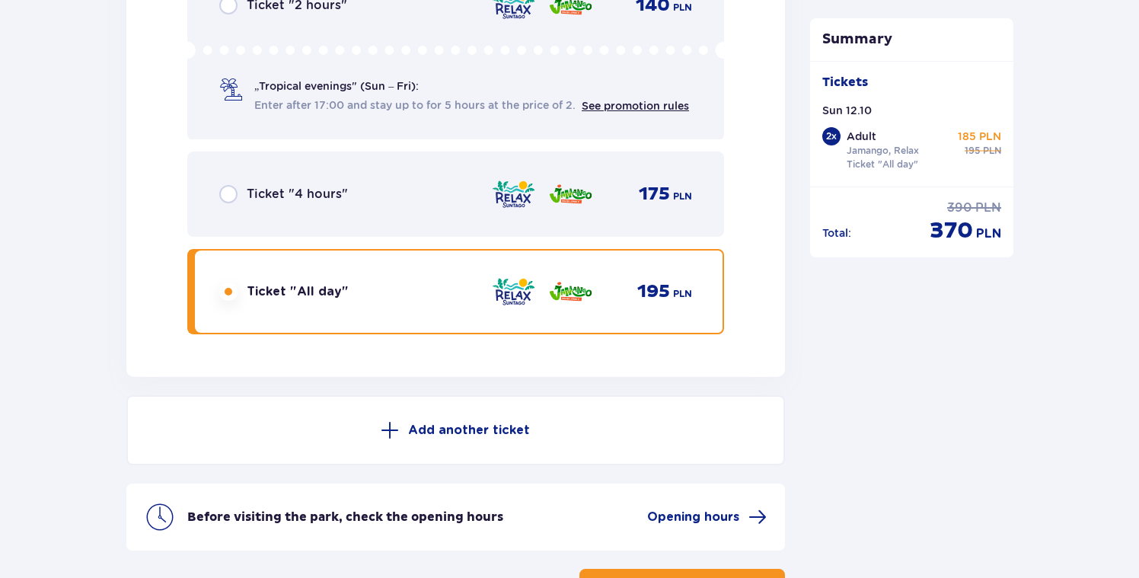
click at [420, 196] on div "Ticket "4 hours" 175 PLN" at bounding box center [455, 194] width 473 height 32
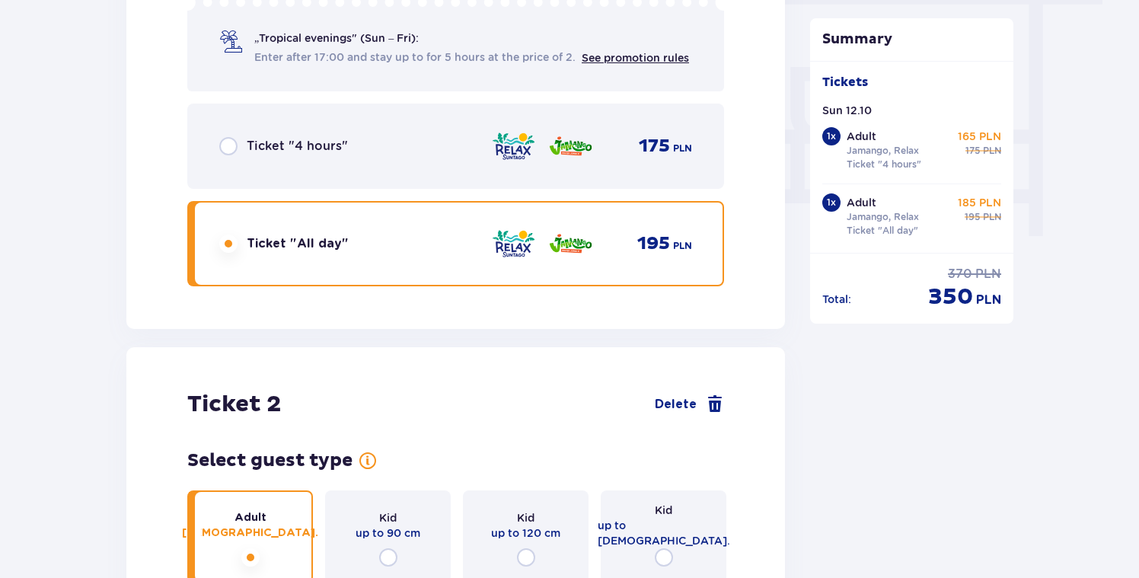
scroll to position [1394, 0]
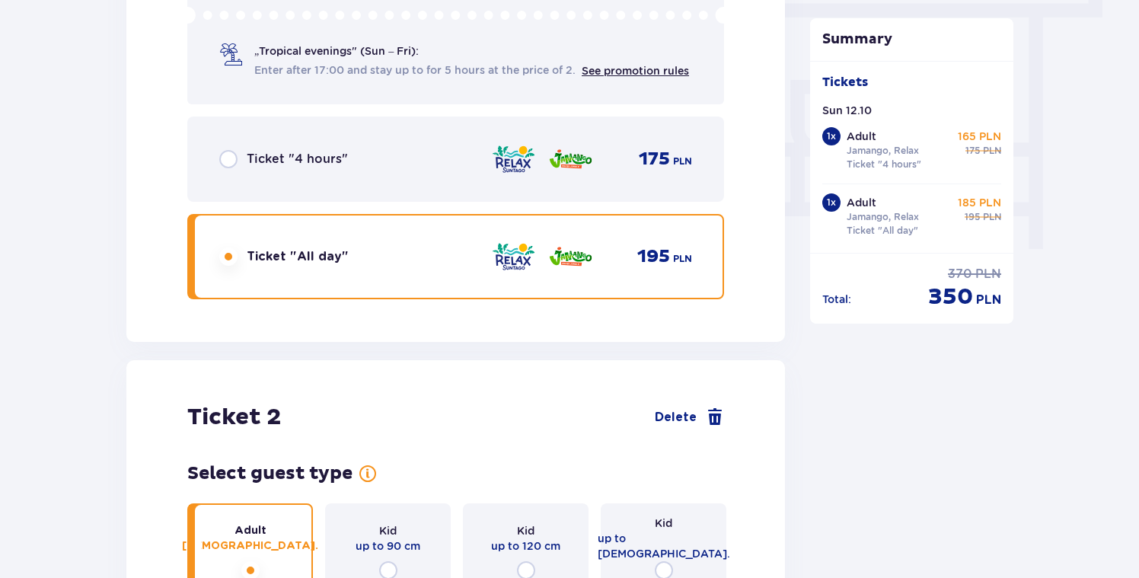
click at [480, 150] on div "Ticket "4 hours" 175 PLN" at bounding box center [455, 159] width 473 height 32
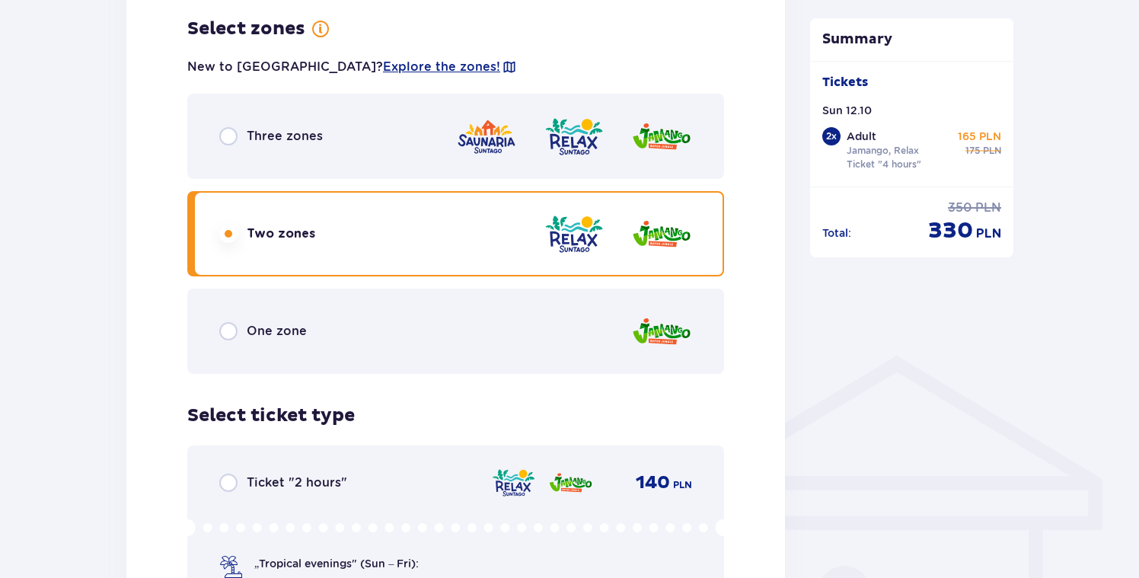
scroll to position [883, 0]
